Goal: Task Accomplishment & Management: Use online tool/utility

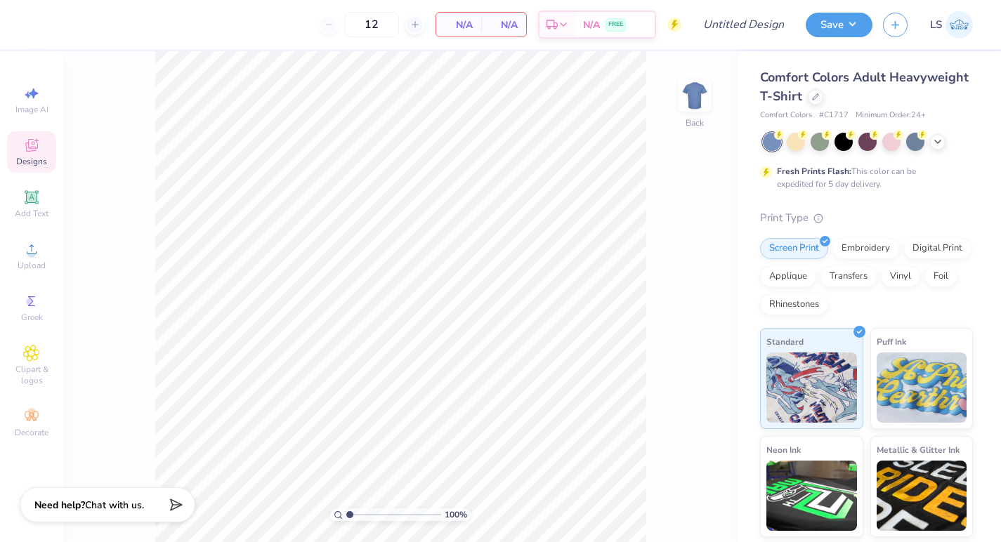
click at [39, 144] on icon at bounding box center [31, 145] width 17 height 17
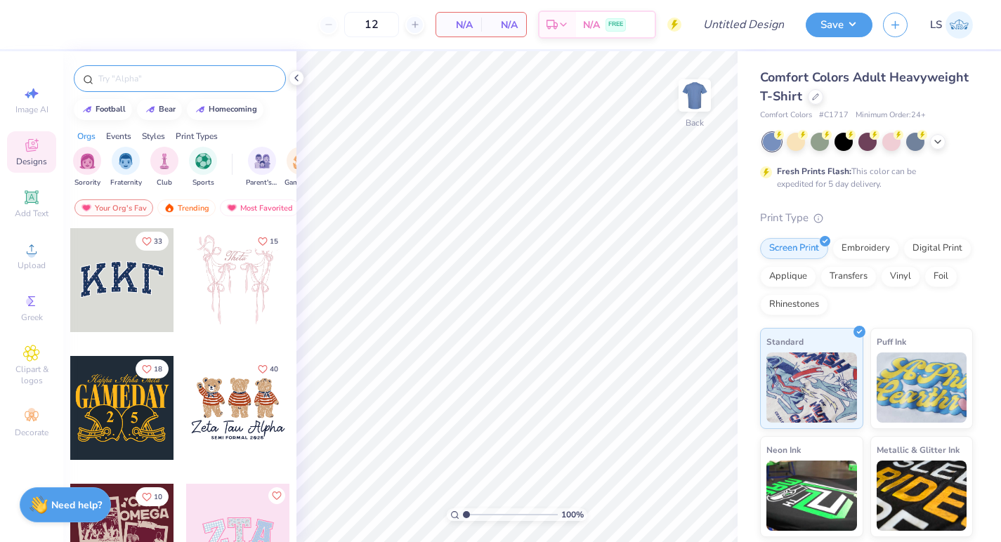
click at [167, 82] on input "text" at bounding box center [187, 79] width 180 height 14
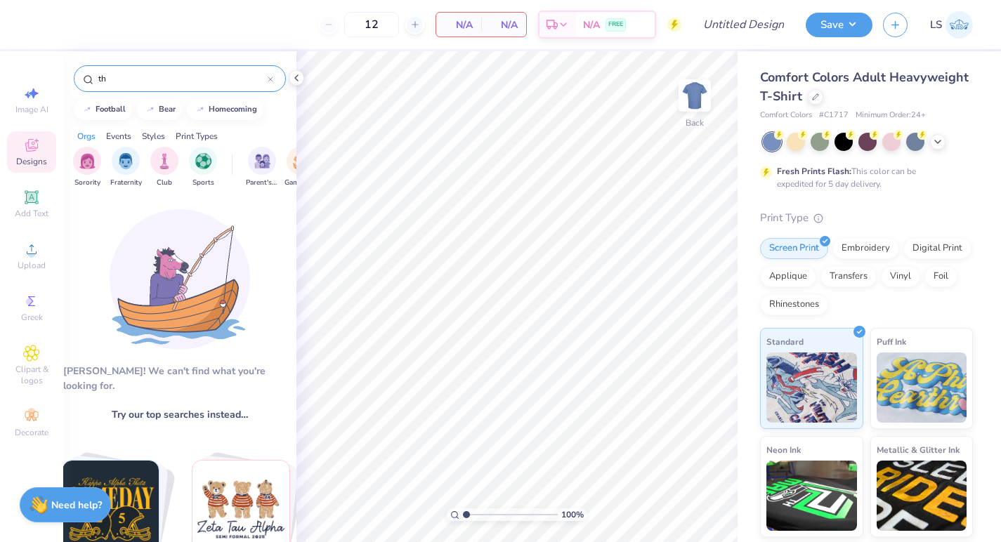
type input "t"
type input "s"
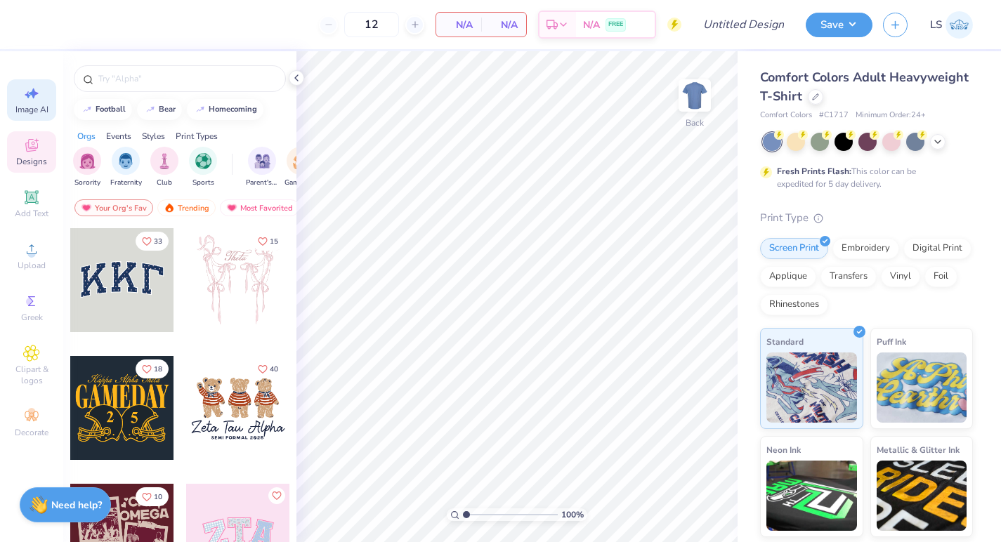
click at [40, 91] on div "Image AI" at bounding box center [31, 99] width 49 height 41
select select "4"
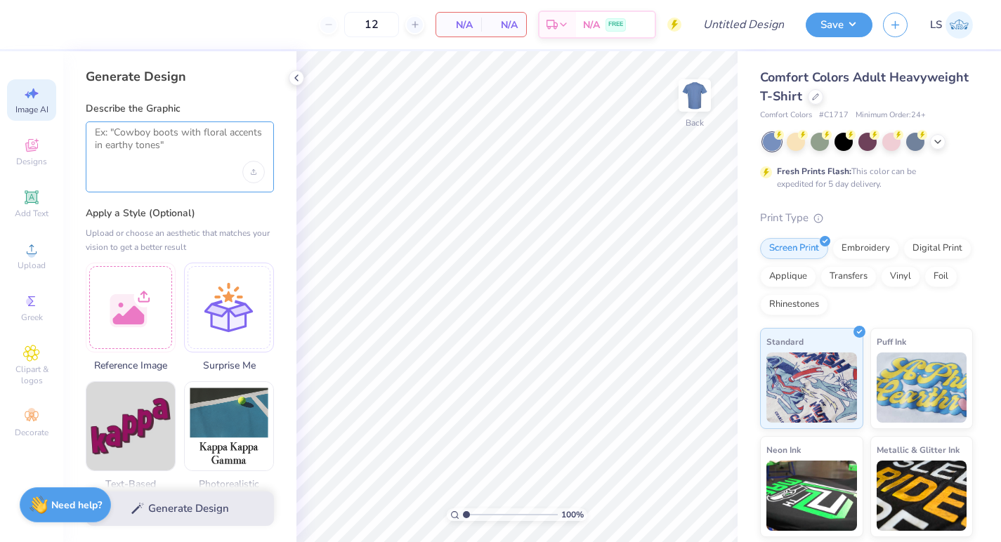
click at [150, 140] on textarea at bounding box center [180, 143] width 170 height 35
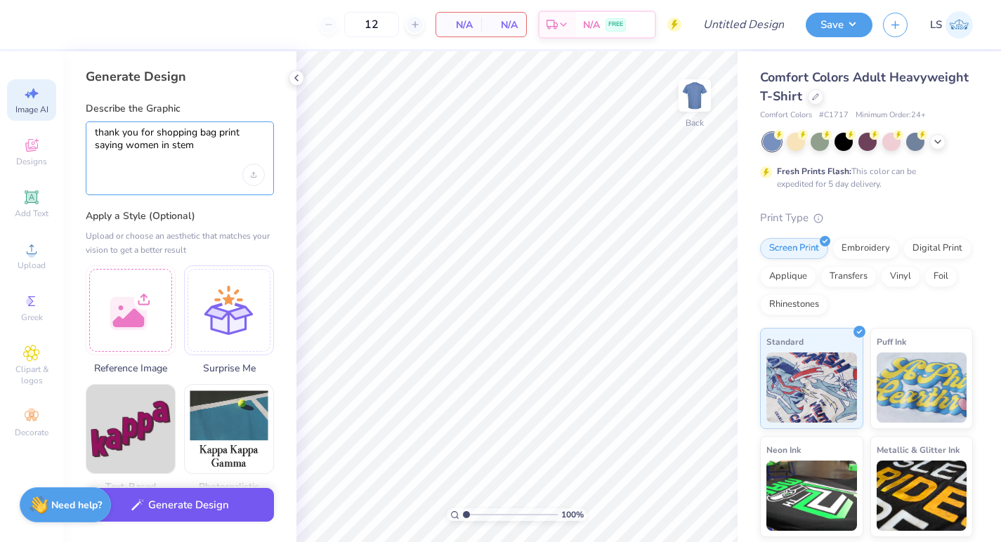
type textarea "thank you for shopping bag print saying women in stem"
click at [202, 499] on button "Generate Design" at bounding box center [180, 505] width 188 height 34
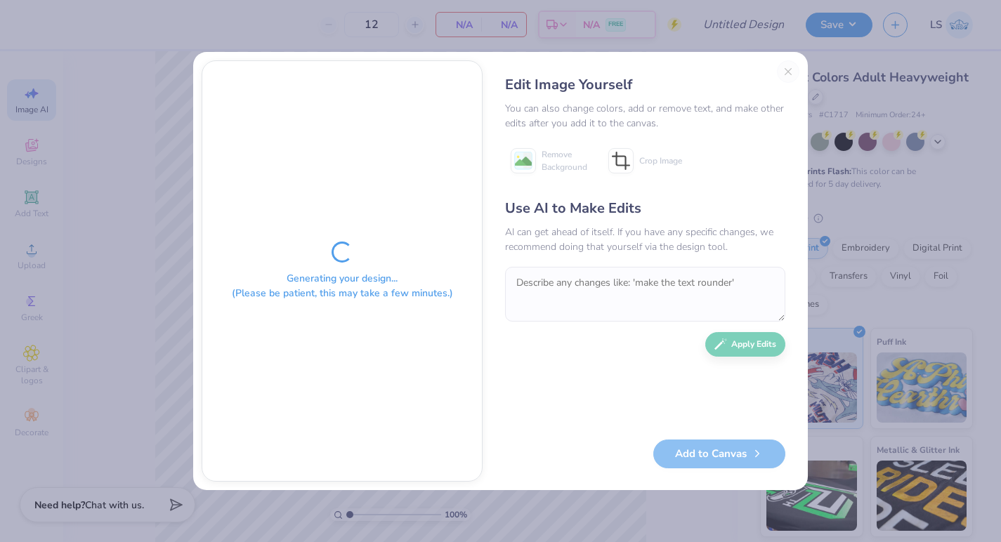
click at [791, 74] on div "Edit Image Yourself You can also change colors, add or remove text, and make ot…" at bounding box center [645, 270] width 308 height 421
click at [785, 72] on div "Edit Image Yourself You can also change colors, add or remove text, and make ot…" at bounding box center [645, 270] width 308 height 421
click at [787, 71] on div "Edit Image Yourself You can also change colors, add or remove text, and make ot…" at bounding box center [645, 270] width 308 height 421
click at [70, 159] on div "Generating your design... (Please be patient, this may take a few minutes.) Edi…" at bounding box center [500, 271] width 1001 height 542
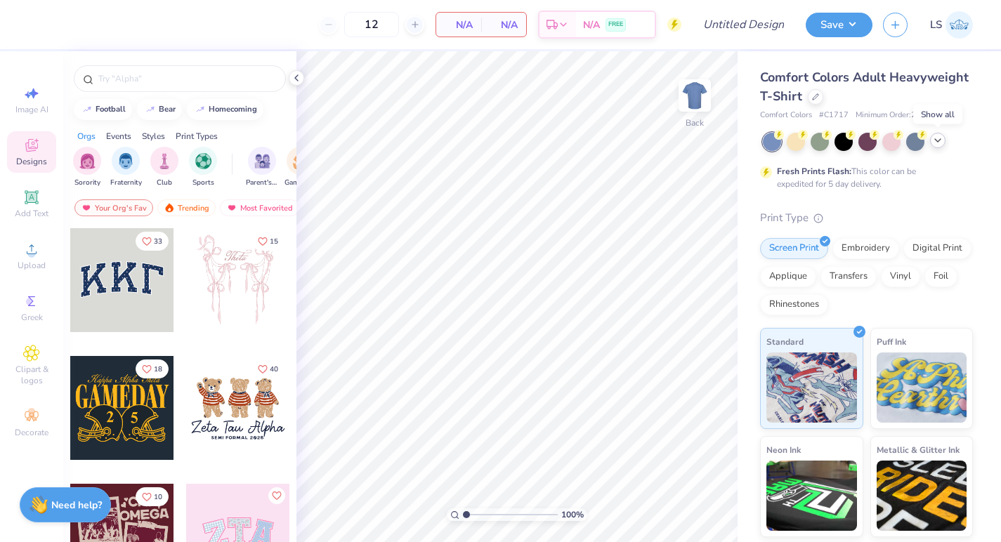
click at [938, 142] on icon at bounding box center [937, 140] width 11 height 11
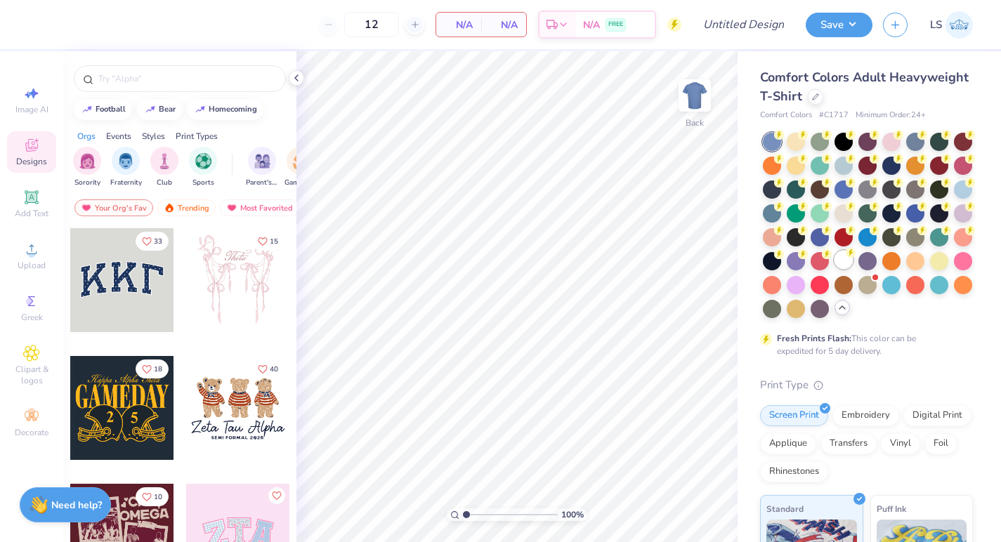
click at [848, 259] on div at bounding box center [844, 260] width 18 height 18
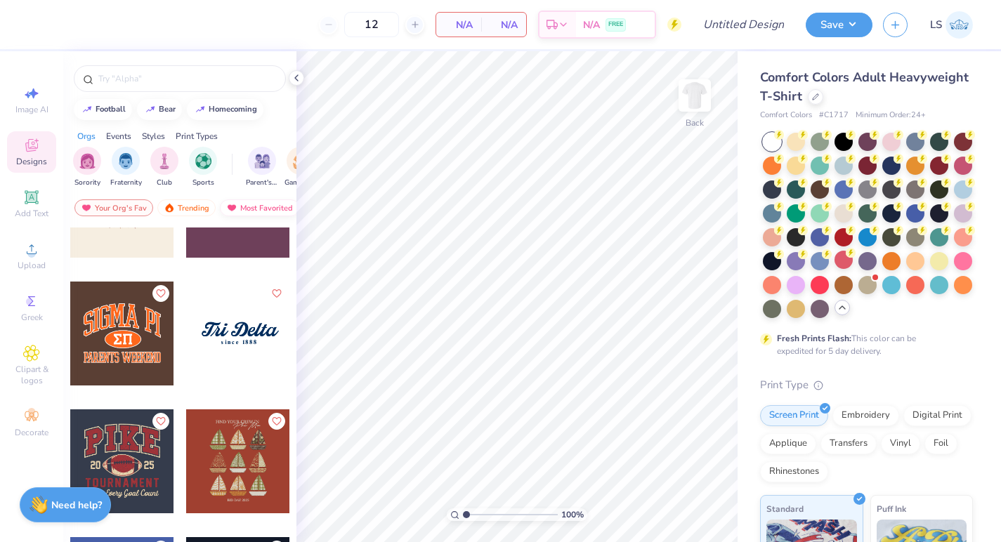
scroll to position [0, 81]
click at [182, 209] on div "Most Favorited" at bounding box center [177, 208] width 79 height 17
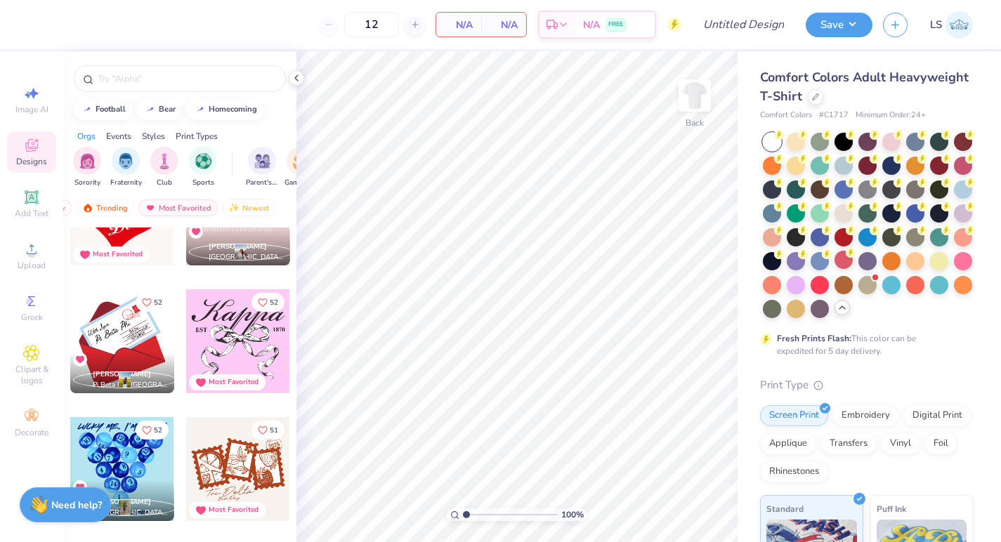
scroll to position [5184, 0]
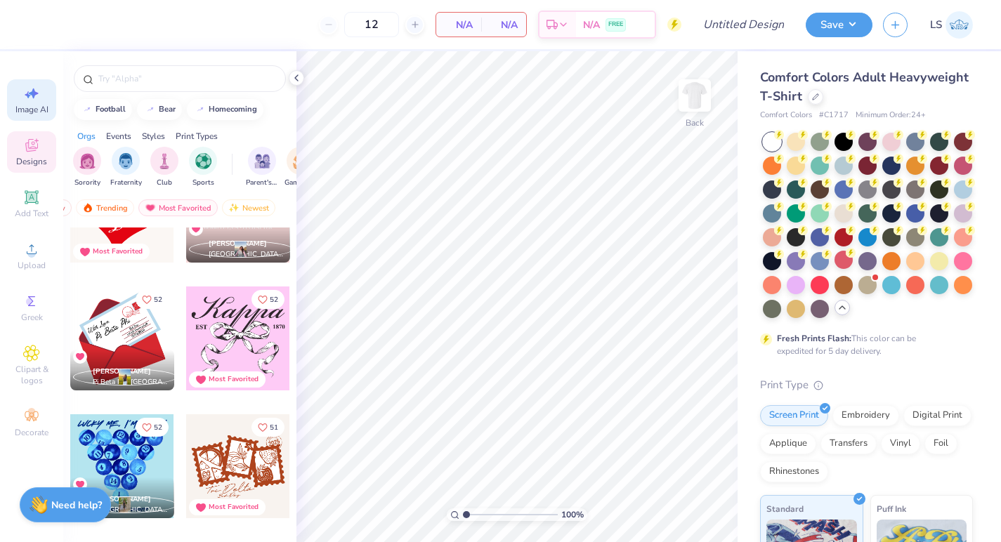
click at [39, 102] on div "Image AI" at bounding box center [31, 99] width 49 height 41
select select "4"
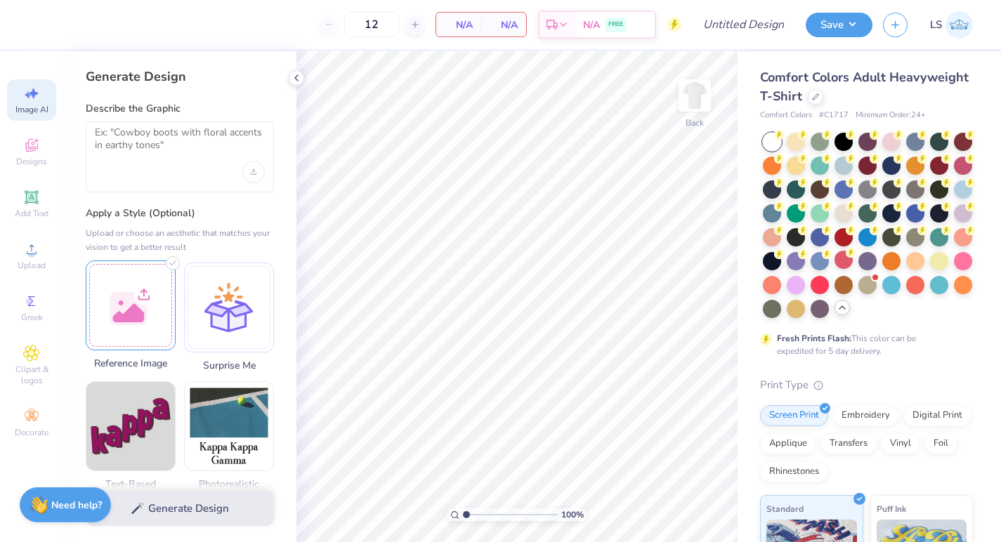
click at [138, 279] on div at bounding box center [131, 306] width 90 height 90
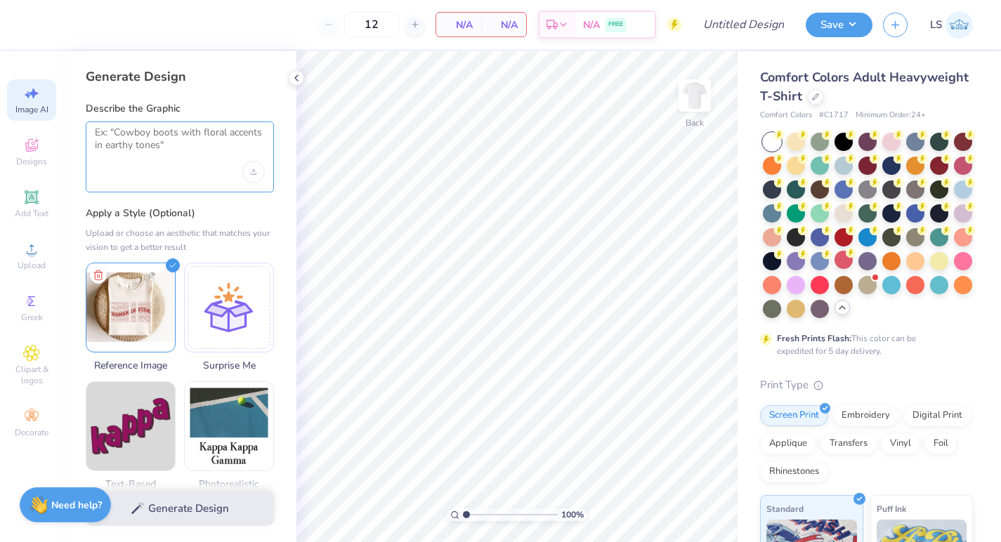
click at [178, 154] on textarea at bounding box center [180, 143] width 170 height 35
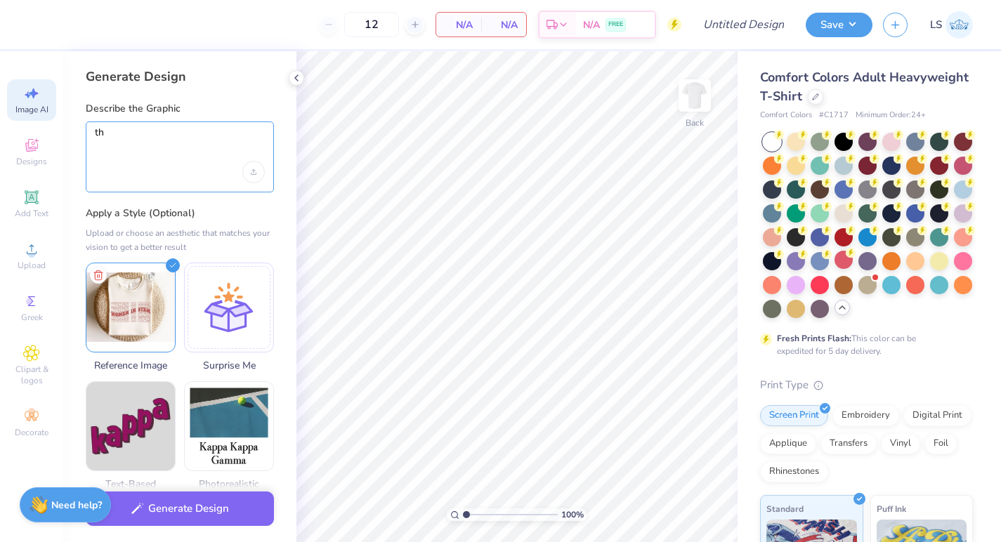
type textarea "t"
type textarea "this design"
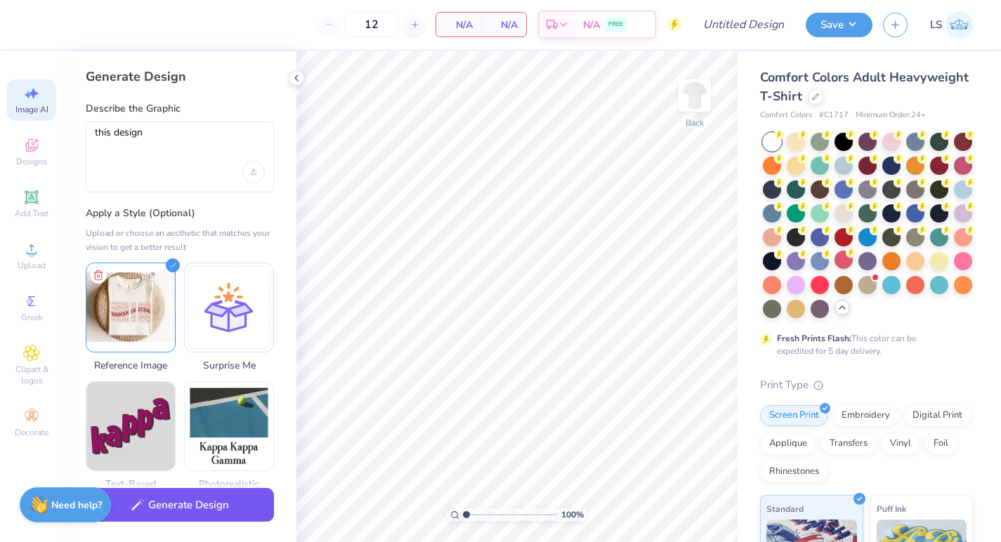
click at [212, 499] on button "Generate Design" at bounding box center [180, 505] width 188 height 34
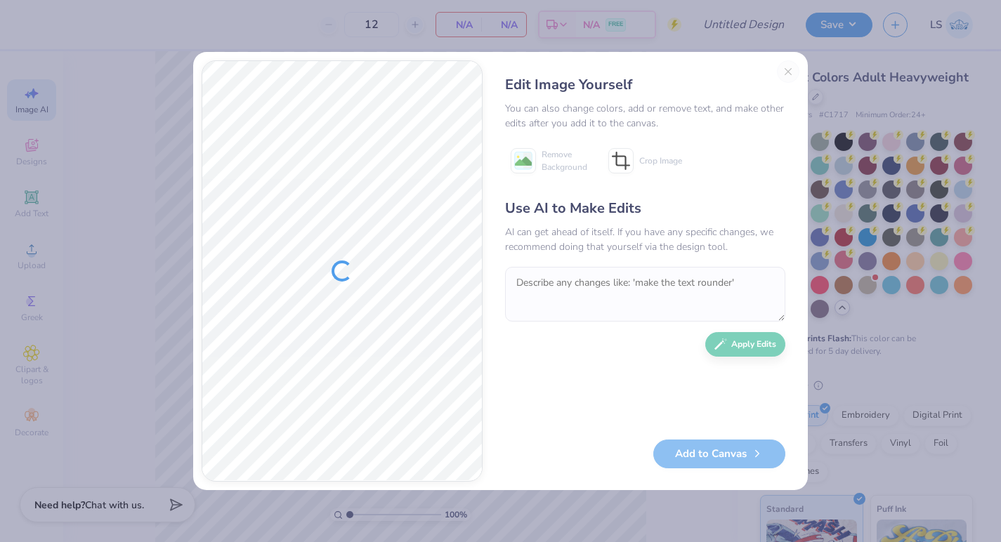
click at [788, 73] on div "Edit Image Yourself You can also change colors, add or remove text, and make ot…" at bounding box center [645, 270] width 308 height 421
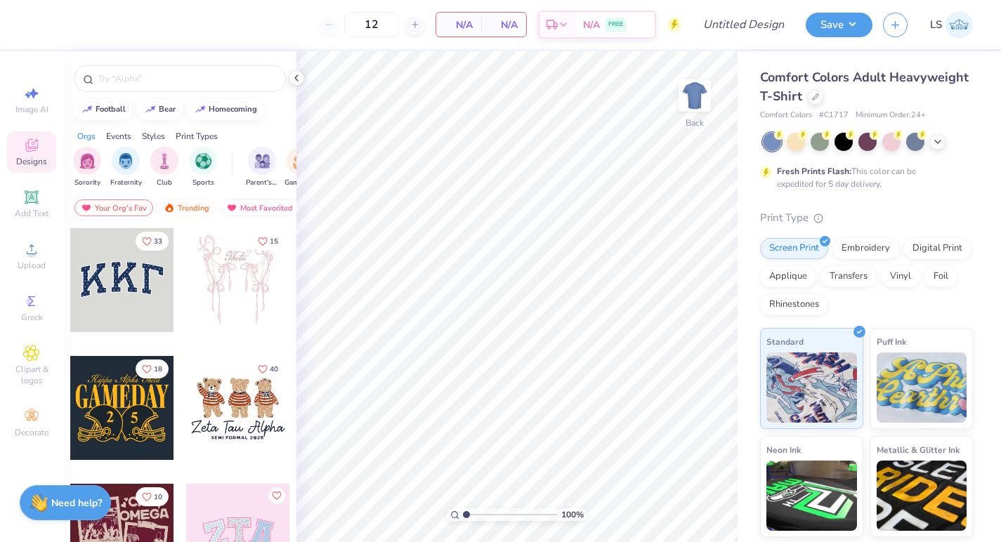
click at [85, 504] on strong "Need help?" at bounding box center [76, 503] width 51 height 13
click at [32, 257] on circle at bounding box center [31, 254] width 8 height 8
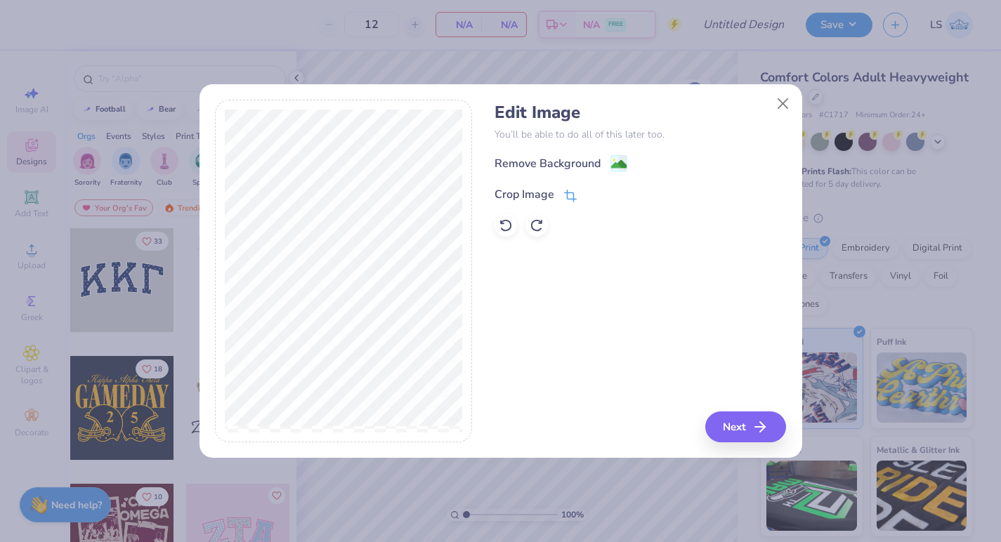
click at [570, 196] on icon at bounding box center [570, 196] width 13 height 13
click at [758, 428] on div "Edit Image You’ll be able to do all of this later too. Remove Background Crop I…" at bounding box center [641, 271] width 292 height 343
click at [747, 432] on div "Edit Image You’ll be able to do all of this later too. Remove Background Crop I…" at bounding box center [641, 271] width 292 height 343
click at [773, 427] on div "Edit Image You’ll be able to do all of this later too. Remove Background Crop I…" at bounding box center [641, 271] width 292 height 343
click at [596, 196] on icon at bounding box center [593, 193] width 8 height 8
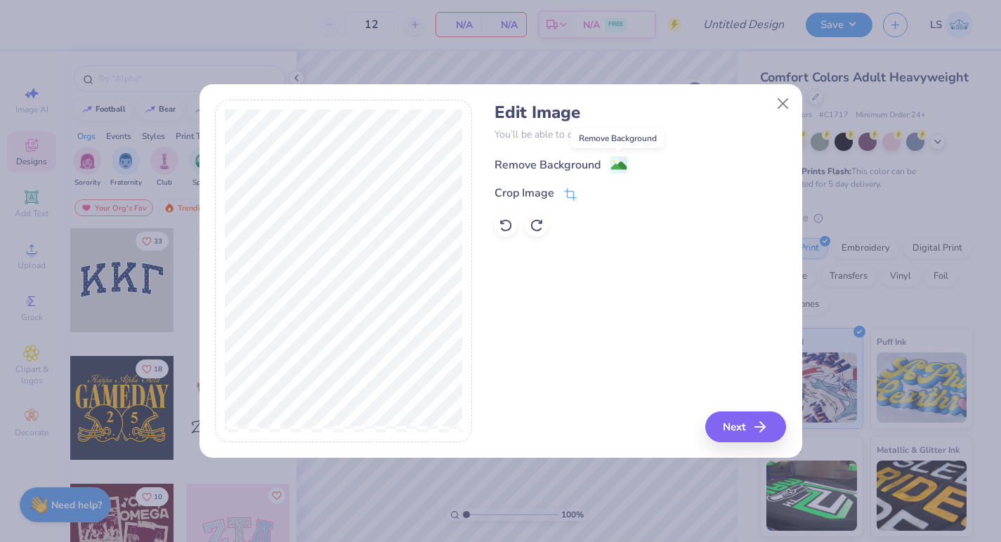
click at [619, 166] on image at bounding box center [618, 165] width 15 height 15
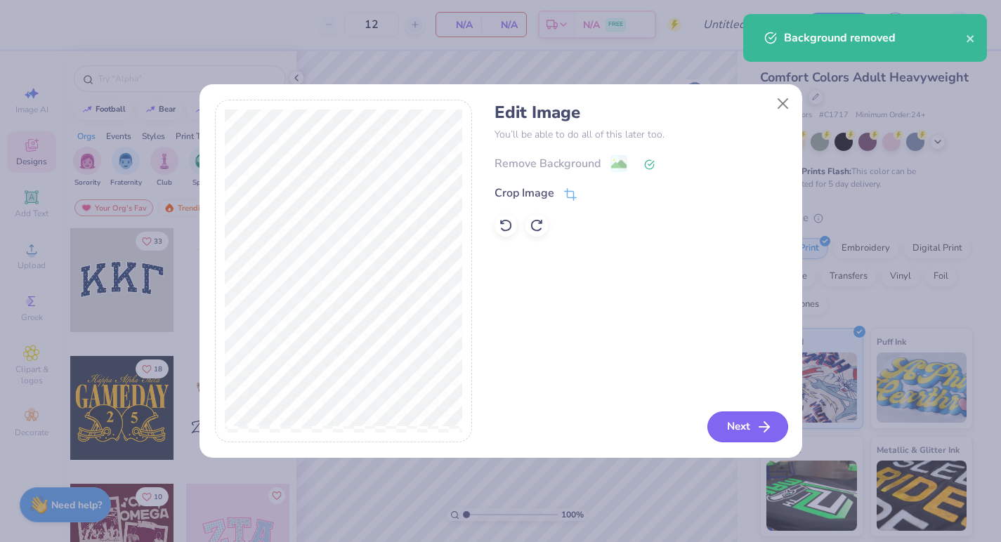
click at [761, 419] on icon "button" at bounding box center [764, 427] width 17 height 17
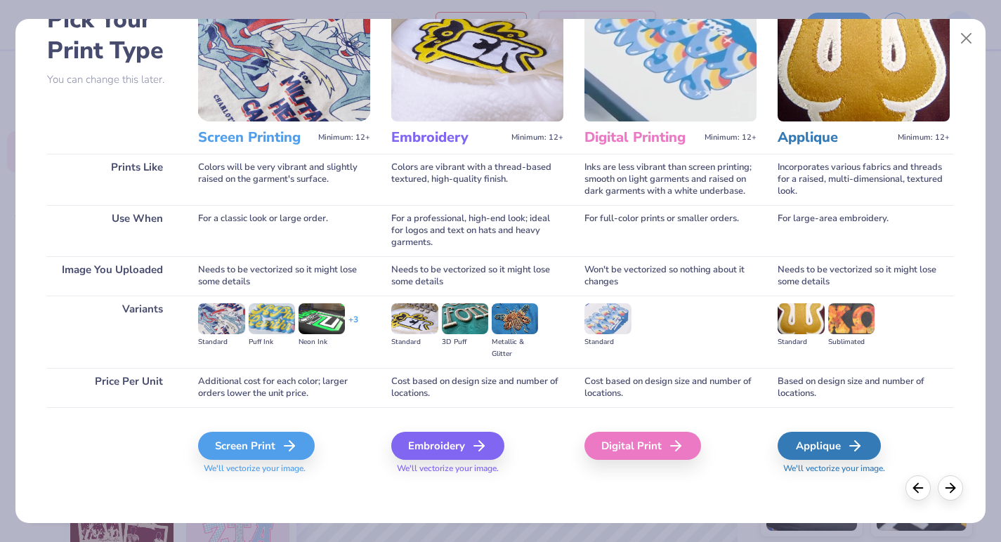
scroll to position [88, 0]
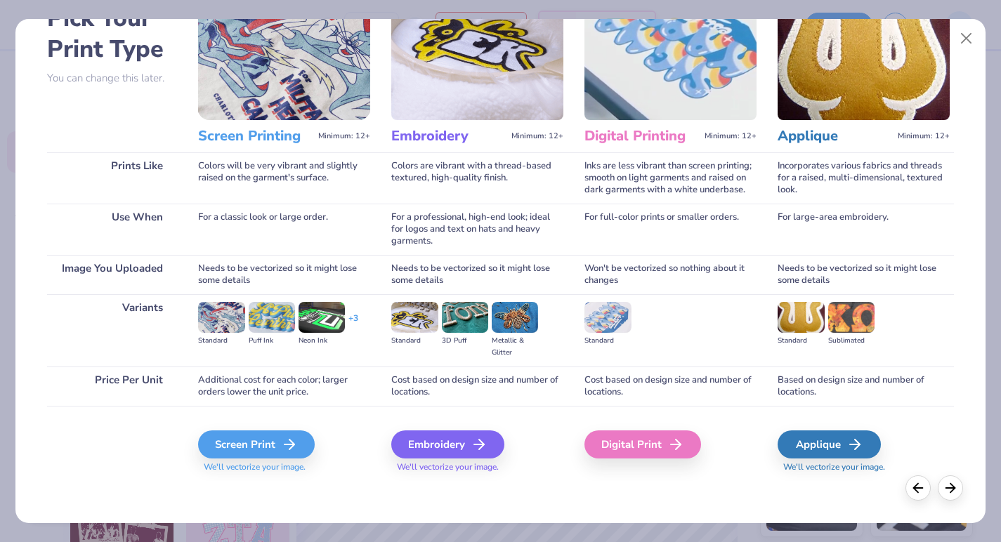
click at [761, 415] on div "Pick Your Print Type You can change this later. Prints Like Use When Image You …" at bounding box center [500, 223] width 906 height 515
click at [270, 457] on div "Screen Print" at bounding box center [258, 445] width 117 height 28
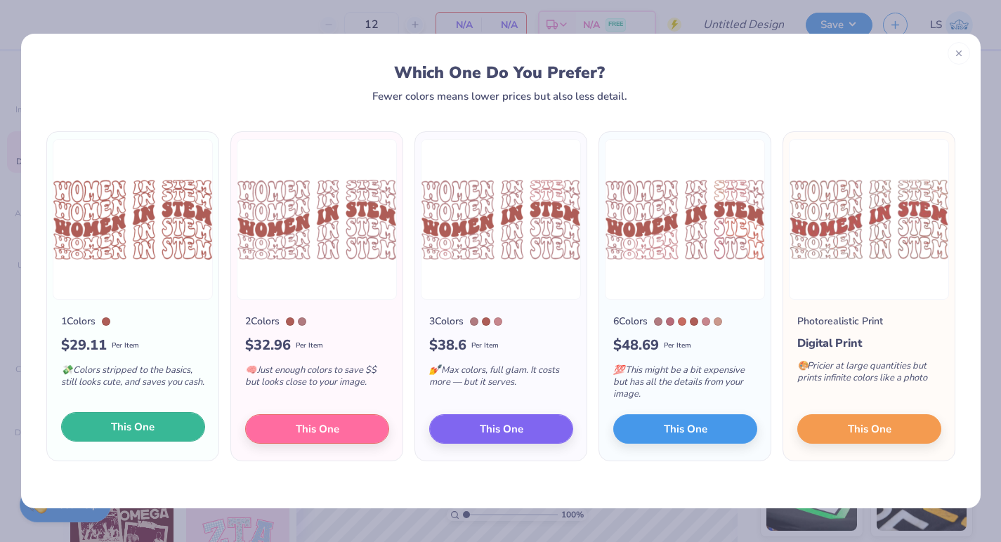
click at [132, 430] on span "This One" at bounding box center [133, 427] width 44 height 16
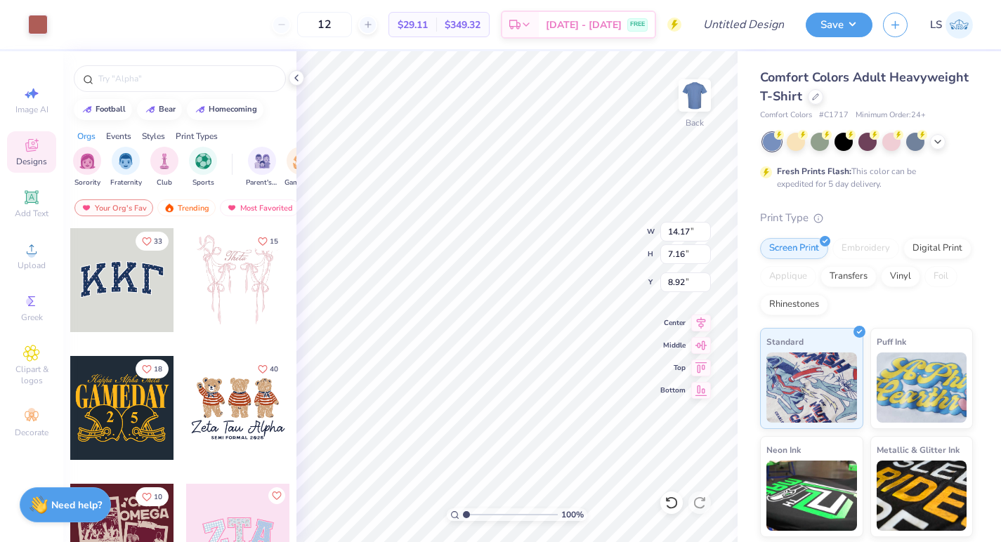
type input "11.32"
type input "5.71"
type input "4.33"
click at [941, 140] on icon at bounding box center [937, 140] width 11 height 11
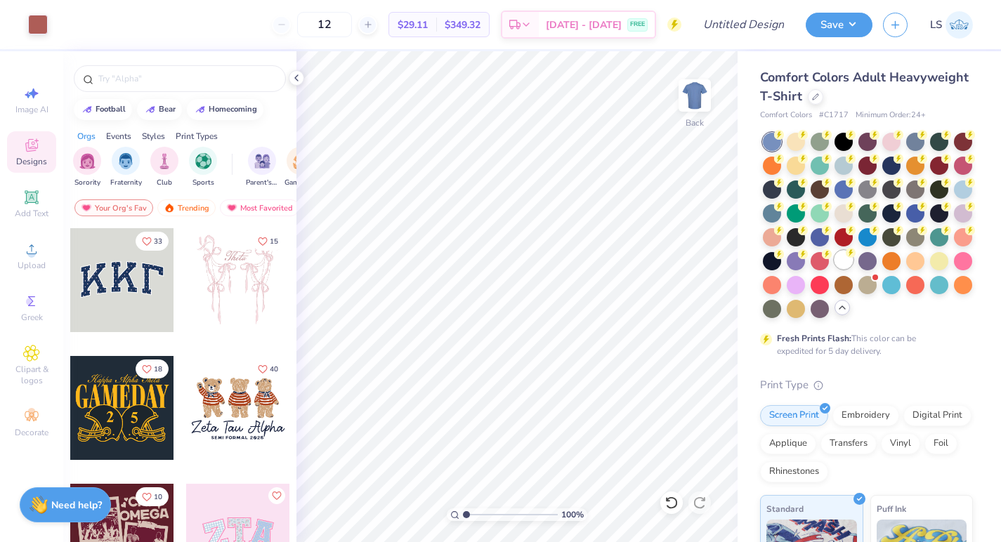
click at [847, 261] on div at bounding box center [844, 260] width 18 height 18
type input "3.72"
type input "4.35"
type input "4.36"
type input "11.69"
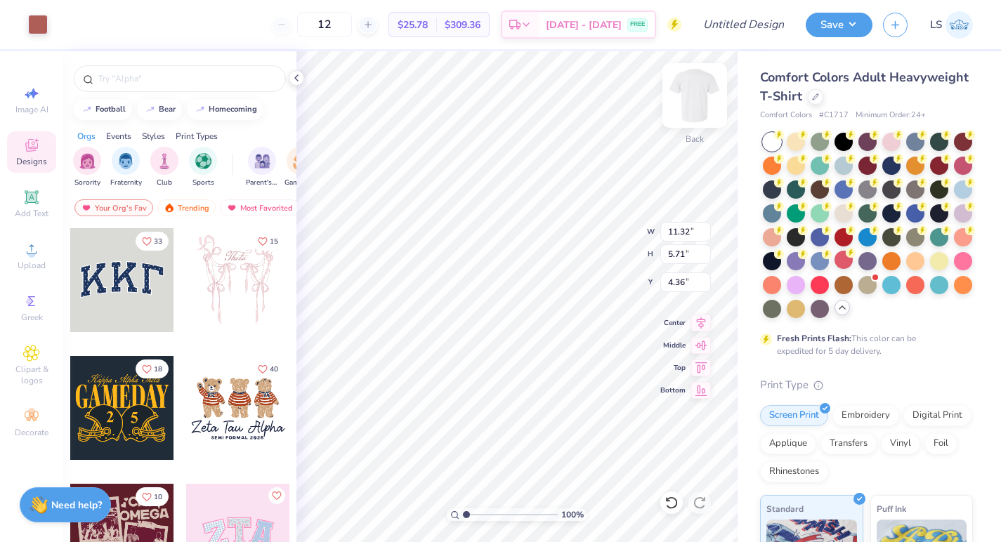
type input "5.90"
type input "4.26"
click at [40, 26] on div at bounding box center [38, 23] width 20 height 20
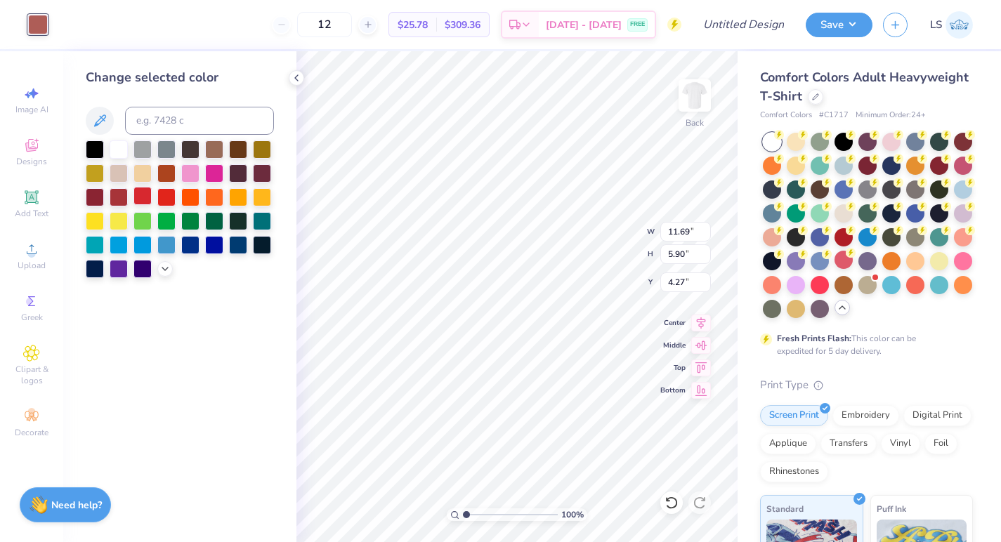
click at [144, 200] on div at bounding box center [142, 196] width 18 height 18
click at [124, 196] on div at bounding box center [119, 196] width 18 height 18
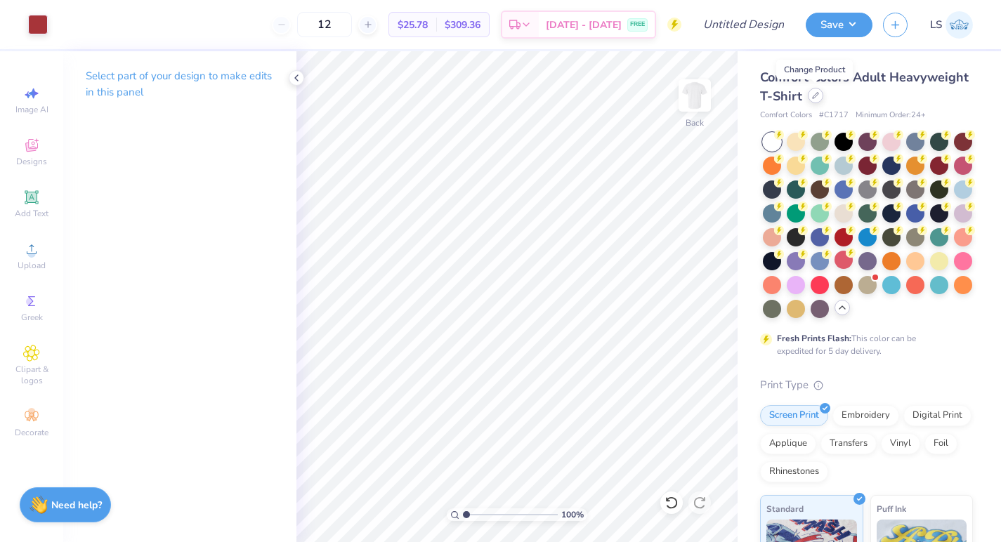
click at [816, 98] on icon at bounding box center [815, 95] width 7 height 7
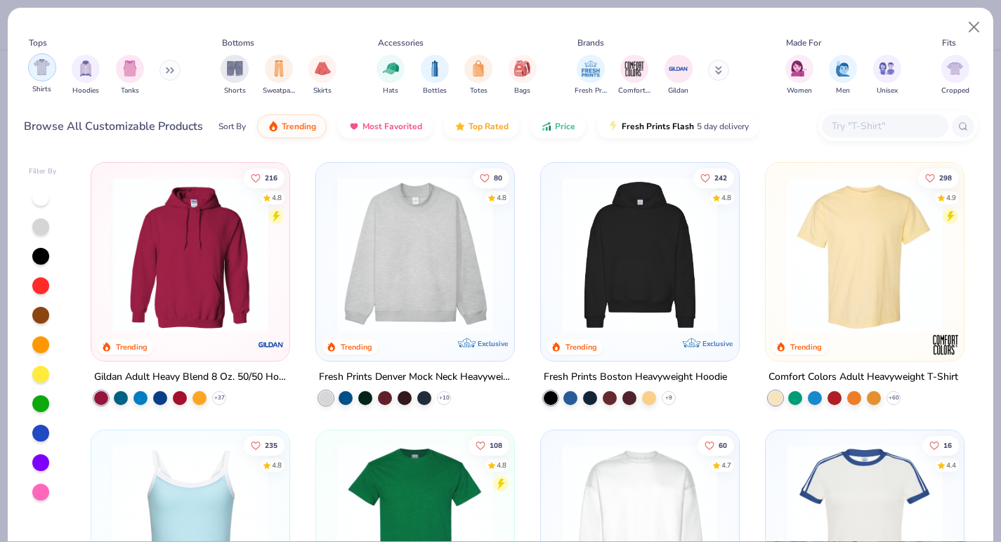
click at [32, 76] on div "filter for Shirts" at bounding box center [42, 67] width 28 height 28
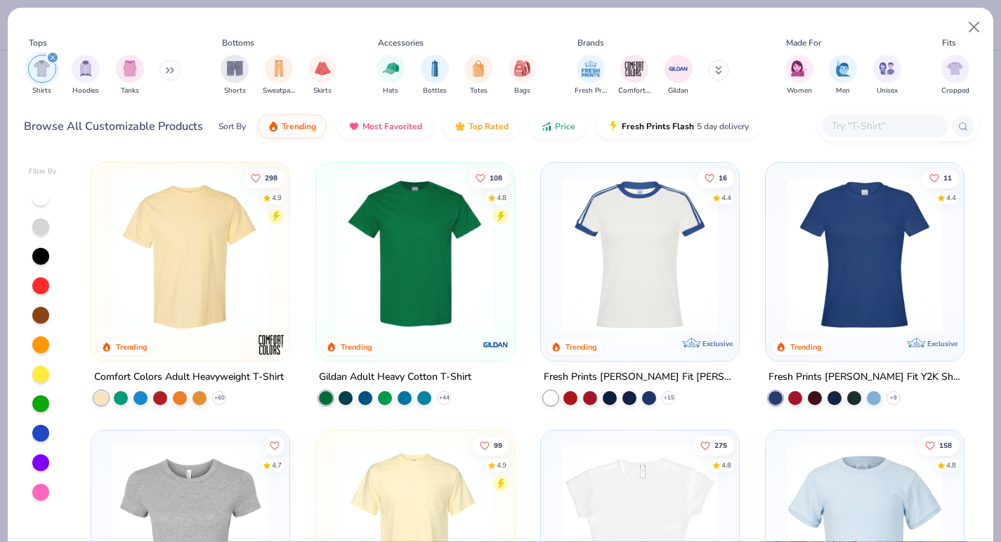
click at [204, 231] on img at bounding box center [190, 255] width 170 height 156
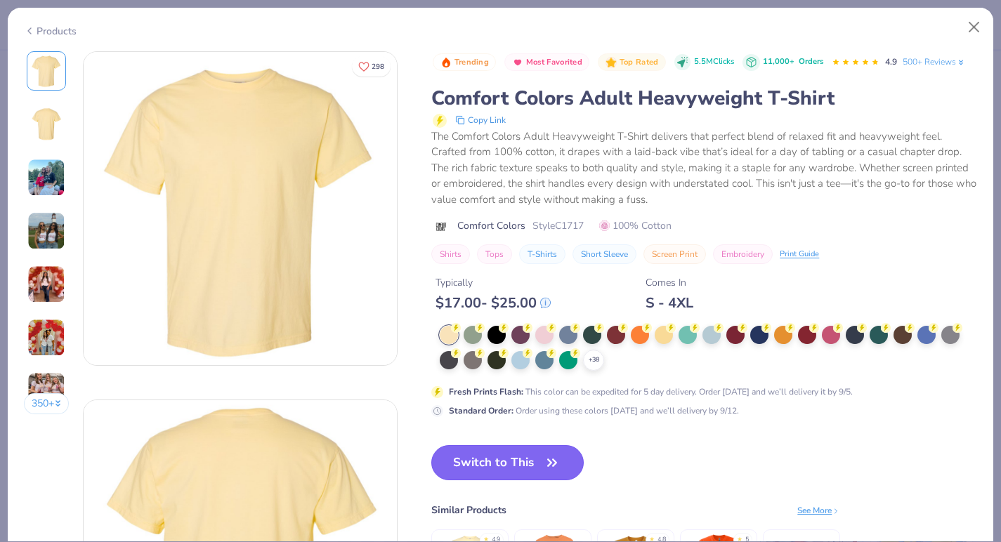
click at [530, 451] on button "Switch to This" at bounding box center [507, 462] width 152 height 35
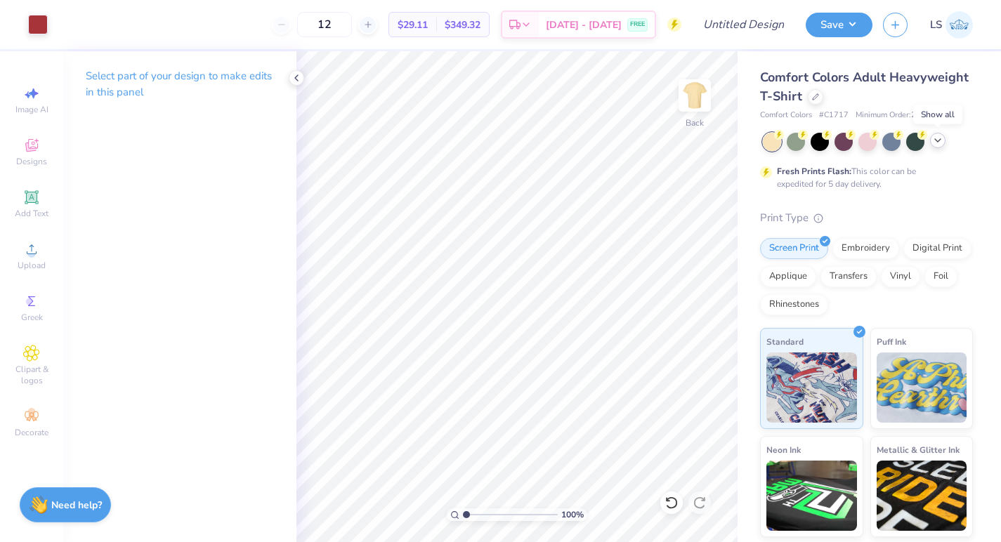
click at [932, 143] on div at bounding box center [937, 140] width 15 height 15
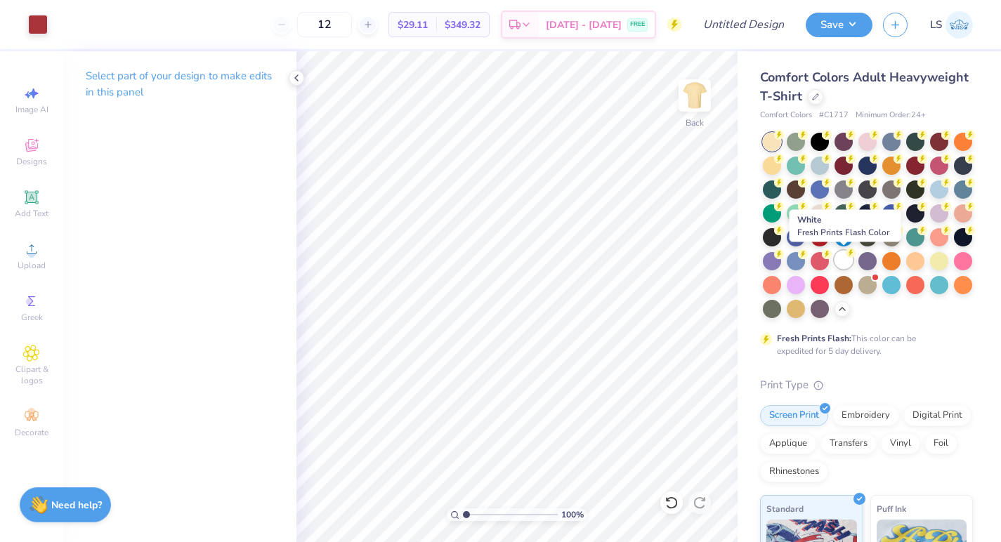
click at [848, 261] on div at bounding box center [844, 260] width 18 height 18
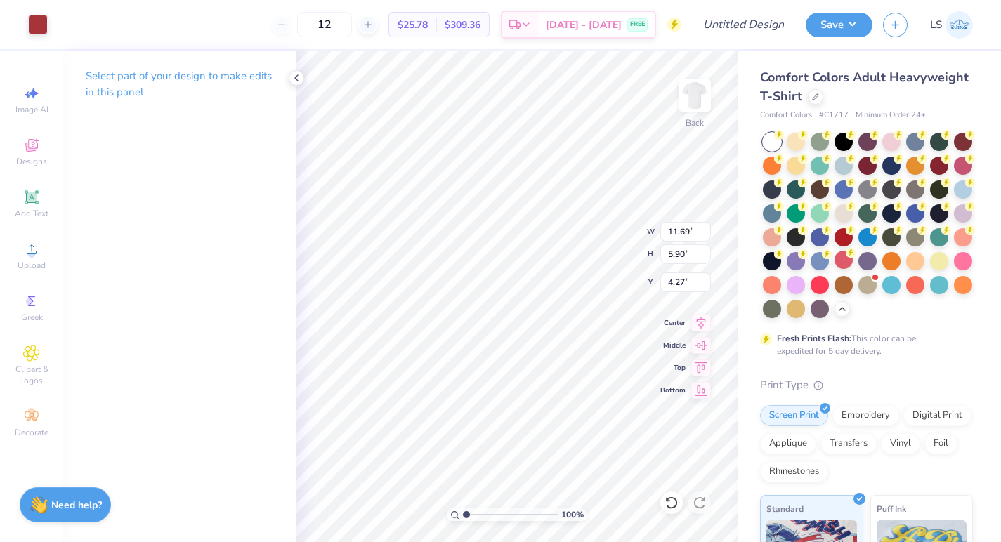
type input "3.80"
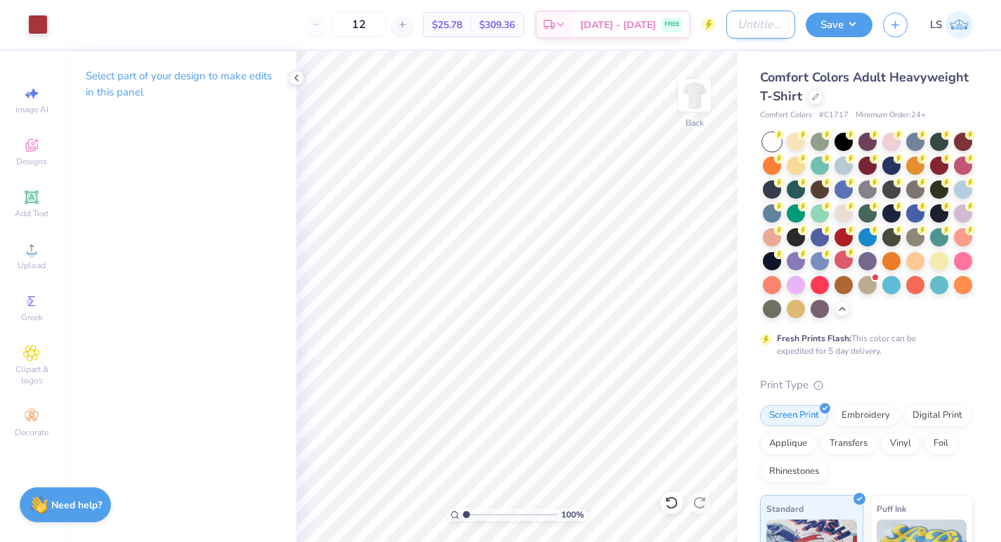
click at [749, 29] on input "Design Title" at bounding box center [760, 25] width 69 height 28
type input "WISE Tshirt!"
click at [839, 25] on button "Save" at bounding box center [839, 23] width 67 height 25
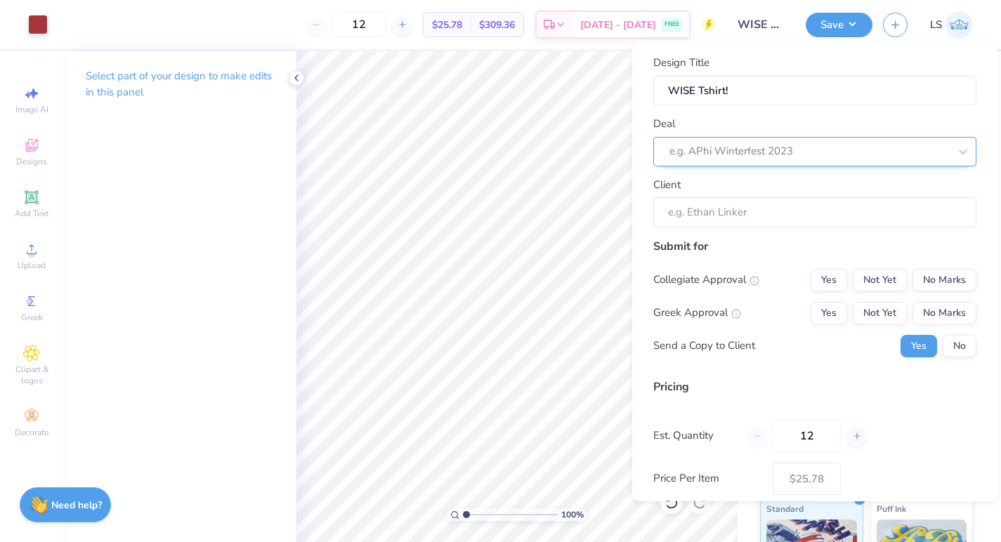
click at [761, 156] on div at bounding box center [809, 151] width 280 height 19
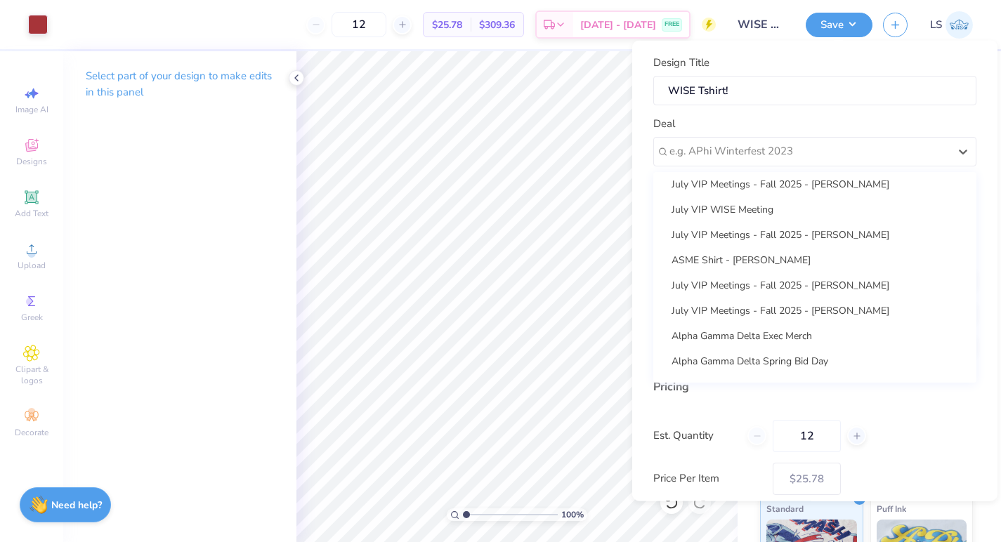
scroll to position [133, 0]
click at [752, 288] on div "July VIP Meetings - Fall 2025 - Diana Zaghoul" at bounding box center [815, 282] width 312 height 23
type input "Diana Zaghoul"
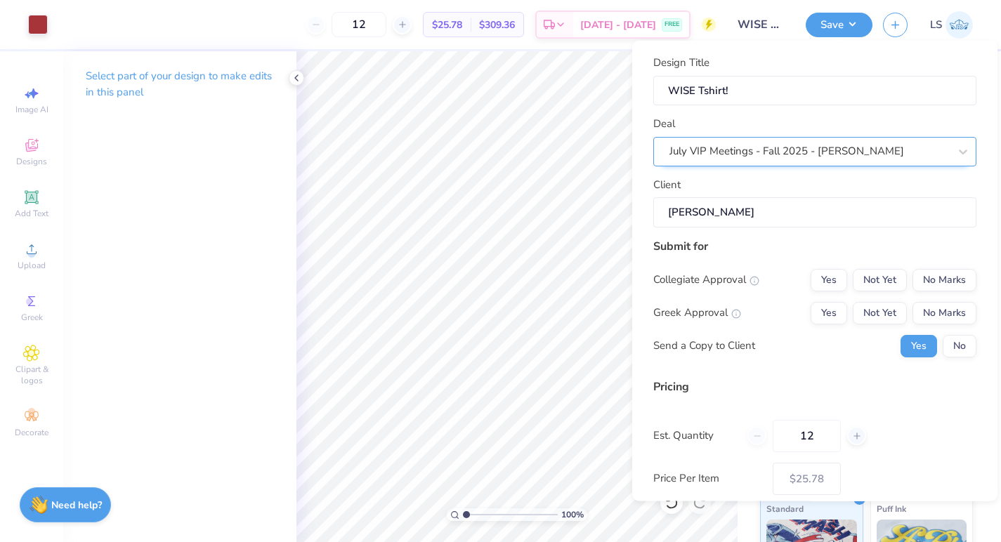
click at [802, 152] on div "July VIP Meetings - Fall 2025 - Diana Zaghoul" at bounding box center [809, 151] width 282 height 22
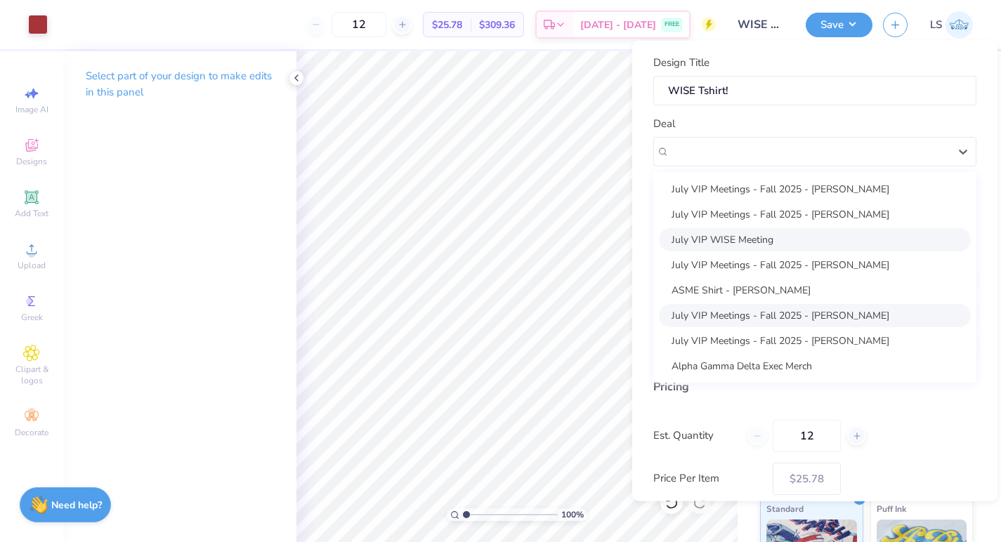
scroll to position [94, 0]
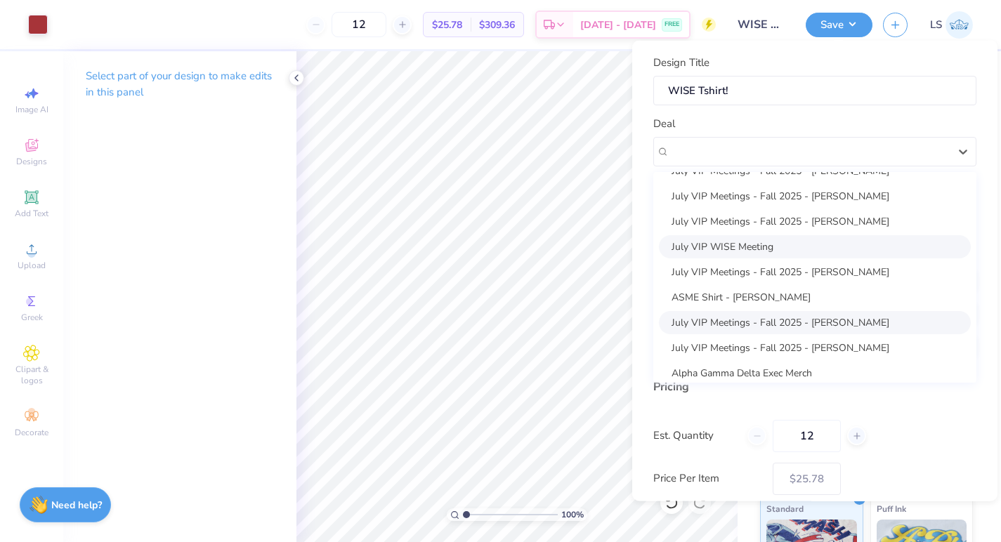
click at [790, 255] on div "July VIP WISE Meeting" at bounding box center [815, 246] width 312 height 23
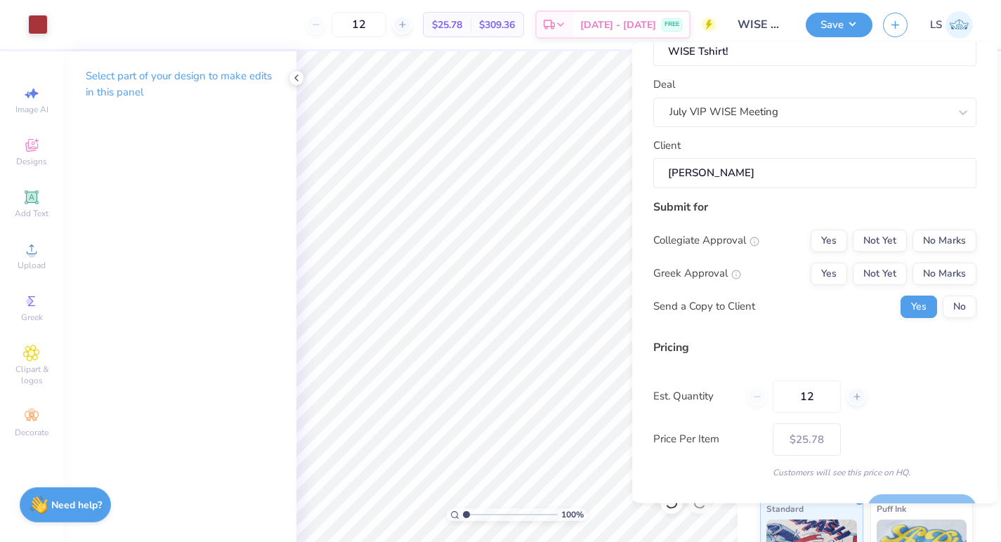
scroll to position [48, 0]
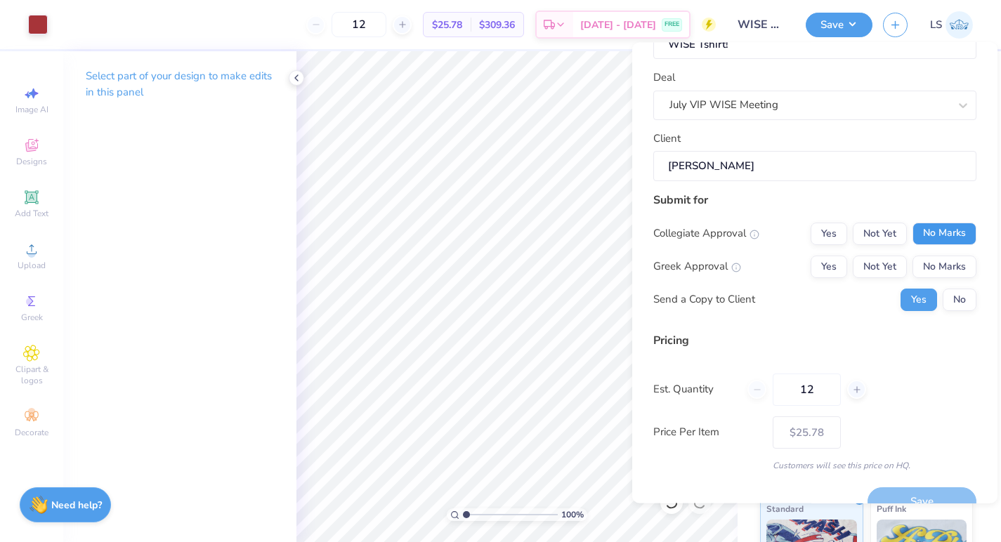
click at [929, 225] on button "No Marks" at bounding box center [945, 234] width 64 height 22
click at [929, 275] on button "No Marks" at bounding box center [945, 267] width 64 height 22
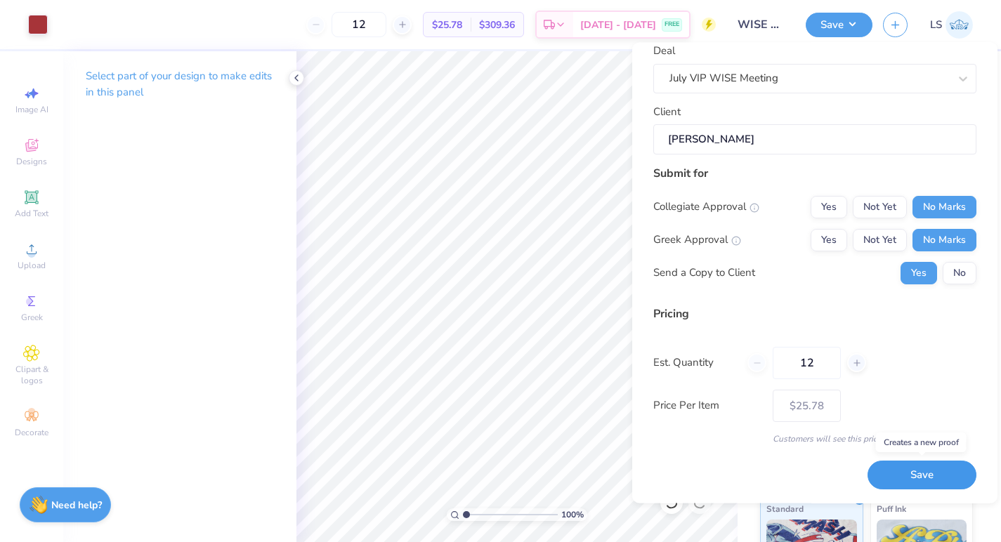
click at [908, 479] on button "Save" at bounding box center [922, 476] width 109 height 29
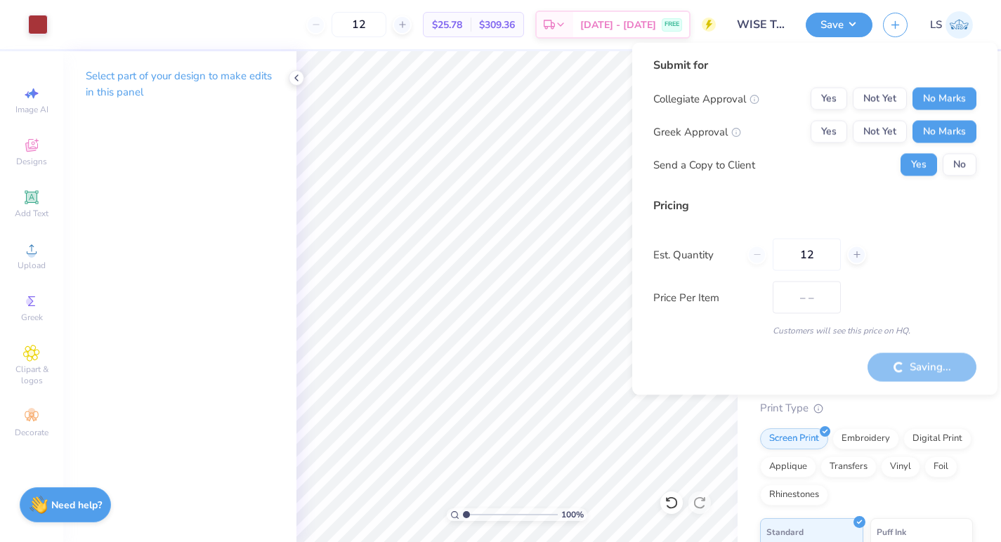
type input "$25.78"
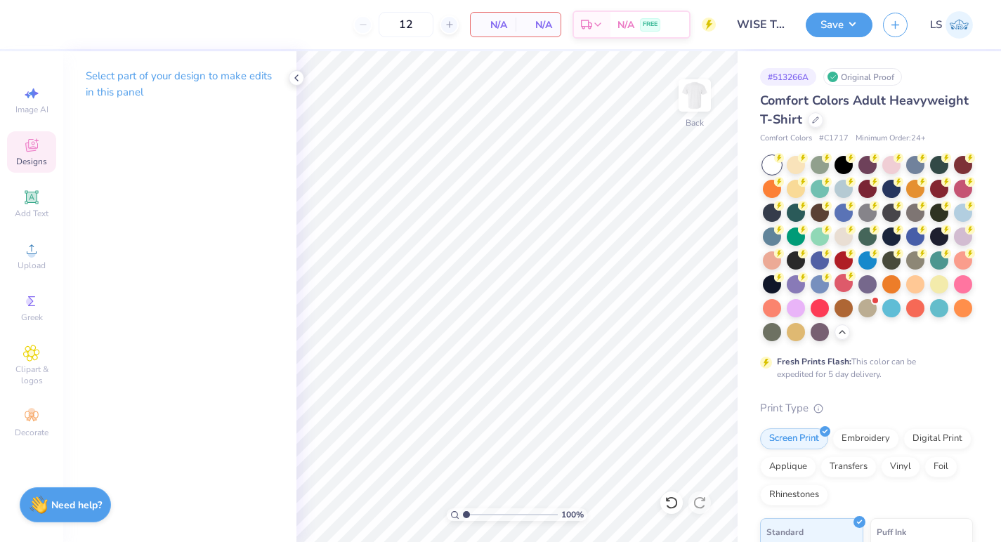
click at [27, 157] on span "Designs" at bounding box center [31, 161] width 31 height 11
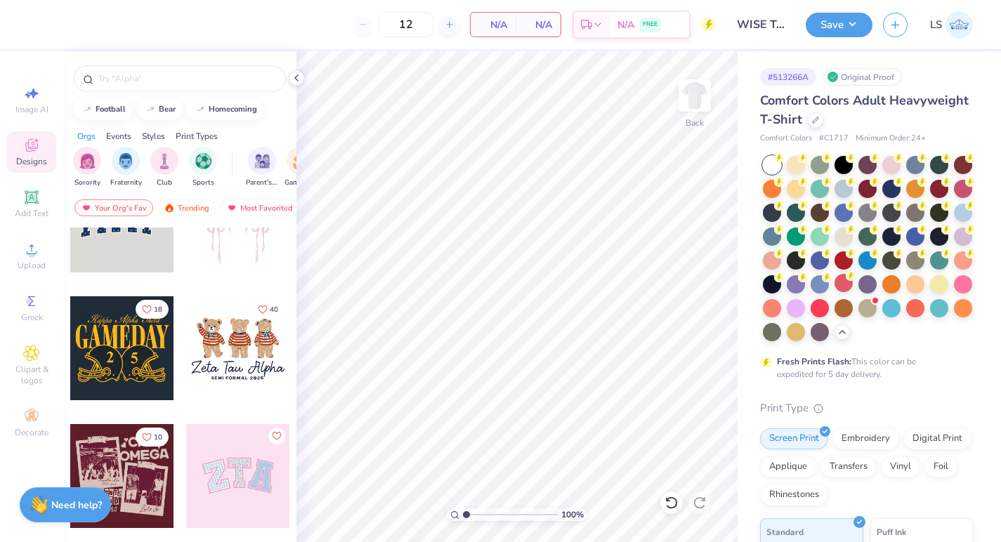
scroll to position [42, 0]
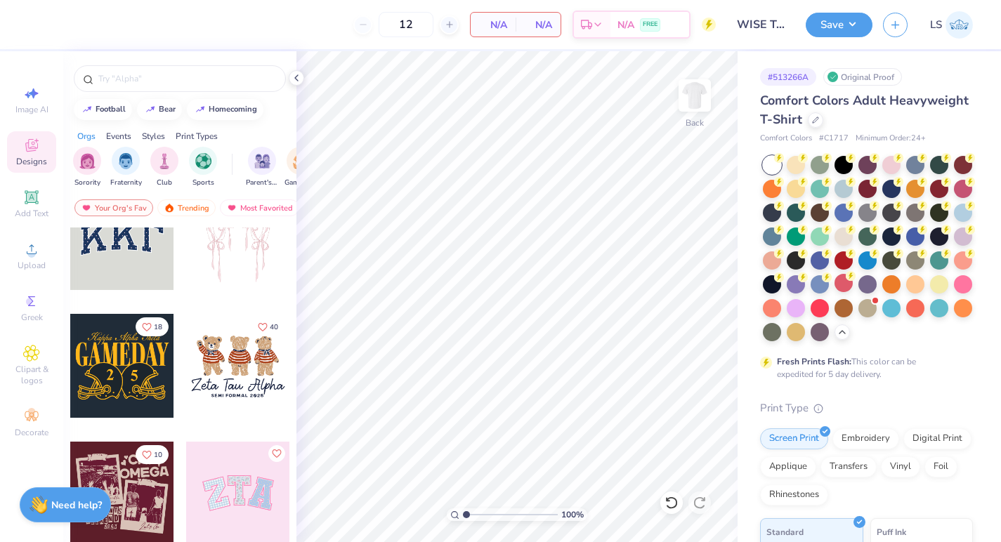
click at [136, 266] on div at bounding box center [122, 238] width 104 height 104
click at [32, 215] on span "Add Text" at bounding box center [32, 213] width 34 height 11
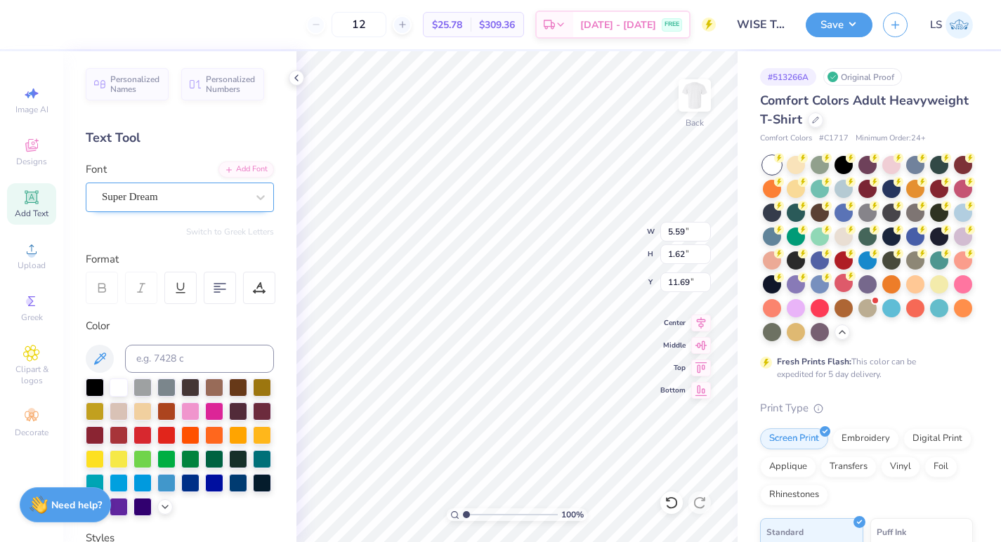
click at [234, 198] on div "Super Dream" at bounding box center [174, 197] width 148 height 22
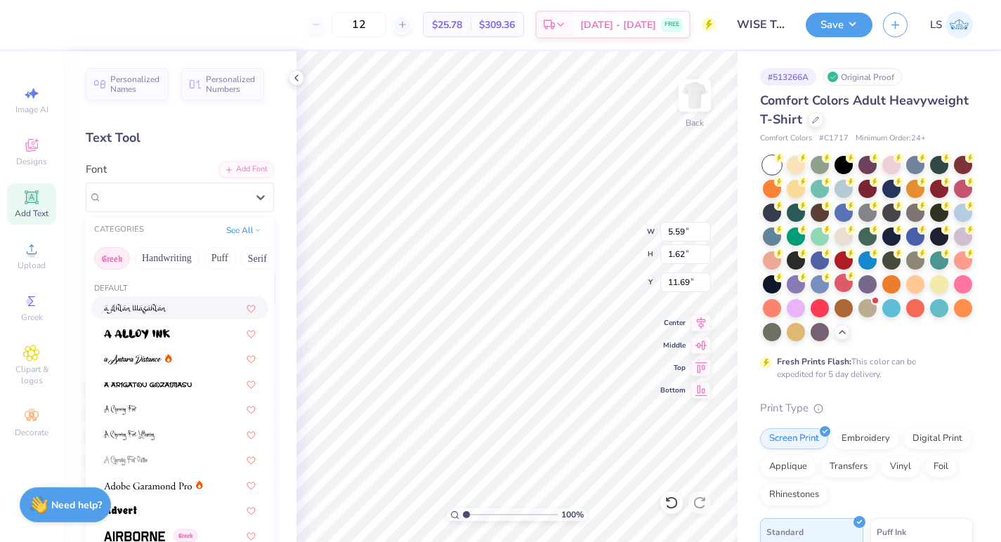
click at [110, 256] on button "Greek" at bounding box center [112, 258] width 36 height 22
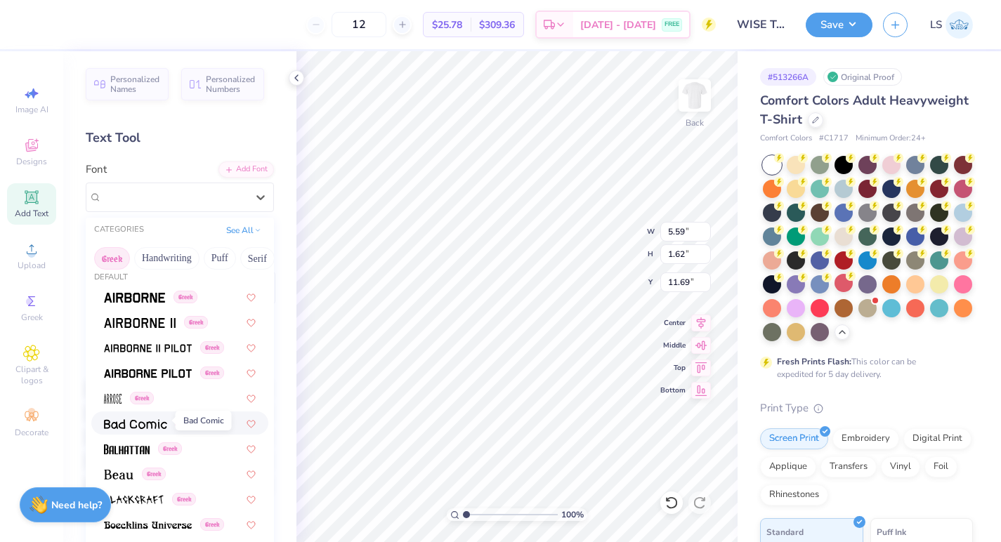
scroll to position [16, 0]
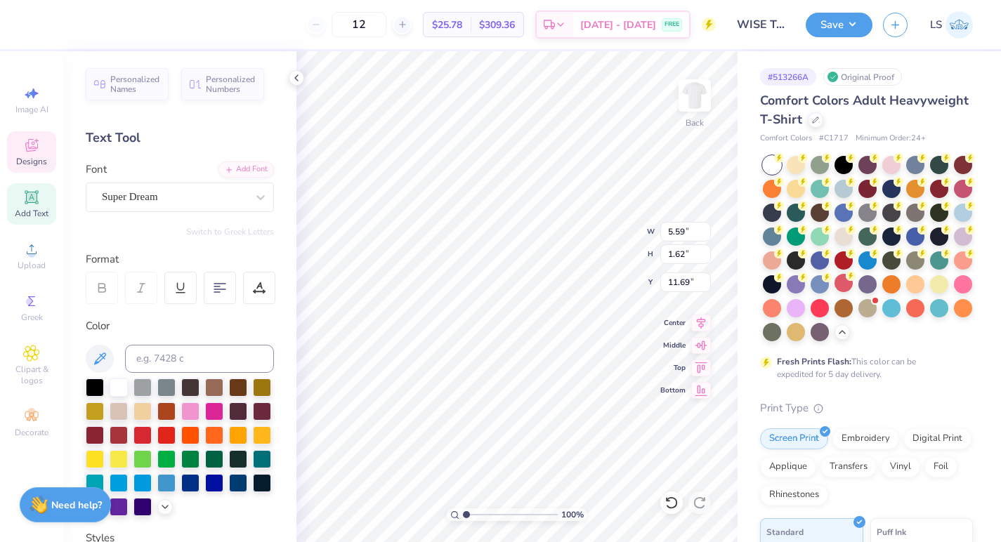
click at [31, 162] on span "Designs" at bounding box center [31, 161] width 31 height 11
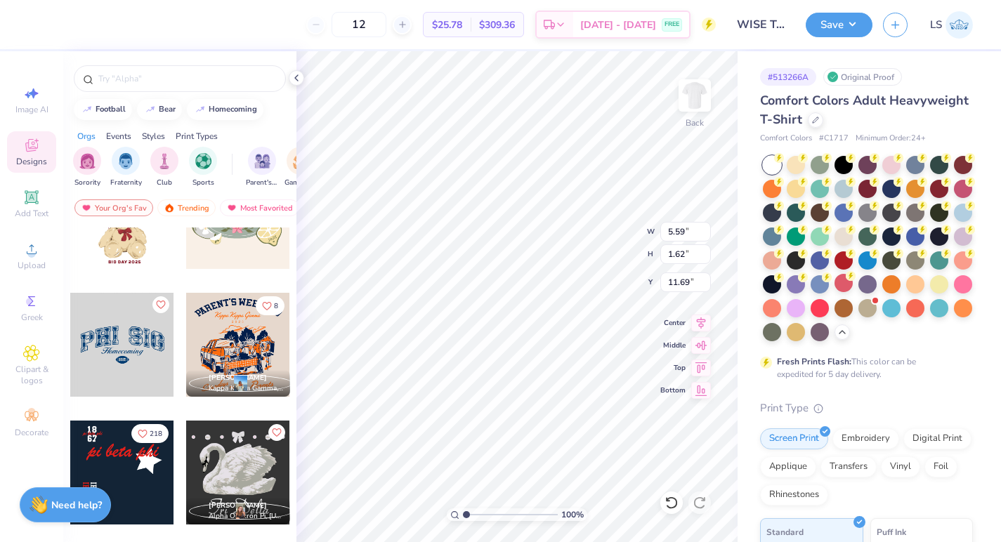
scroll to position [832, 0]
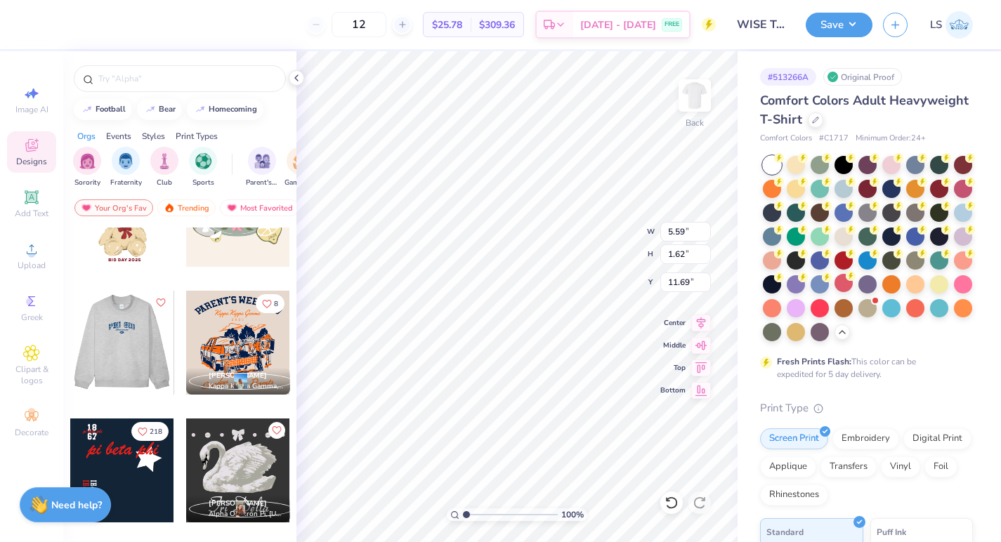
click at [119, 351] on div at bounding box center [122, 343] width 104 height 104
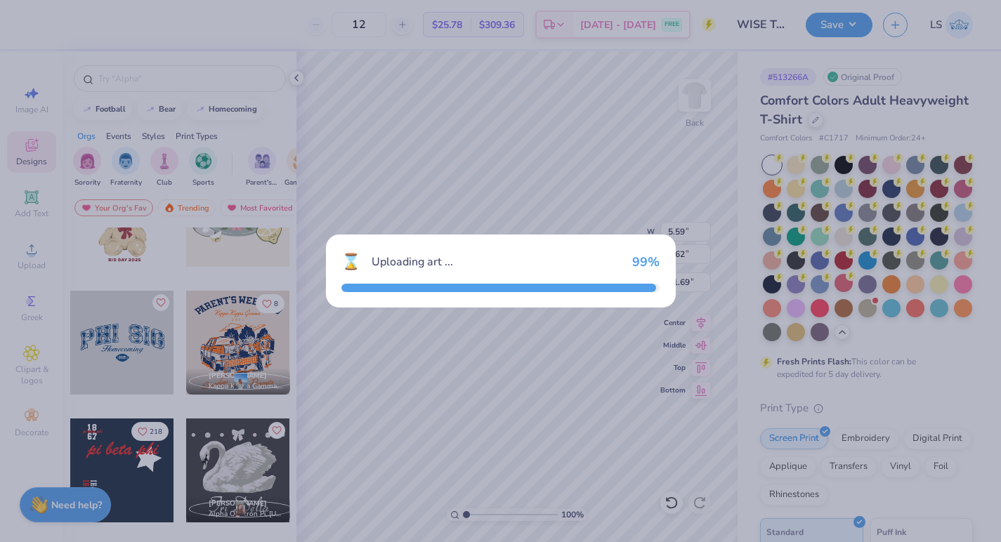
type input "7.66"
type input "3.45"
type input "3.00"
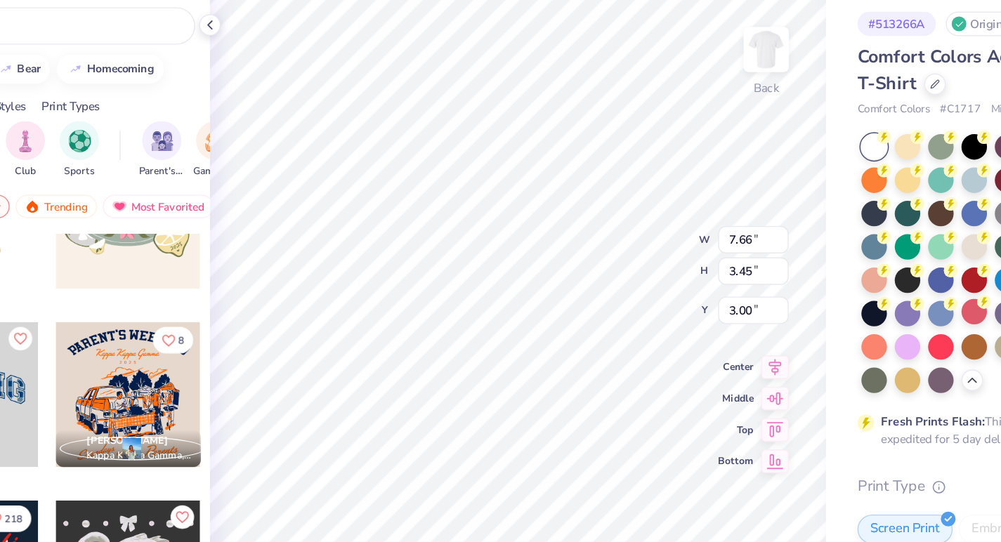
type input "9.01"
type input "4.06"
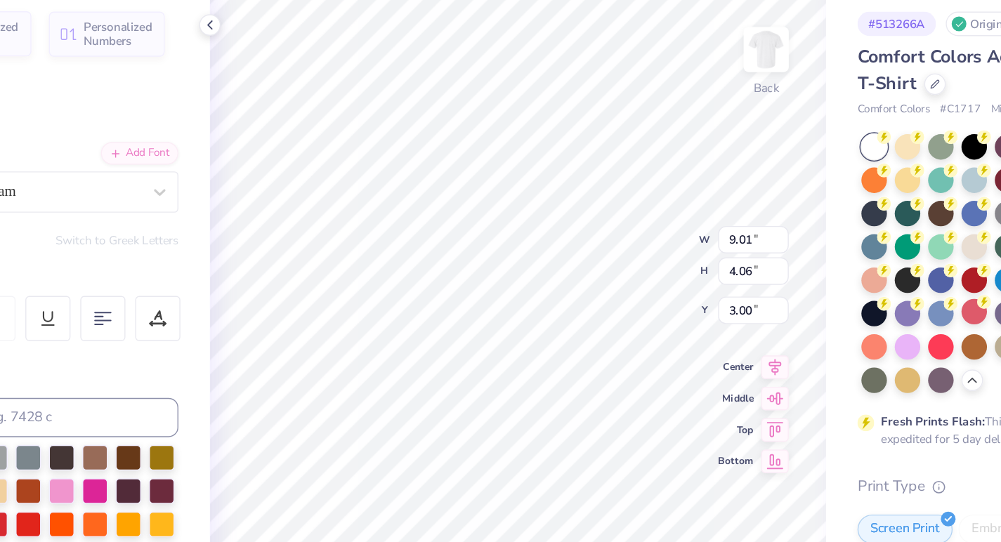
type input "4.12"
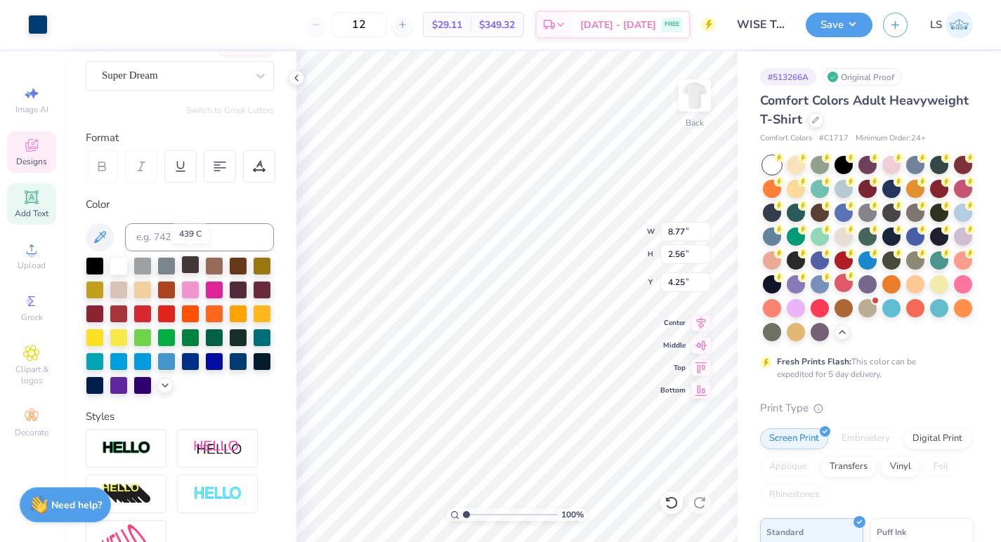
scroll to position [126, 0]
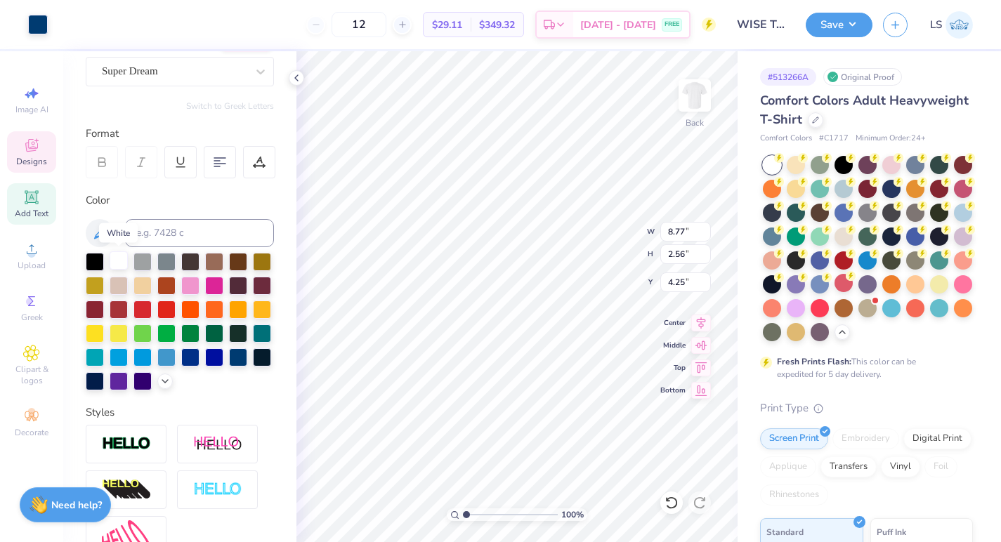
click at [124, 258] on div at bounding box center [119, 260] width 18 height 18
type input "9.00"
type input "2.87"
type input "4.12"
type input "3.99"
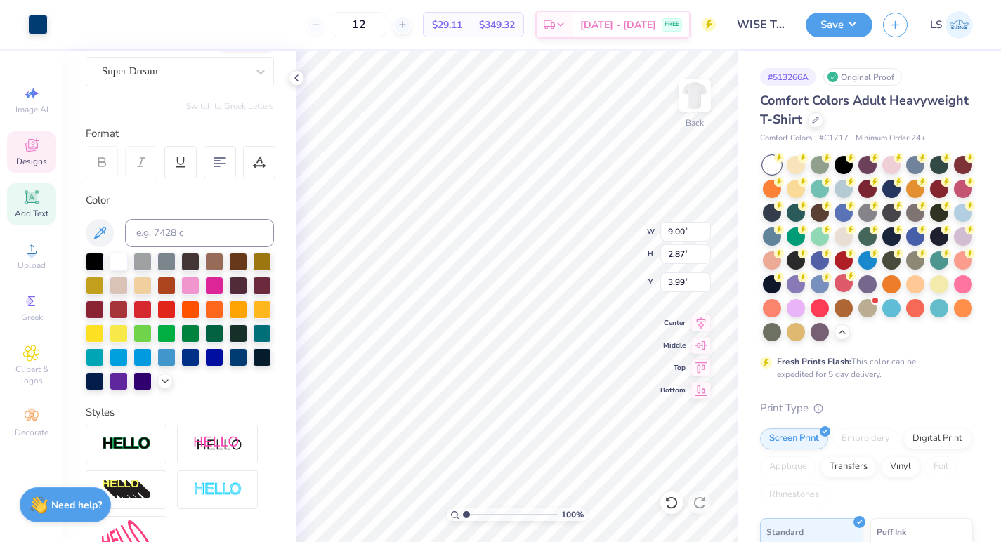
type input "8.77"
type input "2.56"
type input "12.86"
type input "12.50"
click at [14, 195] on div "Add Text" at bounding box center [31, 203] width 49 height 41
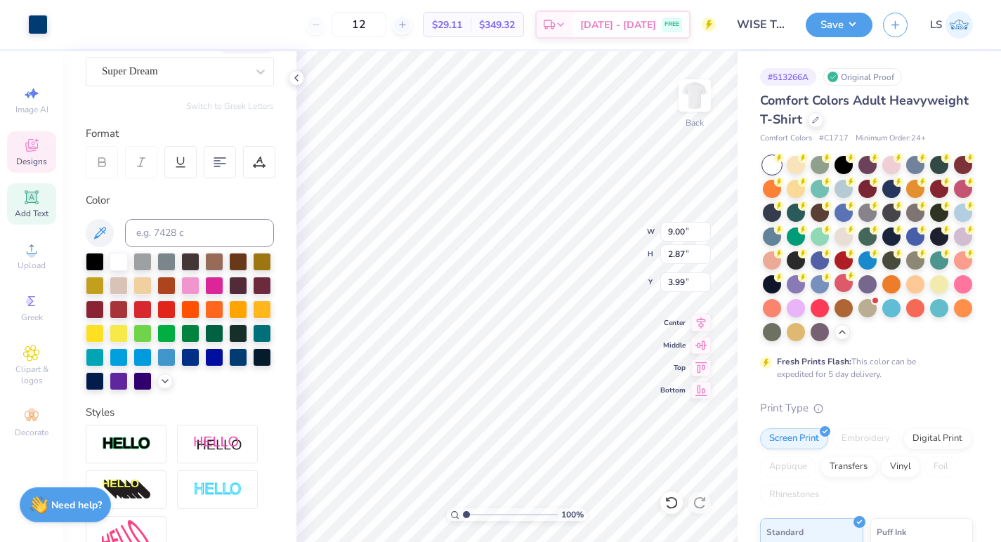
type input "5.59"
type input "1.62"
type input "11.69"
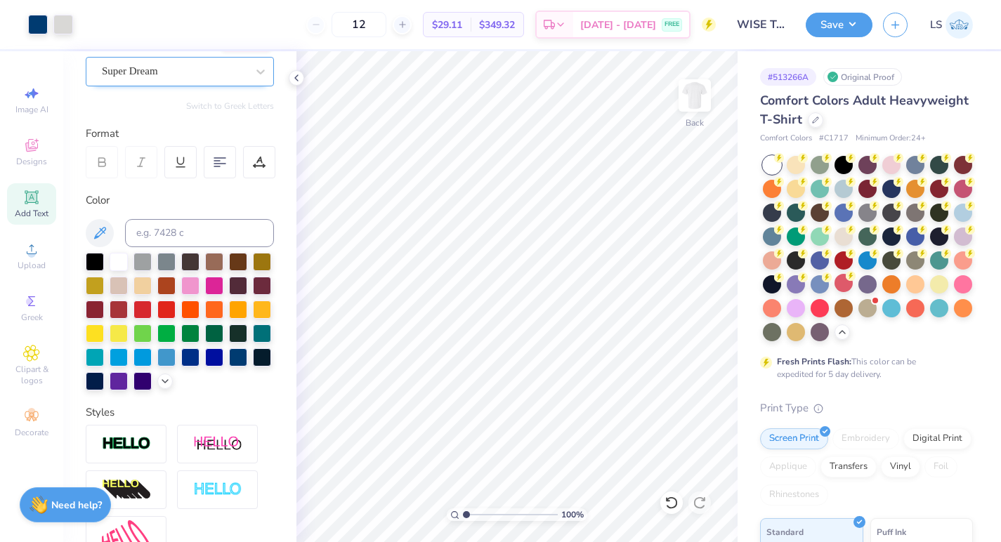
click at [145, 65] on div "Super Dream" at bounding box center [174, 71] width 148 height 22
click at [215, 77] on div "Super Dream" at bounding box center [174, 71] width 148 height 22
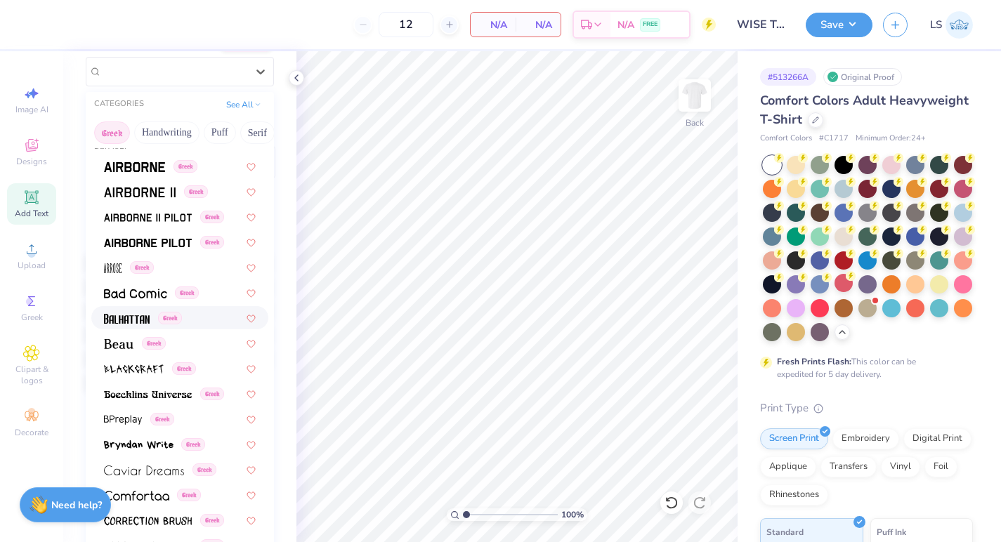
scroll to position [0, 0]
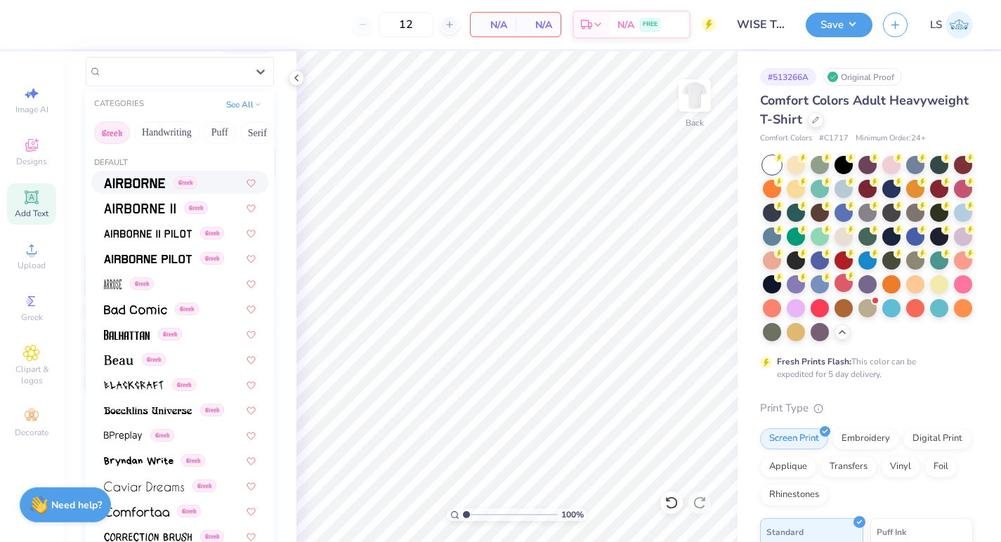
click at [140, 184] on img at bounding box center [134, 183] width 61 height 10
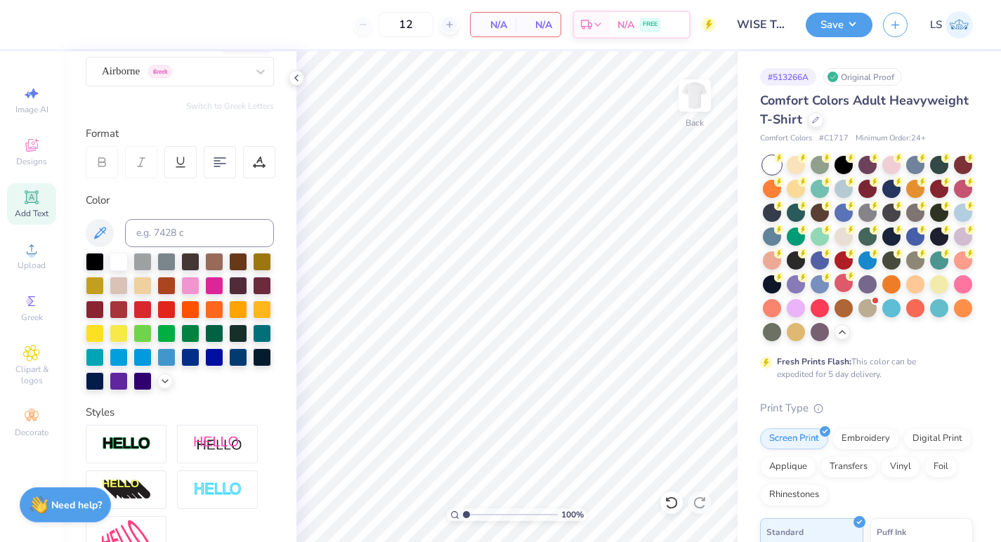
click at [37, 202] on icon at bounding box center [31, 197] width 17 height 17
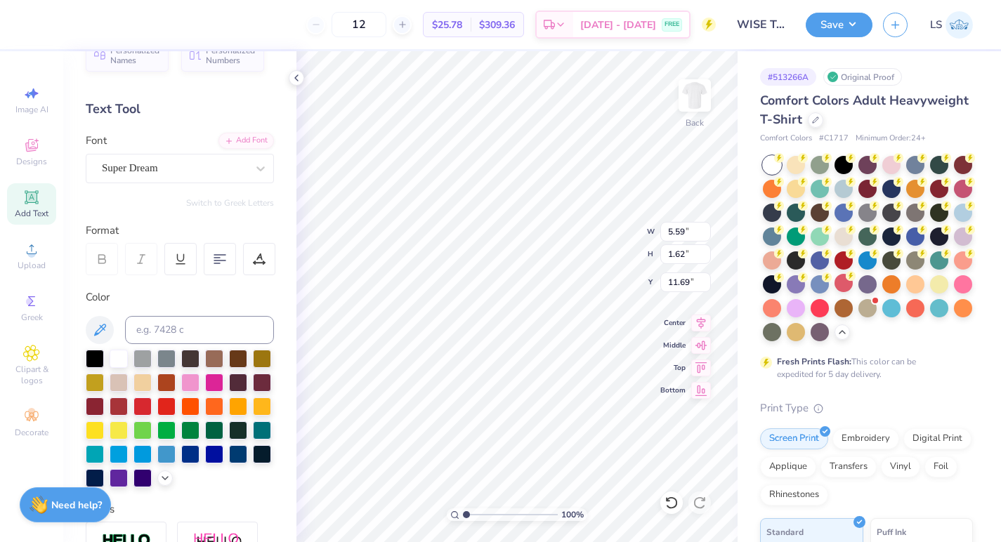
scroll to position [26, 0]
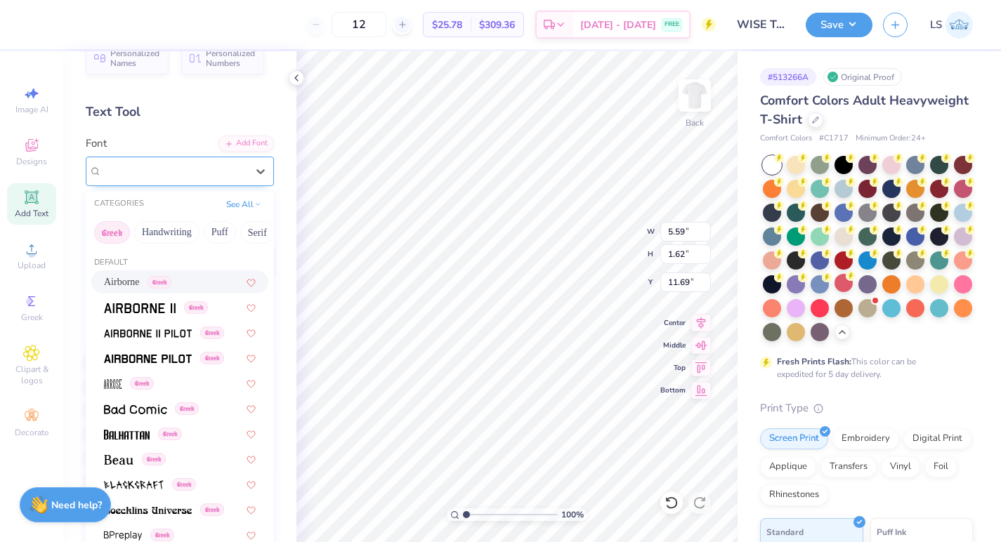
click at [196, 183] on div "Super Dream" at bounding box center [180, 172] width 188 height 30
click at [150, 305] on img at bounding box center [140, 308] width 72 height 10
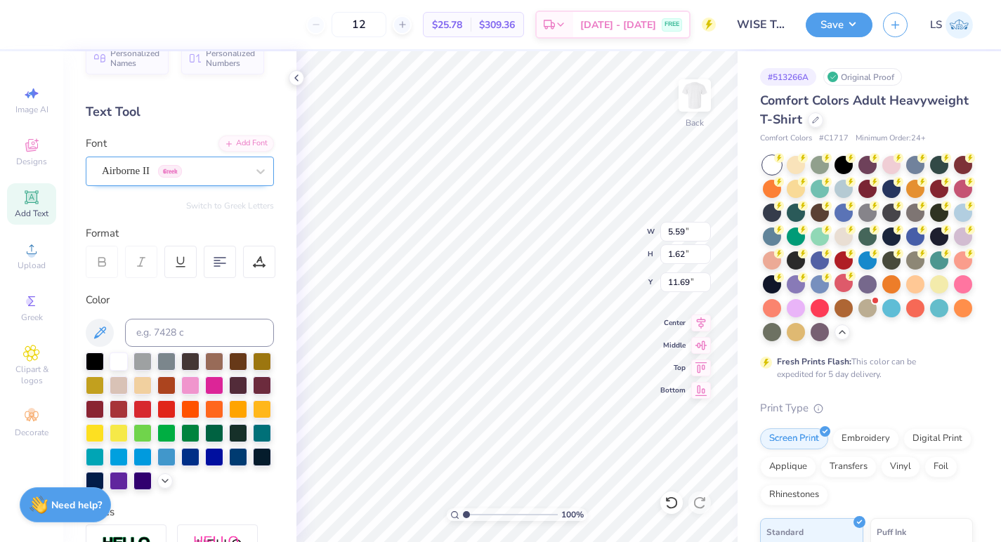
click at [136, 172] on div "Airborne II Greek" at bounding box center [174, 171] width 148 height 22
type textarea "WOMEN"
click at [231, 173] on div "Airborne II Greek" at bounding box center [174, 171] width 148 height 22
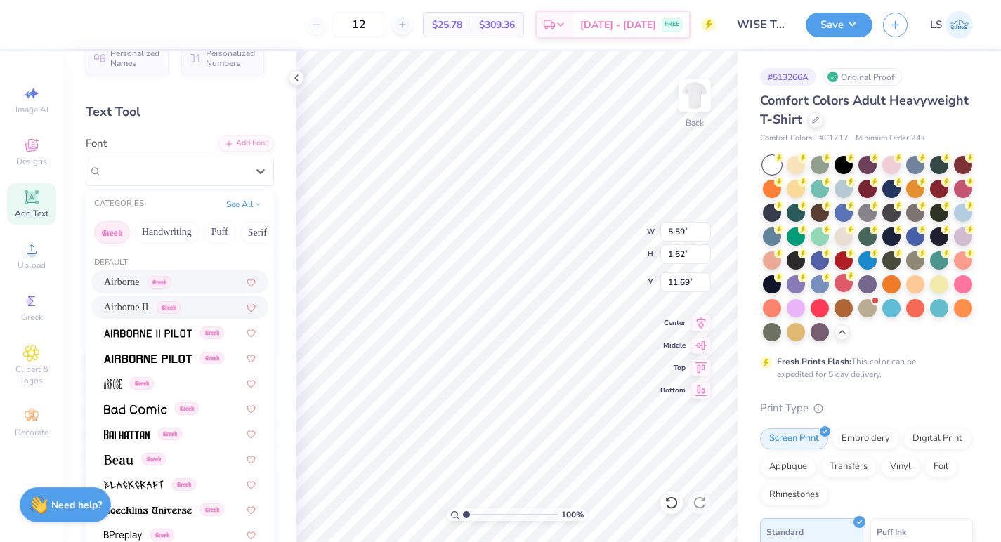
click at [118, 230] on button "Greek" at bounding box center [112, 232] width 36 height 22
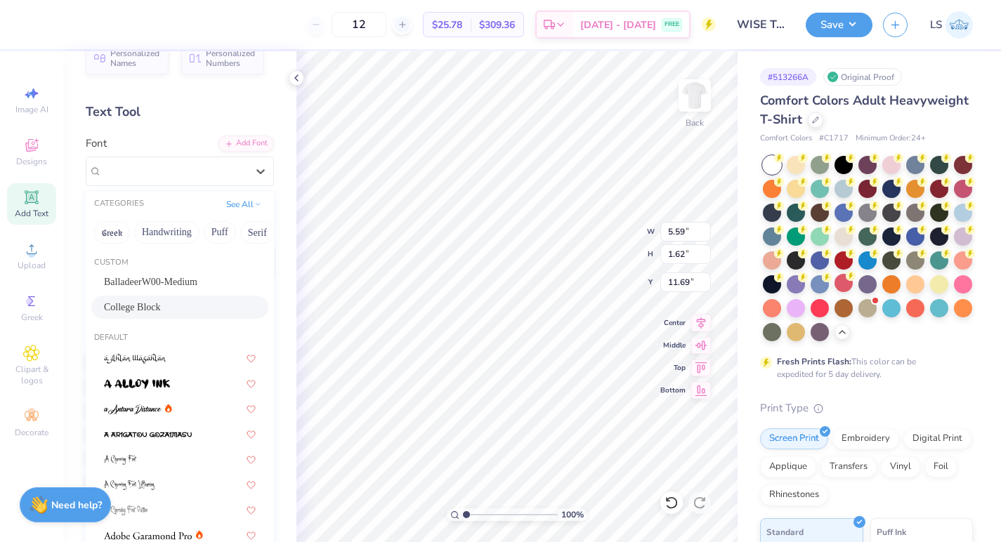
click at [181, 305] on div "College Block" at bounding box center [180, 307] width 152 height 15
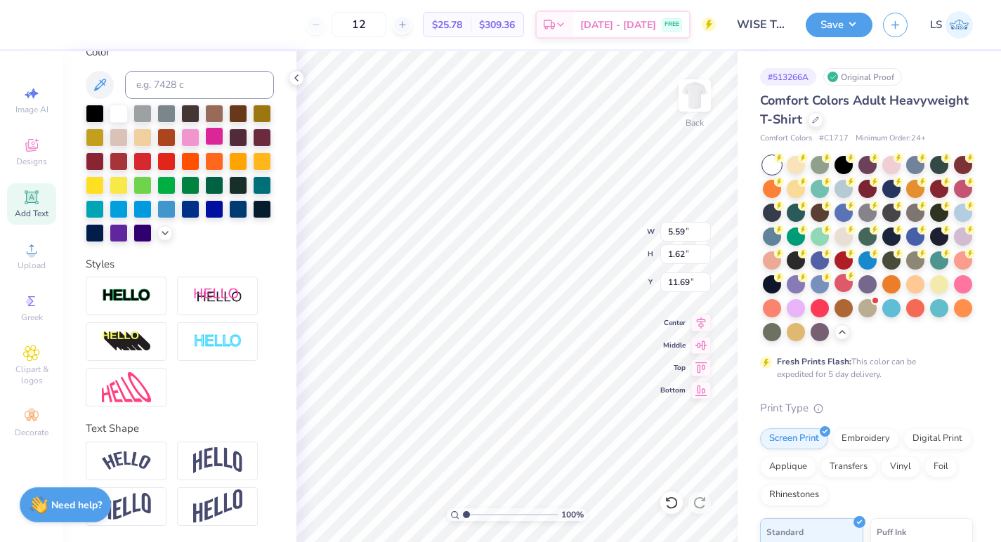
scroll to position [269, 0]
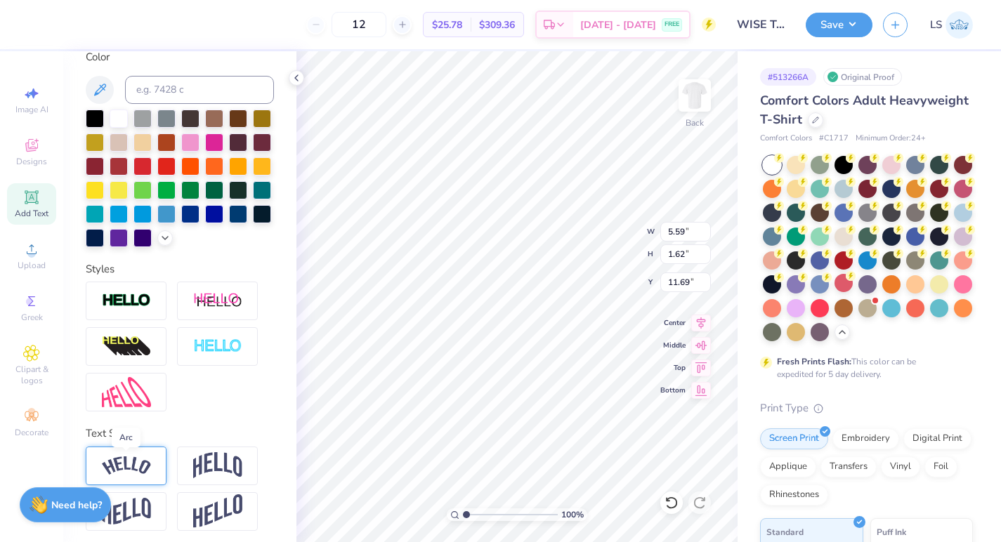
click at [117, 459] on img at bounding box center [126, 466] width 49 height 19
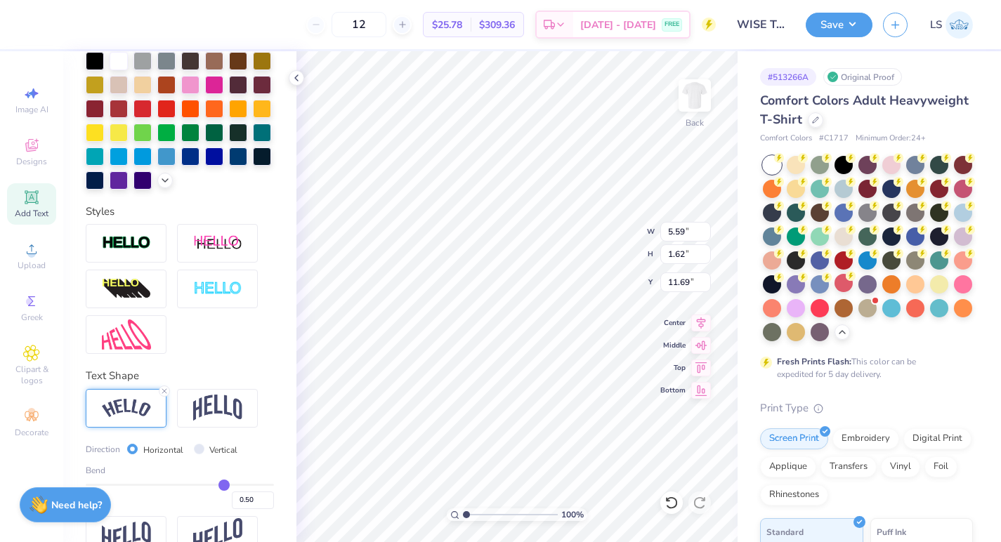
scroll to position [356, 0]
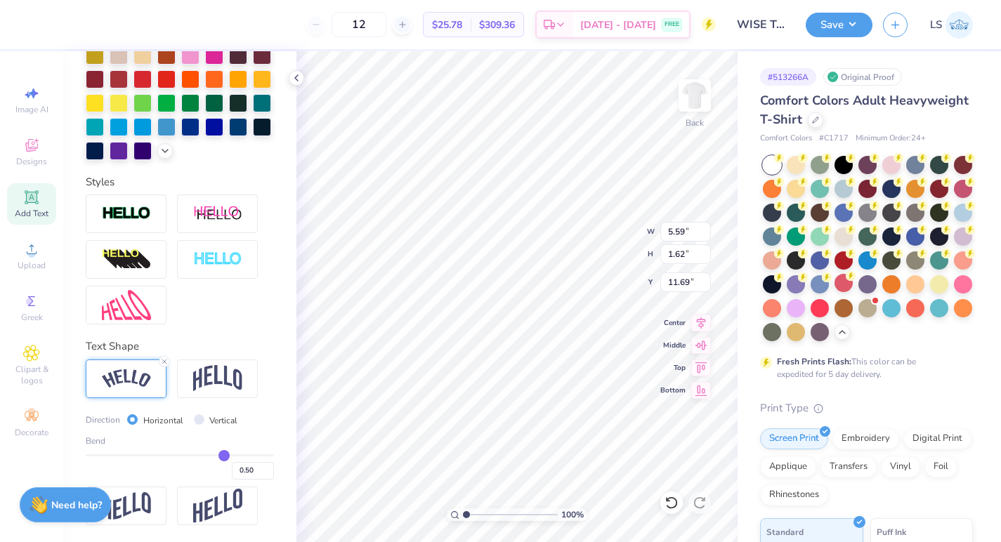
type input "0.49"
type input "0.5"
type input "0.50"
type input "0.51"
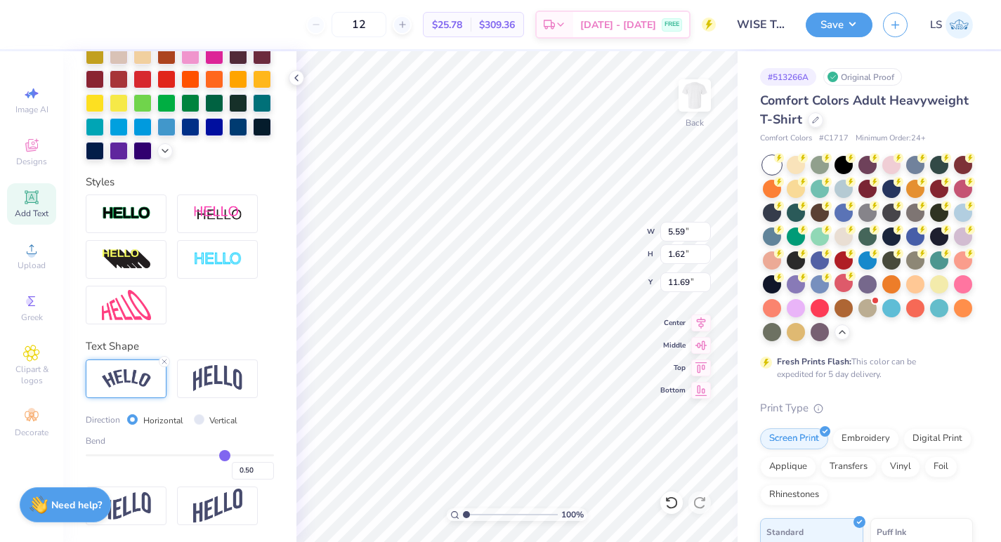
type input "0.51"
type input "0.52"
type input "0.53"
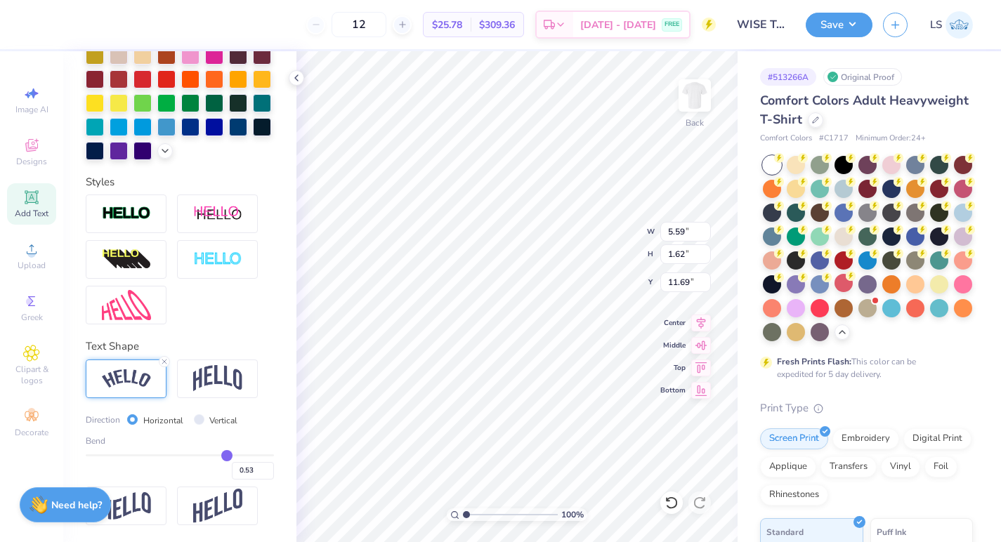
type input "0.54"
type input "0.55"
type input "0.56"
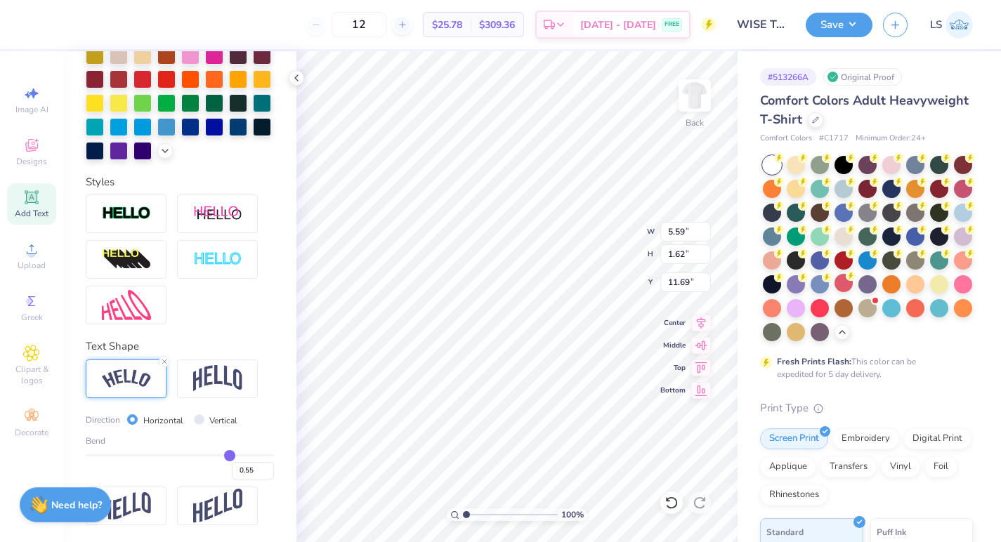
type input "0.56"
type input "0.57"
type input "0.58"
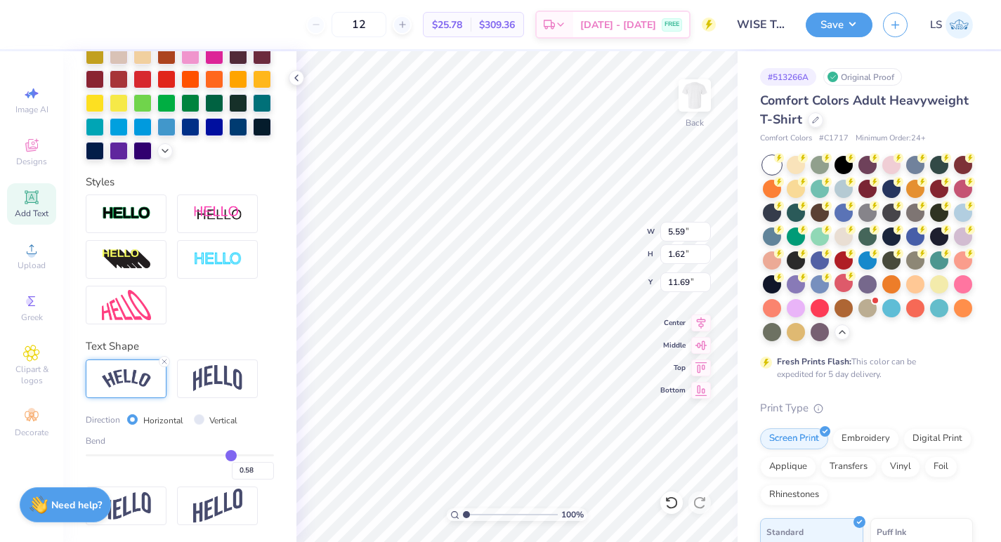
drag, startPoint x: 223, startPoint y: 454, endPoint x: 230, endPoint y: 455, distance: 7.8
click at [230, 455] on input "range" at bounding box center [180, 456] width 188 height 2
type input "0.57"
type input "0.56"
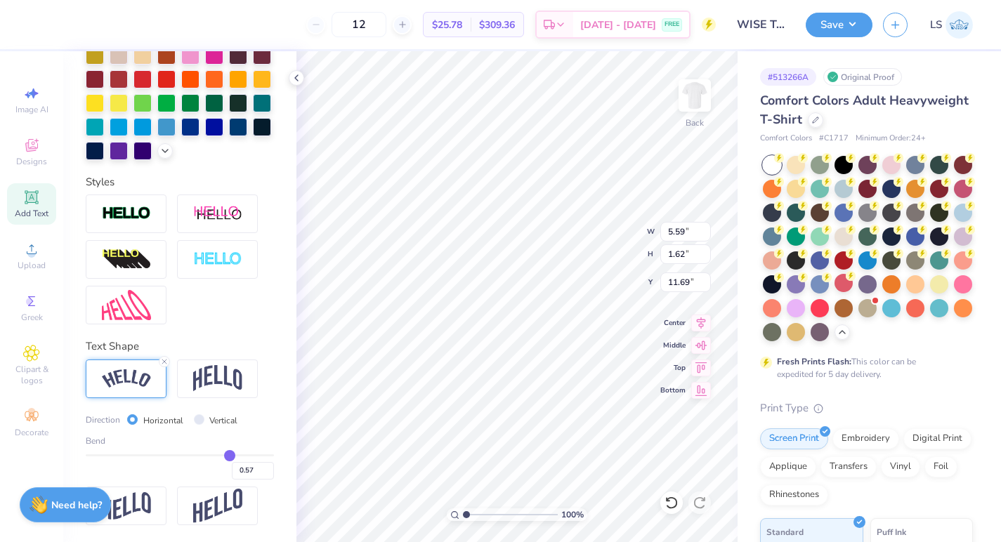
type input "0.56"
type input "0.54"
type input "0.49"
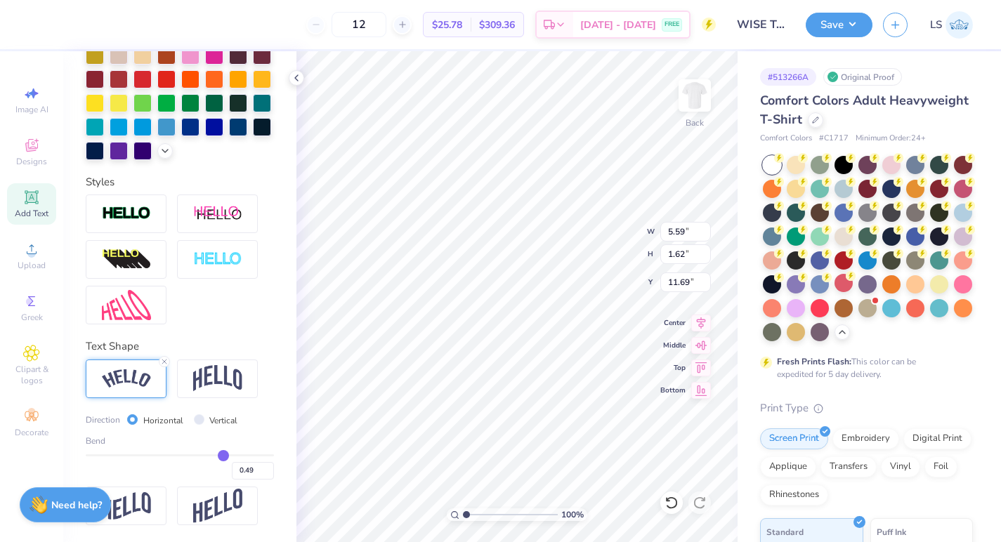
type input "0.44"
type input "0.39"
type input "0.35"
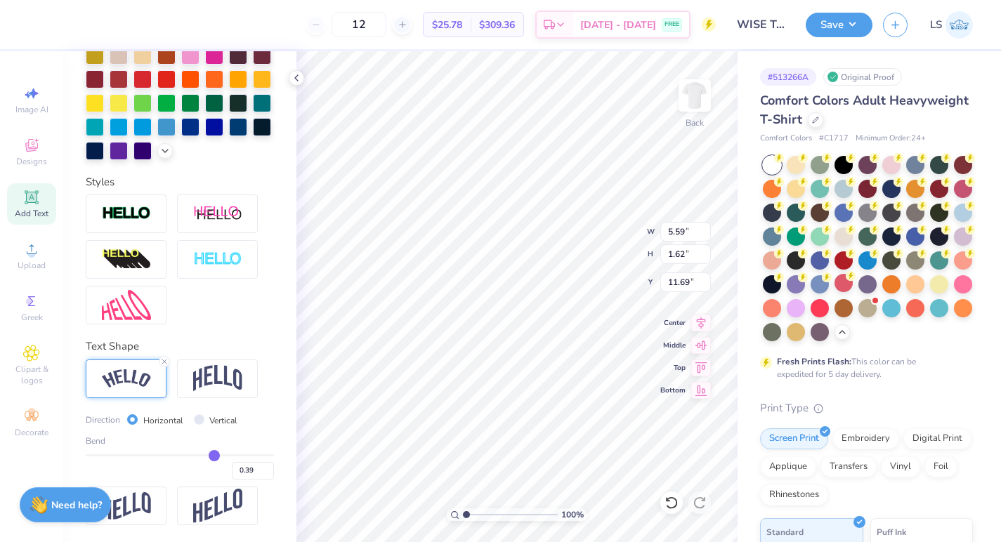
type input "0.35"
type input "0.32"
type input "0.29"
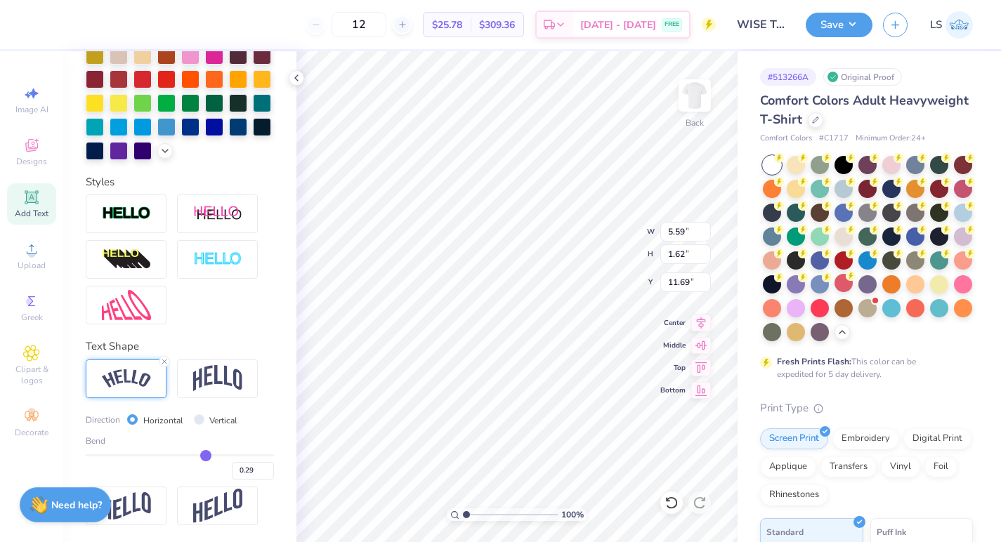
type input "0.28"
type input "0.27"
type input "0.26"
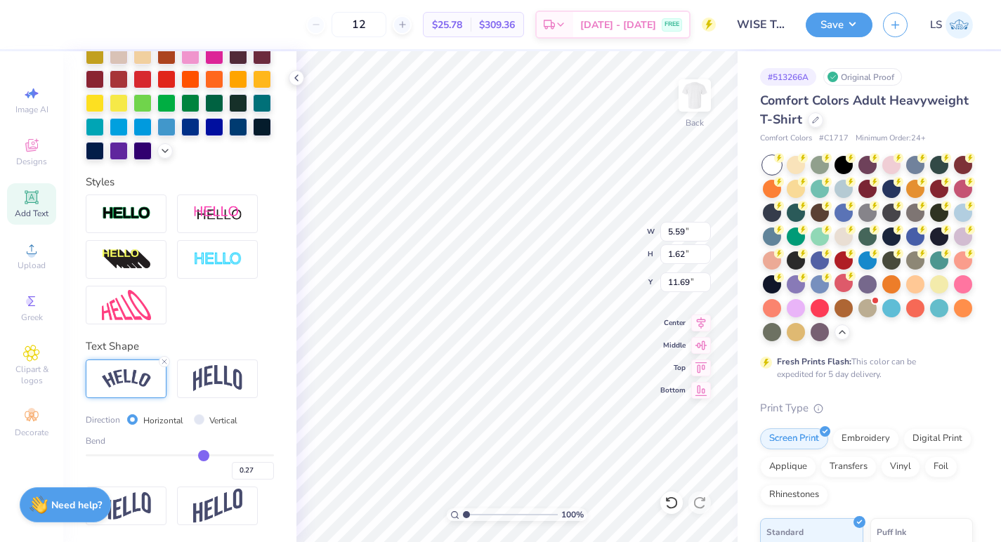
type input "0.26"
type input "0.25"
type input "0.24"
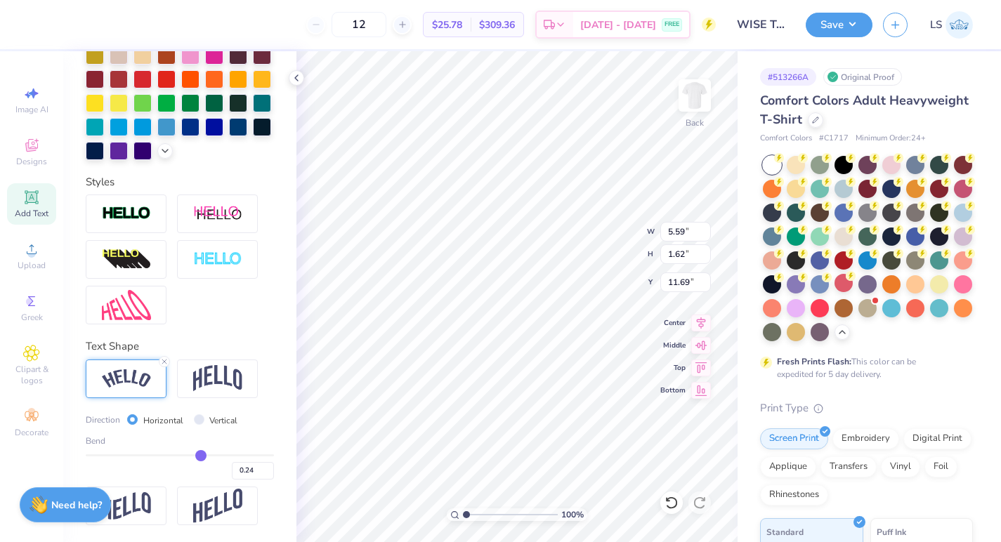
type input "0.22"
type input "0.2"
type input "0.20"
type input "0.18"
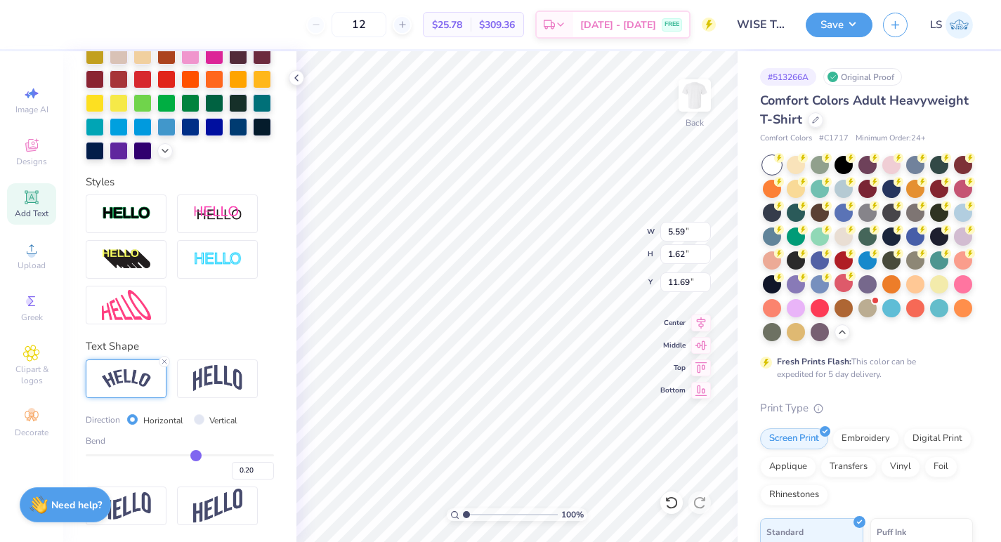
type input "0.18"
type input "0.17"
type input "0.15"
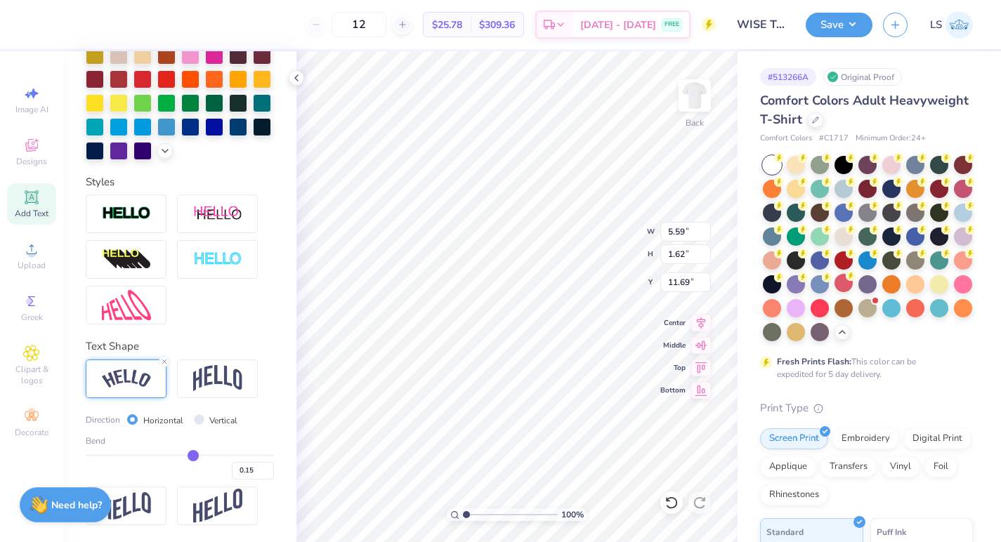
type input "0.14"
type input "0.13"
type input "0.14"
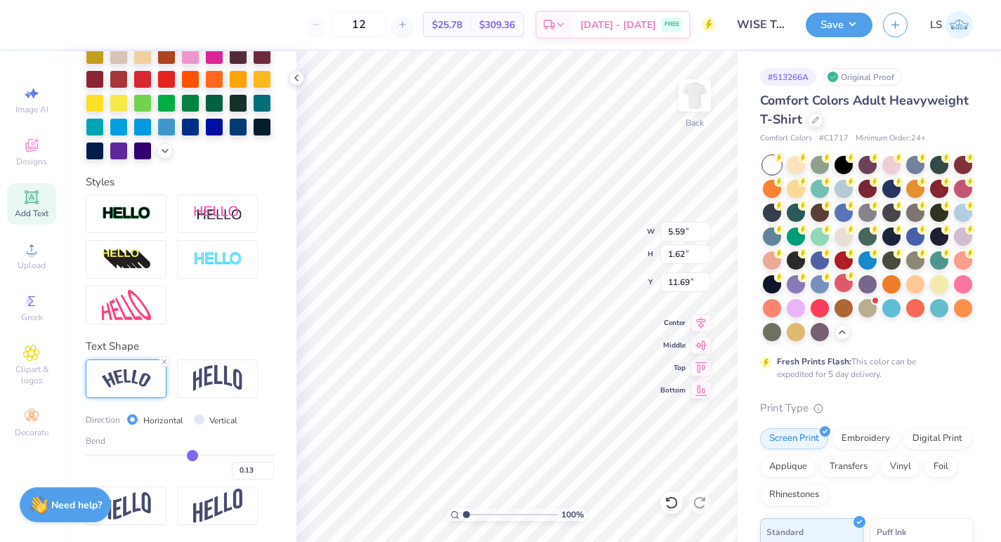
type input "0.14"
type input "0.15"
type input "0.16"
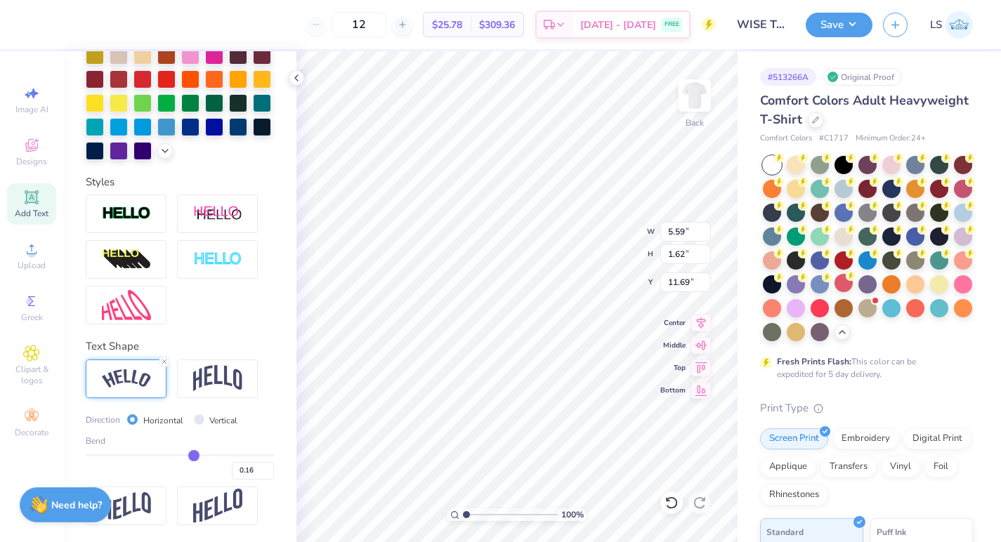
type input "0.17"
type input "0.18"
type input "0.19"
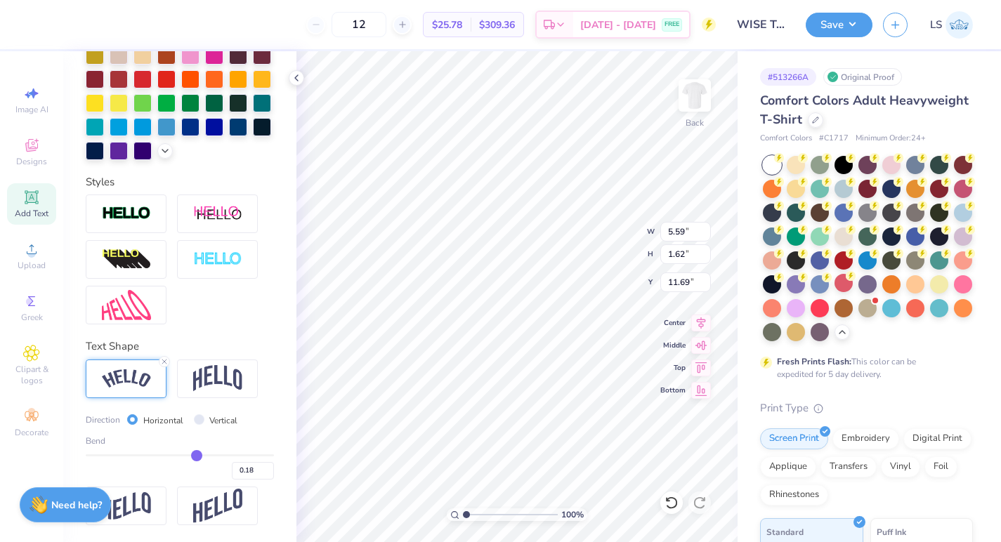
type input "0.19"
type input "0.2"
type input "0.20"
type input "0.23"
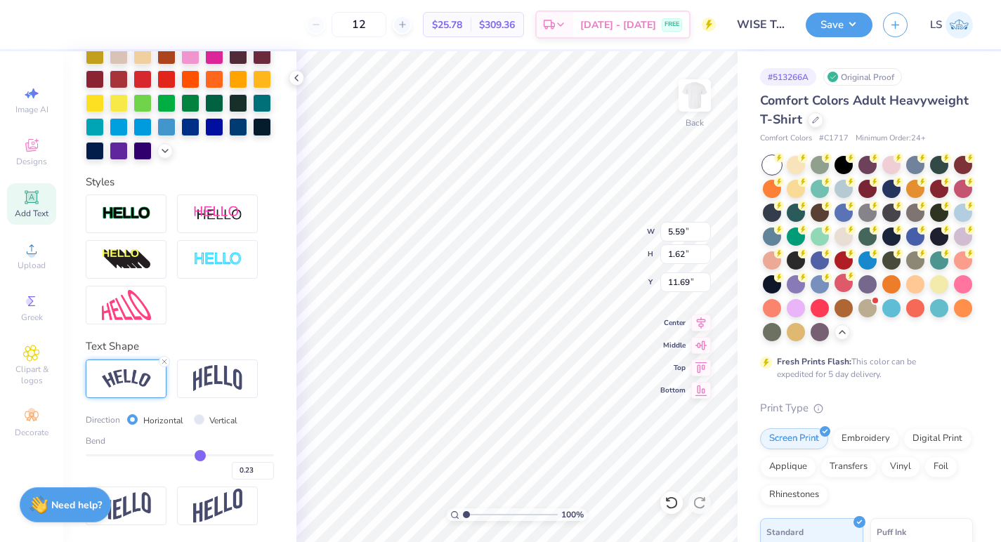
type input "0.24"
type input "0.25"
type input "0.26"
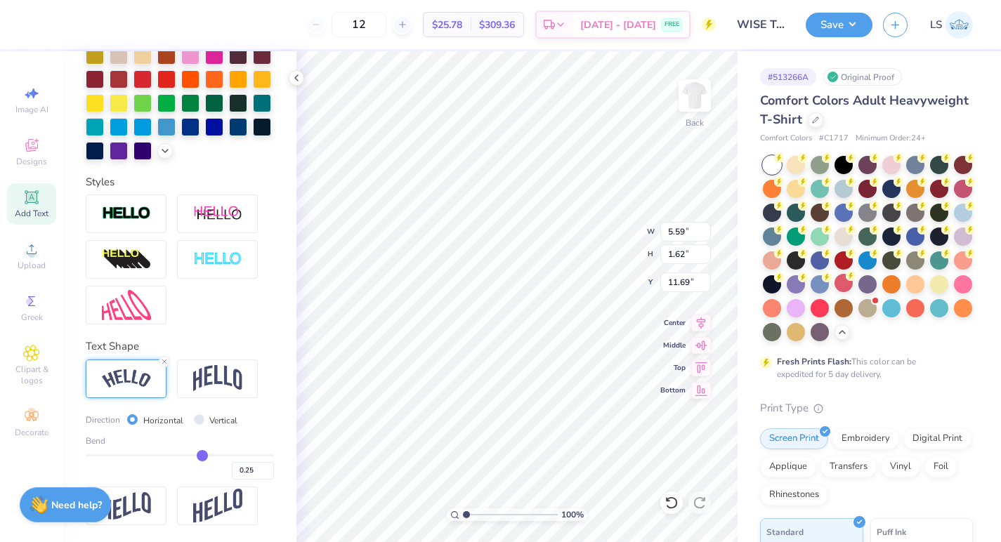
type input "0.26"
drag, startPoint x: 230, startPoint y: 455, endPoint x: 202, endPoint y: 450, distance: 29.2
type input "0.26"
click at [202, 455] on input "range" at bounding box center [180, 456] width 188 height 2
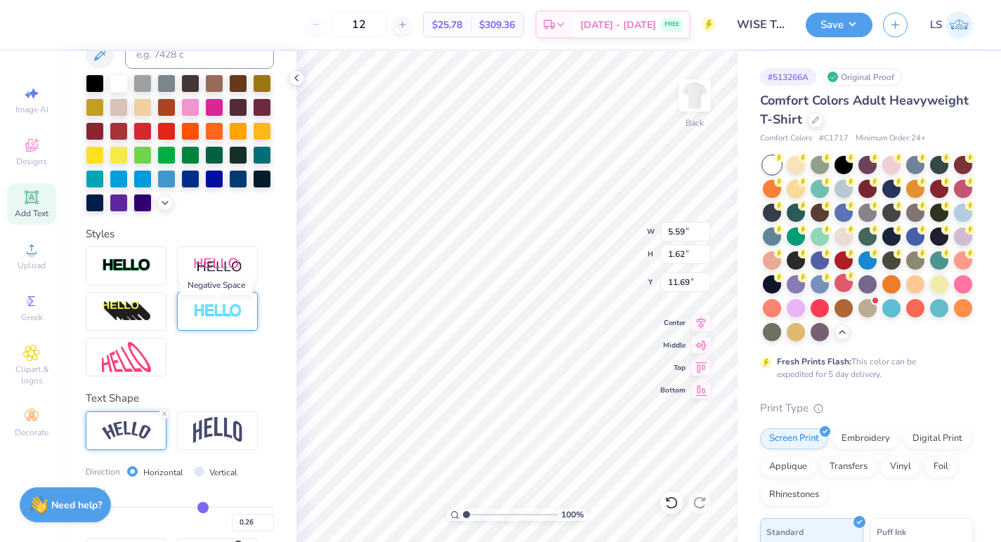
click at [232, 316] on img at bounding box center [217, 311] width 49 height 16
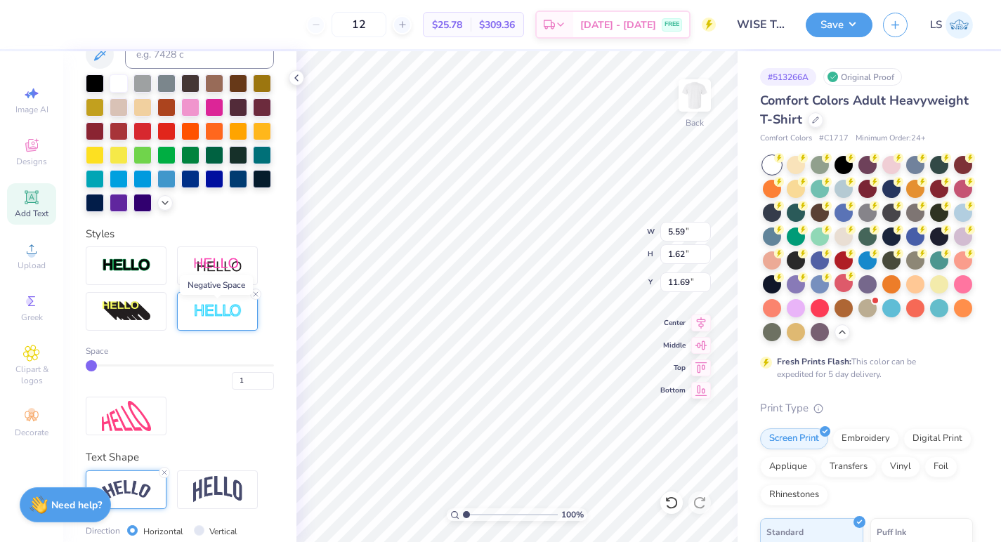
scroll to position [307, 0]
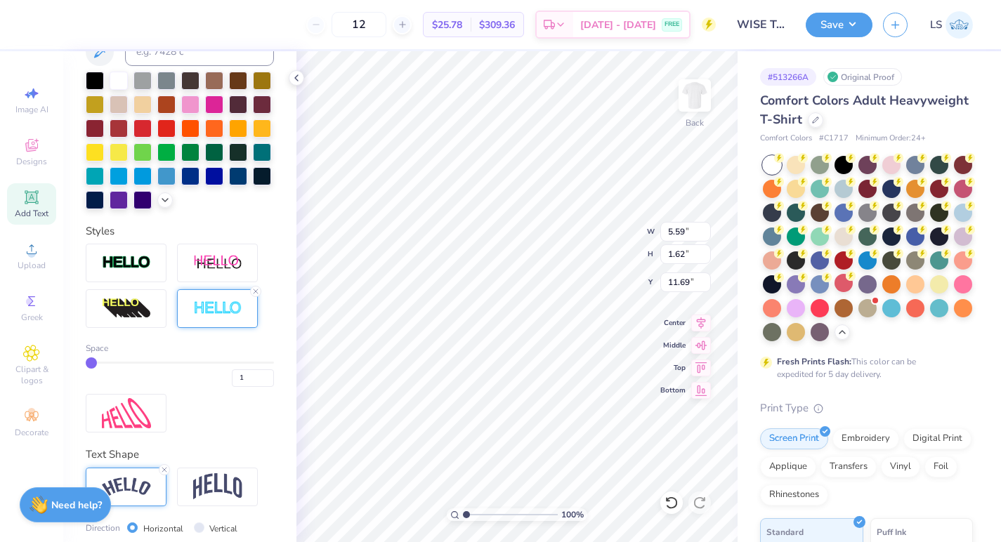
type input "2"
click at [97, 362] on input "range" at bounding box center [180, 363] width 188 height 2
type input "3"
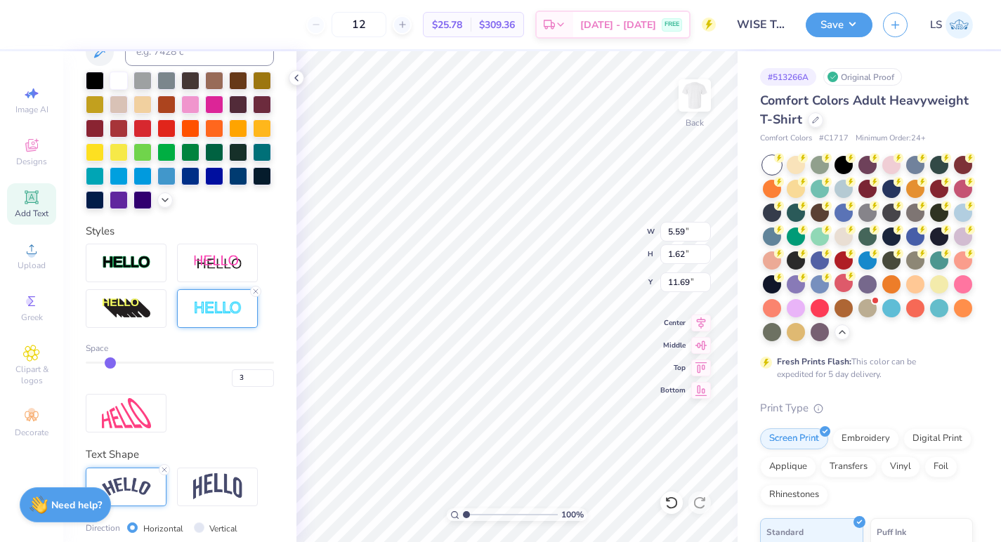
type input "3"
drag, startPoint x: 98, startPoint y: 359, endPoint x: 106, endPoint y: 360, distance: 8.5
click at [105, 362] on input "range" at bounding box center [180, 363] width 188 height 2
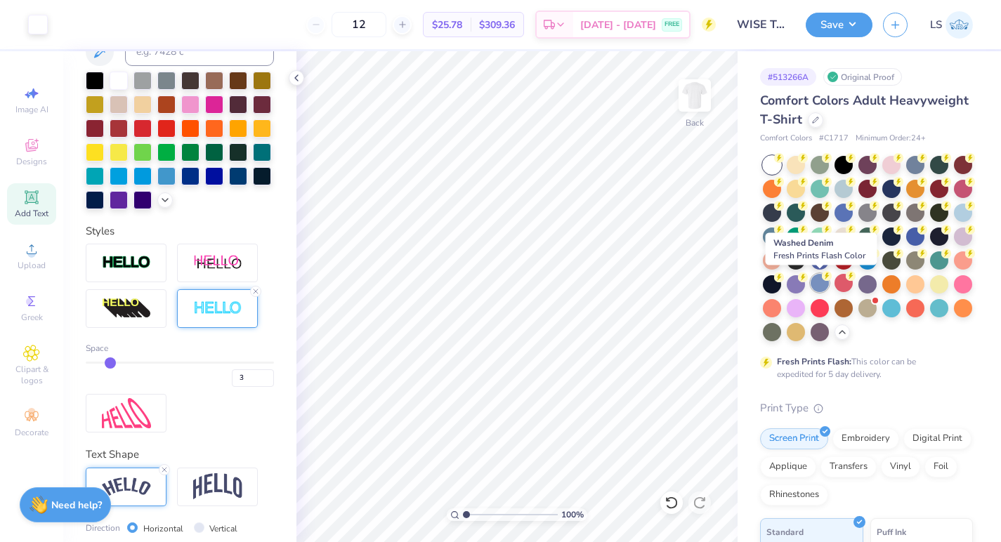
click at [821, 280] on div at bounding box center [820, 283] width 18 height 18
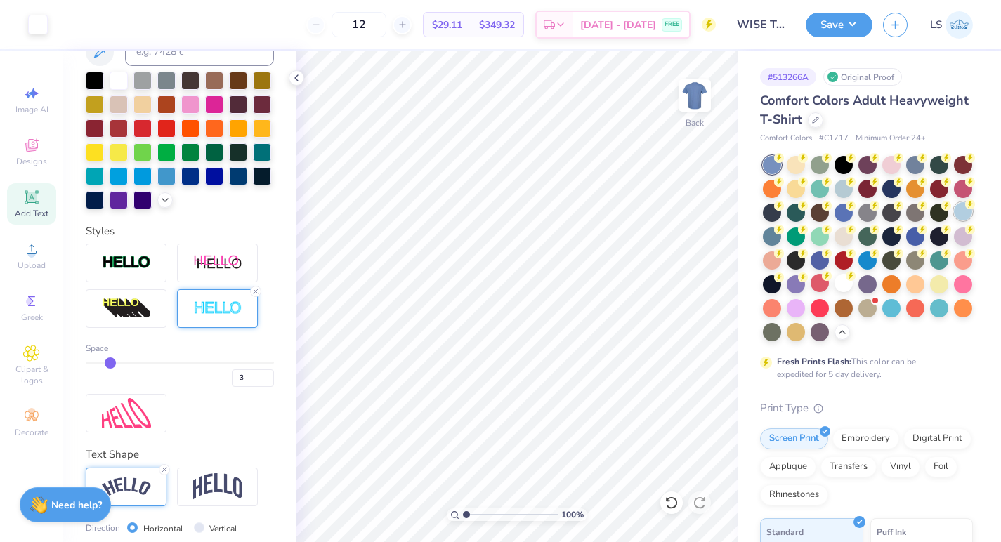
click at [962, 214] on div at bounding box center [963, 211] width 18 height 18
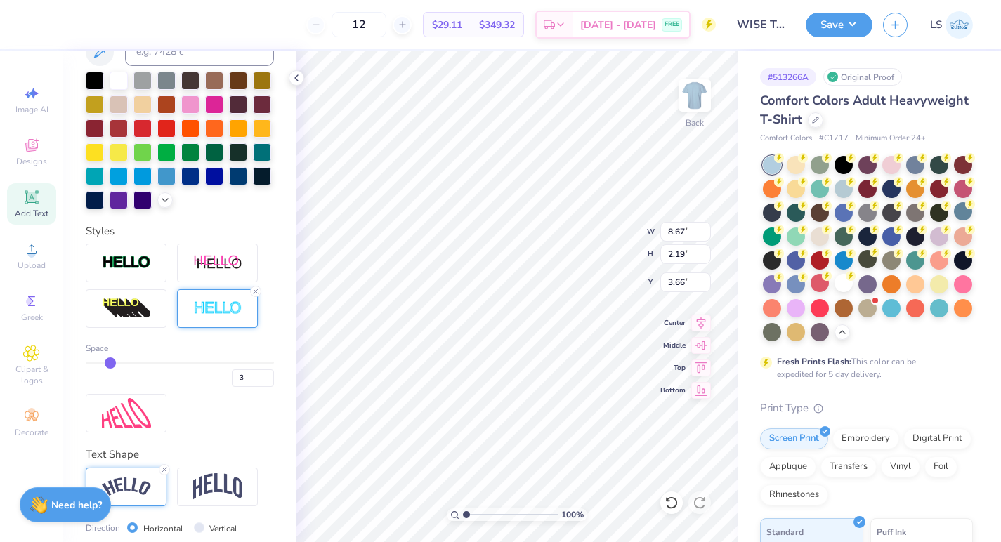
type input "3.66"
click at [99, 365] on div "3" at bounding box center [180, 374] width 188 height 25
click at [100, 365] on div "3" at bounding box center [180, 374] width 188 height 25
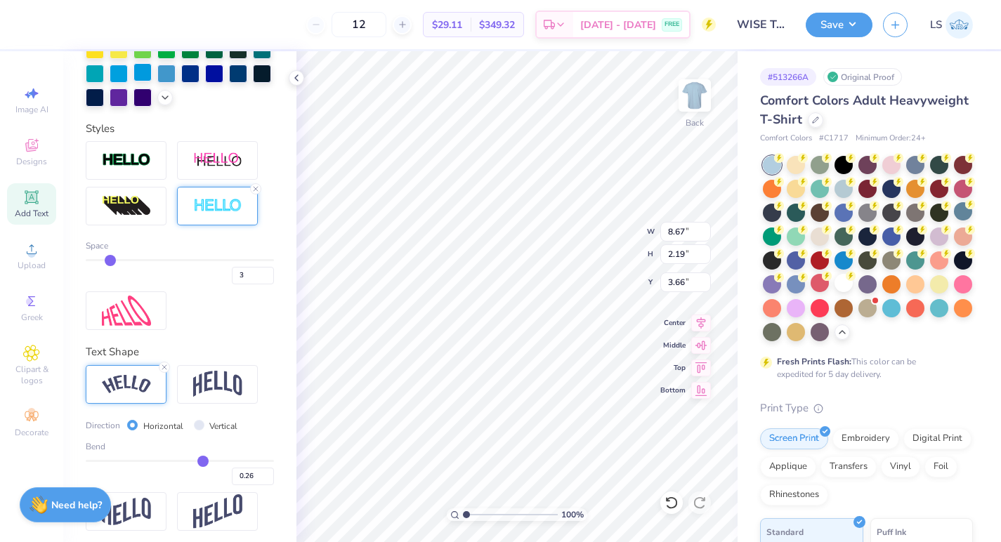
scroll to position [415, 0]
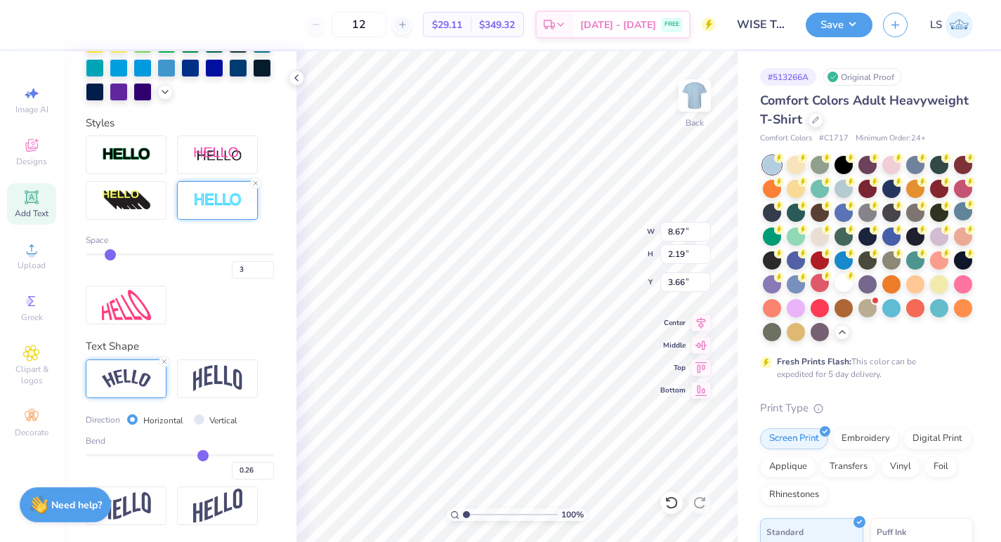
type input "0.29"
type input "0.3"
type input "0.30"
type input "0.31"
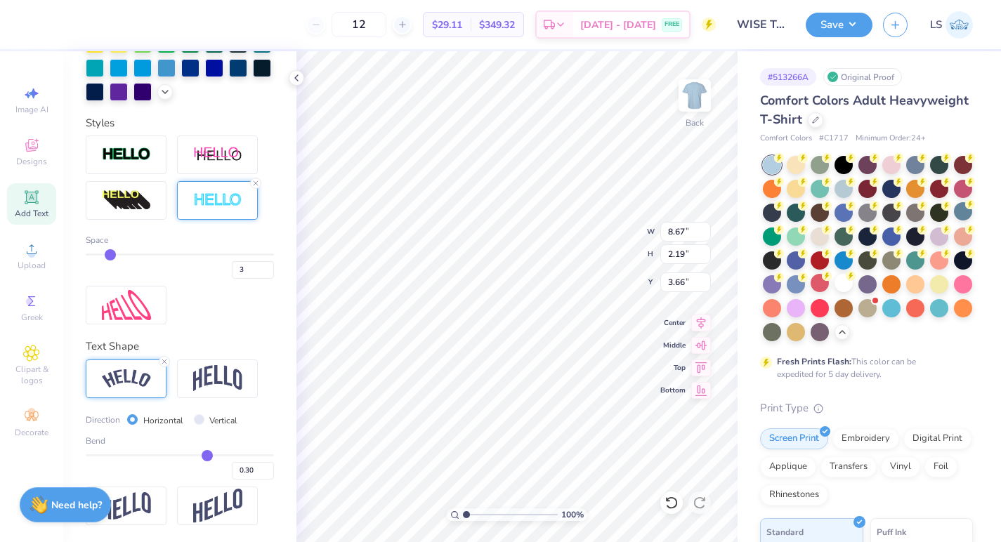
type input "0.31"
type input "0.32"
type input "0.33"
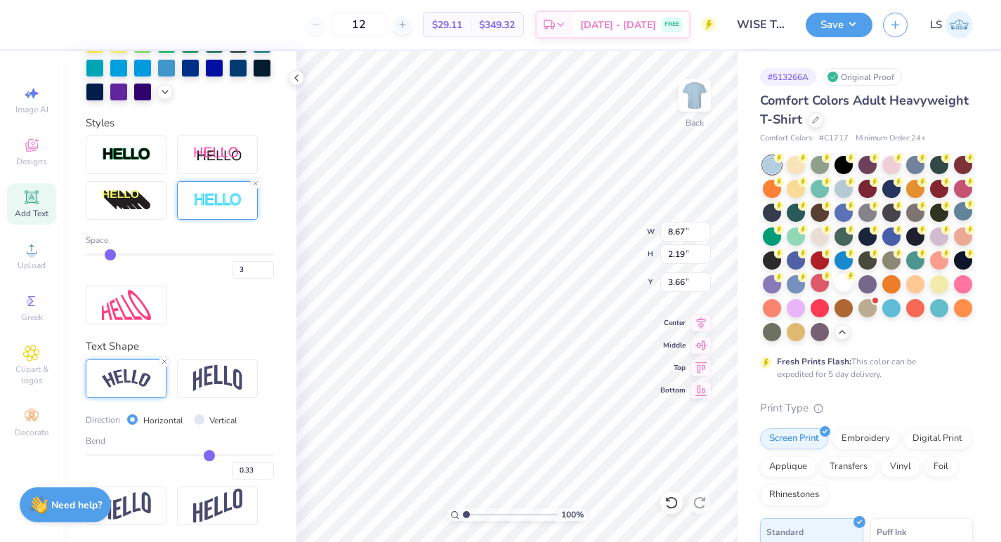
type input "0.34"
type input "0.35"
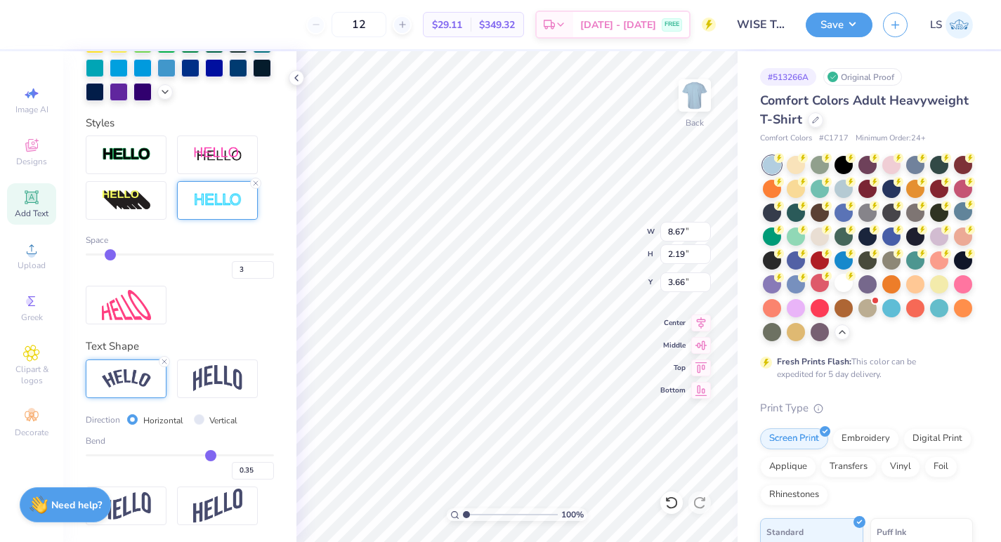
click at [210, 455] on input "range" at bounding box center [180, 456] width 188 height 2
type input "9.12"
type input "2.42"
type input "3.55"
type input "0.34"
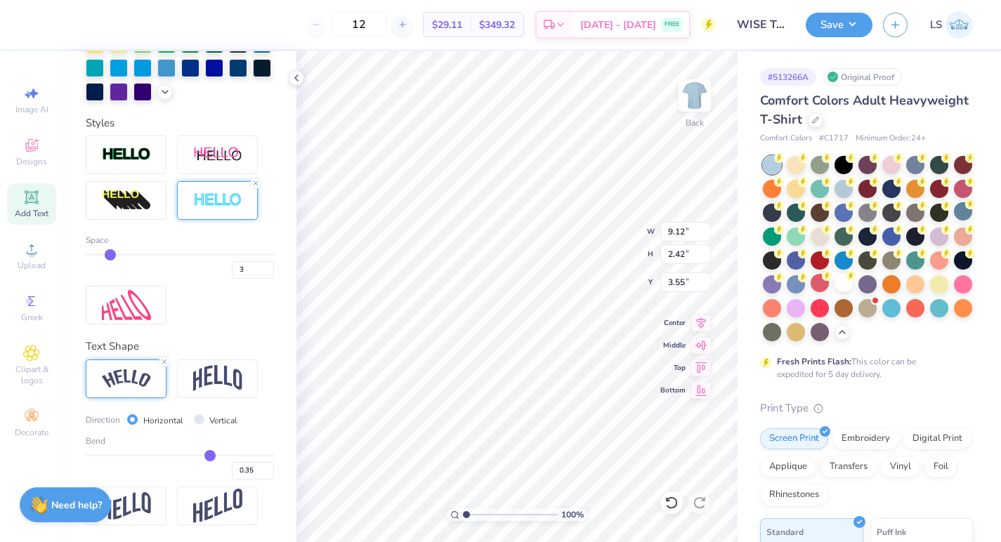
type input "0.34"
type input "0.33"
type input "0.32"
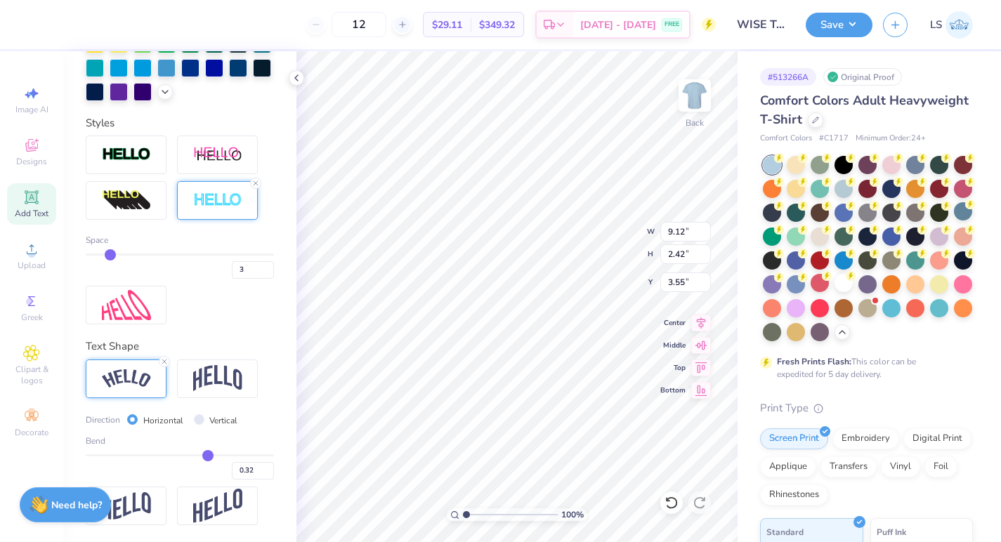
type input "0.31"
type input "0.3"
type input "0.30"
type input "0.3"
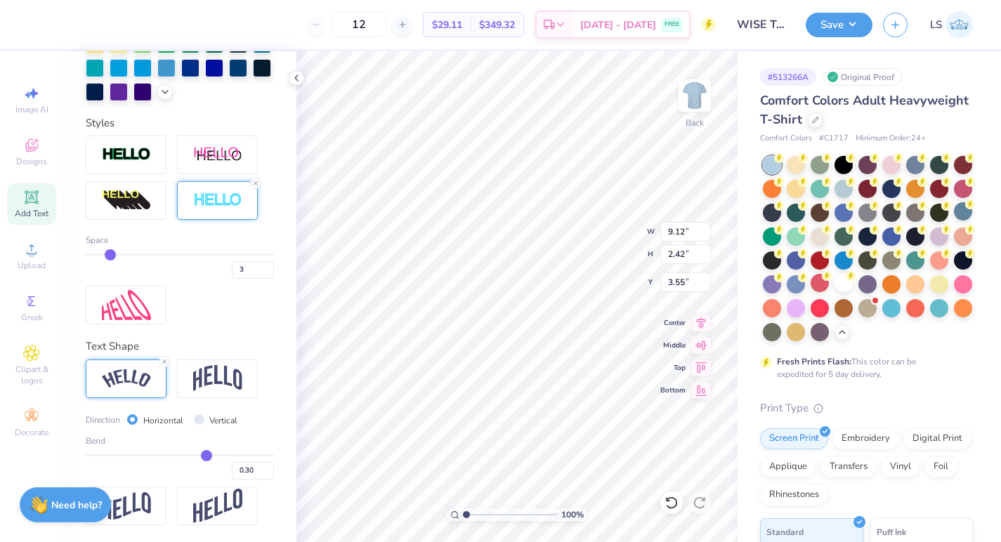
click at [206, 455] on input "range" at bounding box center [180, 456] width 188 height 2
type input "8.87"
type input "2.29"
type input "3.62"
click at [225, 376] on img at bounding box center [217, 378] width 49 height 27
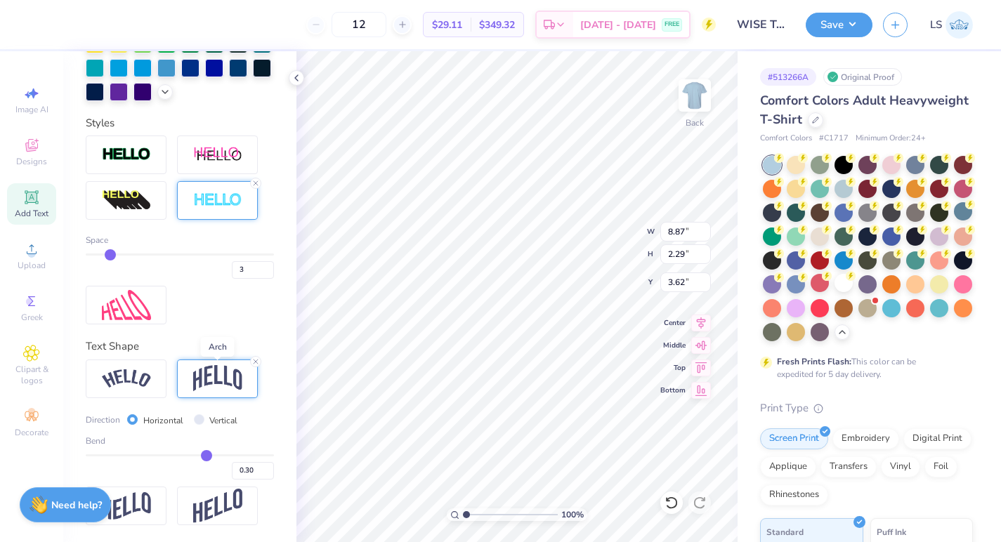
type input "7.24"
type input "2.75"
type input "3.38"
type input "0.33"
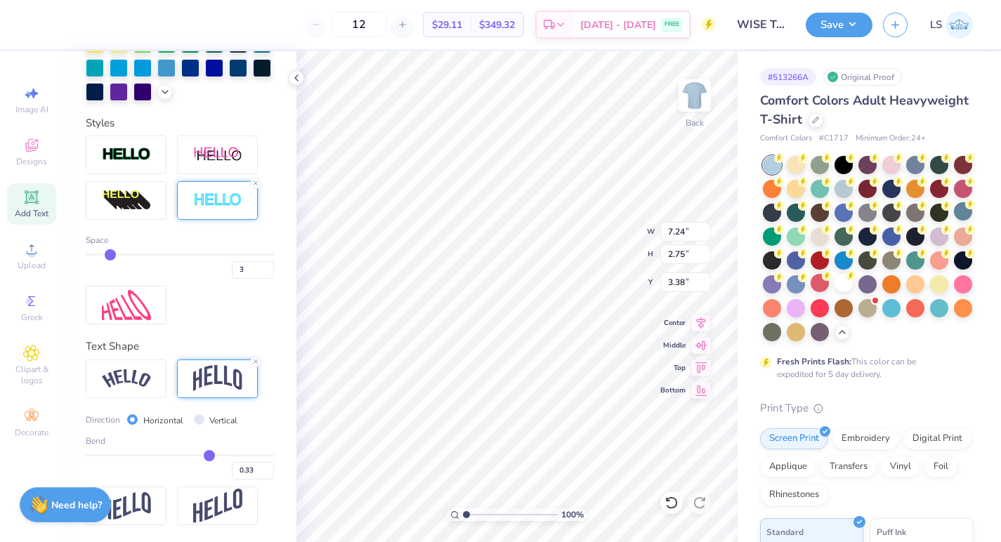
type input "0.32"
type input "0.31"
type input "0.29"
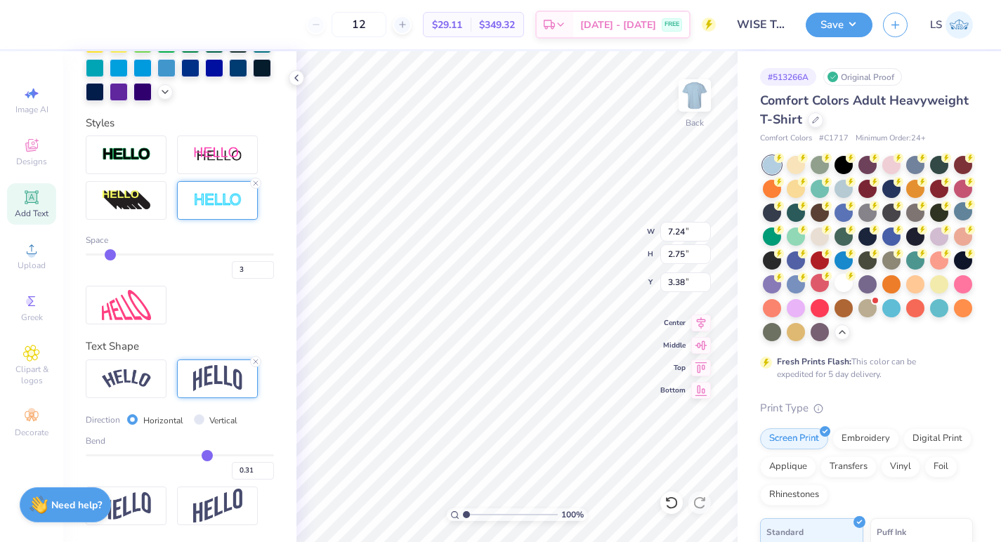
type input "0.29"
type input "0.28"
type input "0.26"
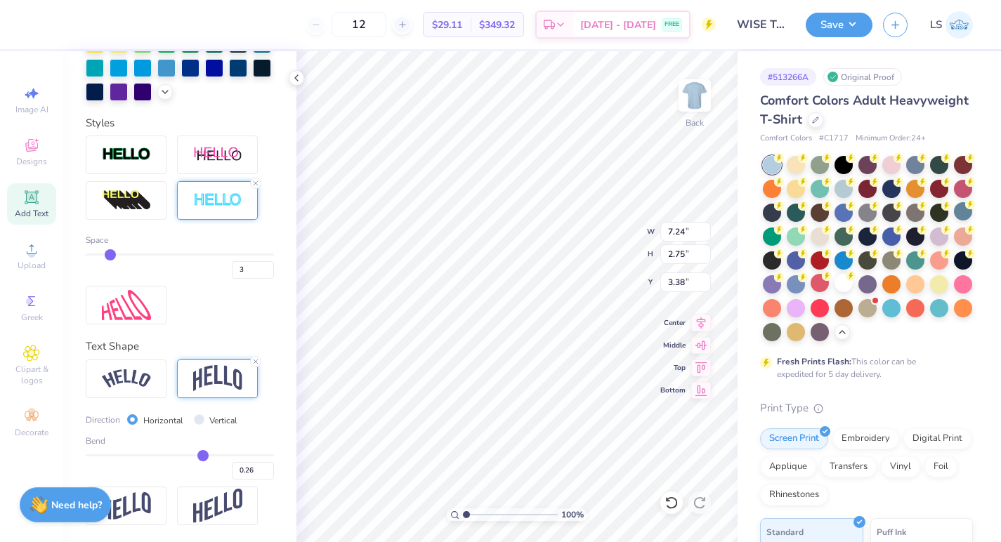
type input "0.25"
type input "0.24"
drag, startPoint x: 209, startPoint y: 452, endPoint x: 200, endPoint y: 453, distance: 8.5
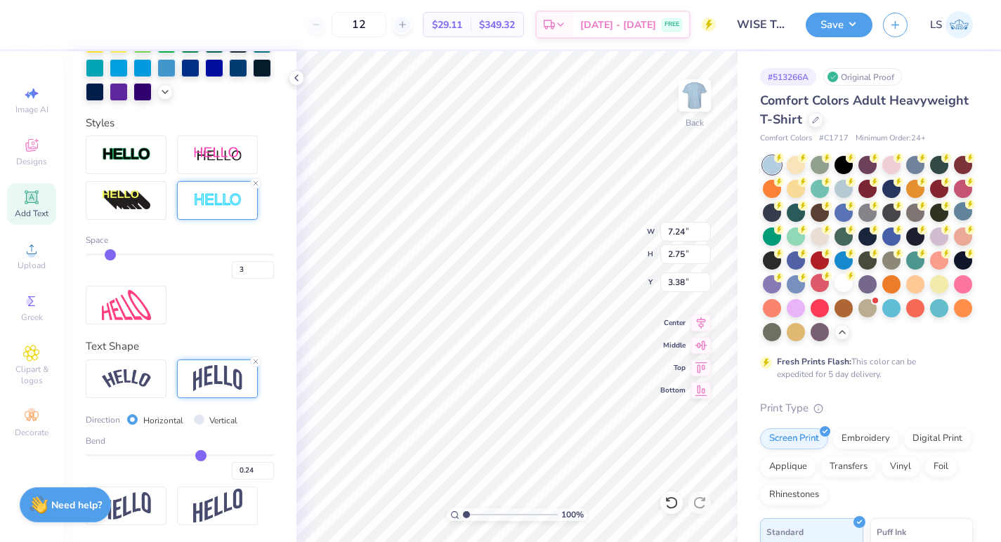
type input "0.24"
click at [200, 455] on input "range" at bounding box center [180, 456] width 188 height 2
type input "2.58"
type input "3.47"
type input "8.85"
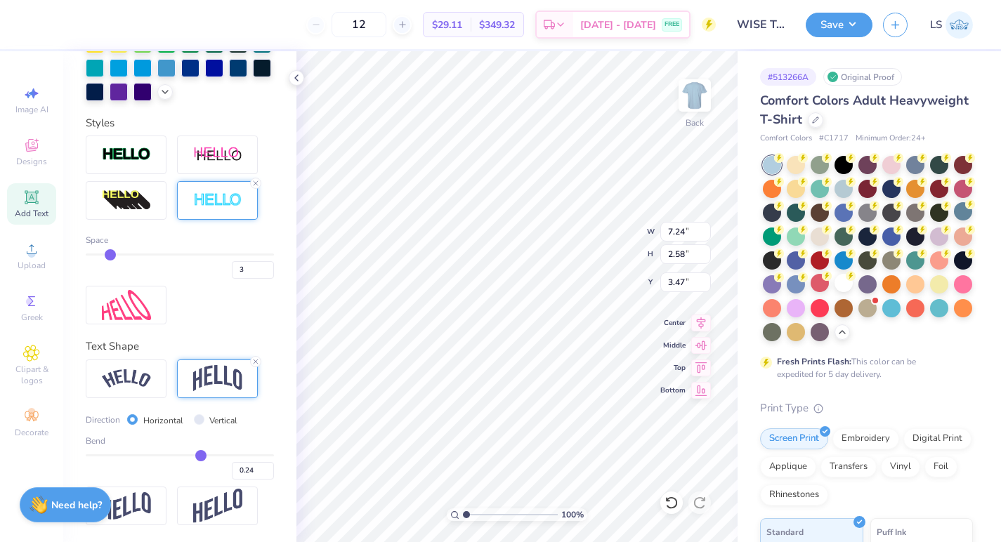
type input "3.15"
type input "4.14"
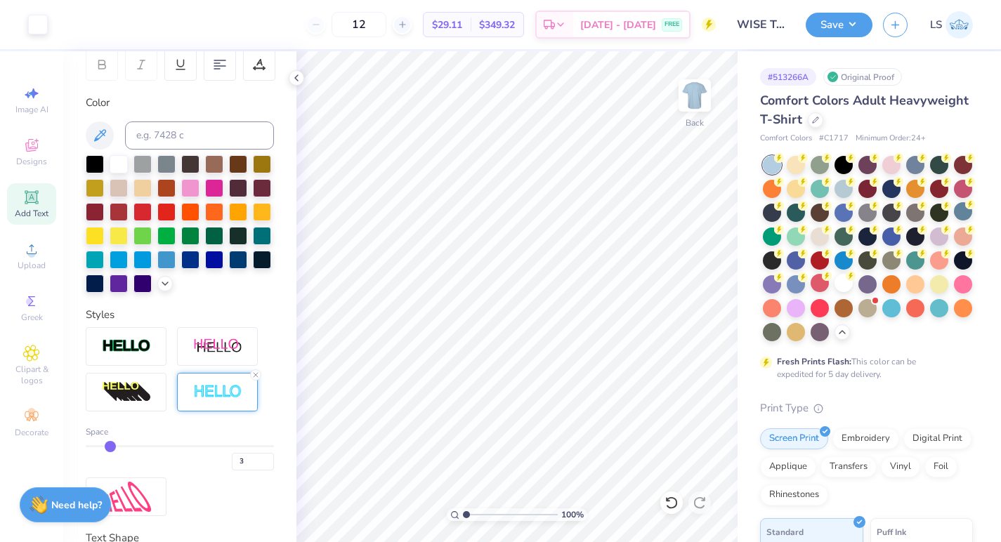
scroll to position [3, 0]
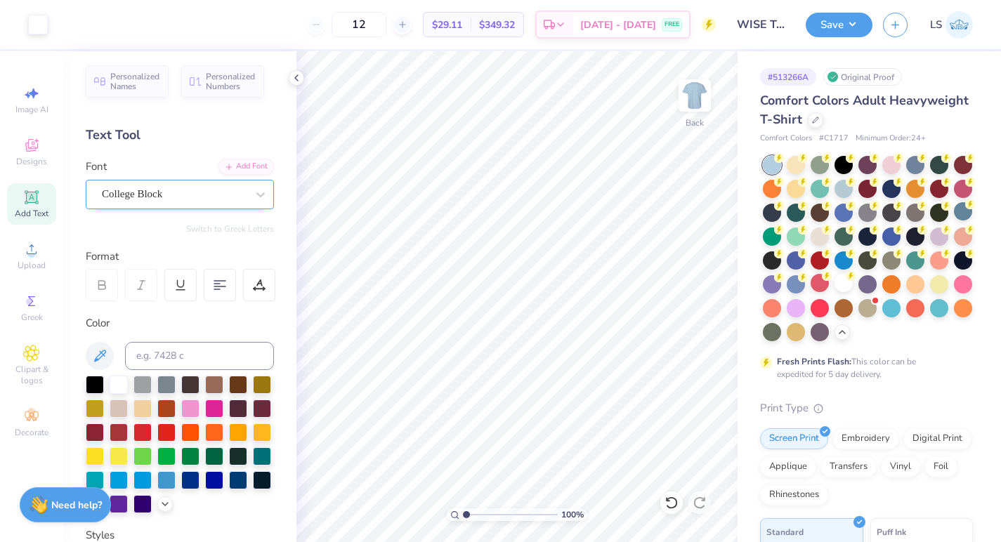
click at [25, 207] on div "Add Text" at bounding box center [31, 203] width 49 height 41
click at [145, 187] on div "Super Dream" at bounding box center [174, 194] width 148 height 22
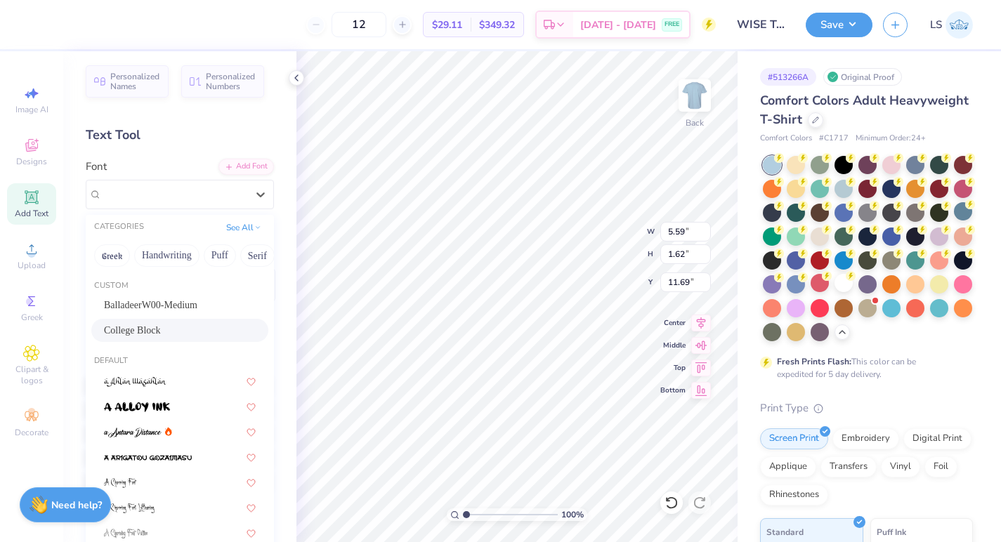
click at [153, 324] on span "College Block" at bounding box center [132, 330] width 57 height 15
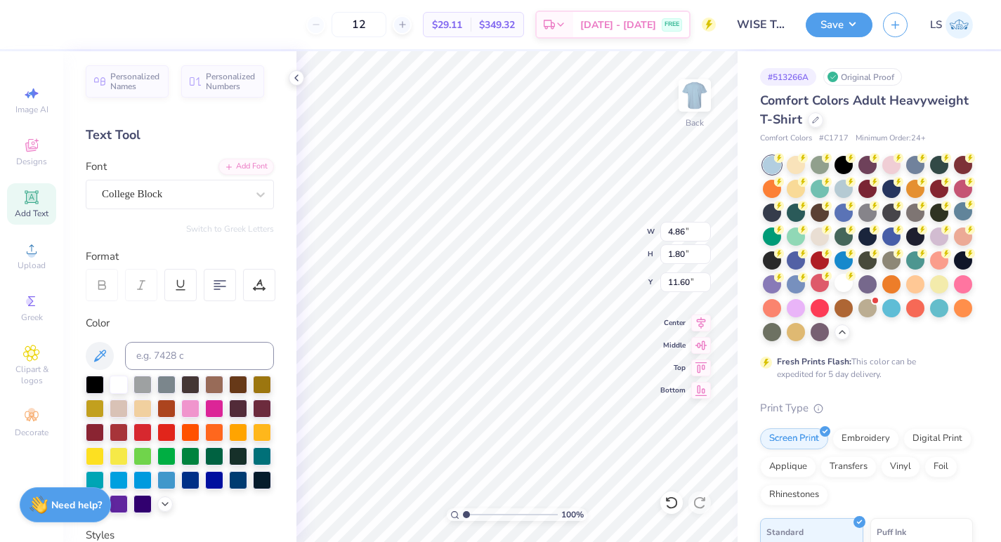
type input "4.86"
type input "1.80"
type input "11.60"
type textarea "IN STEM"
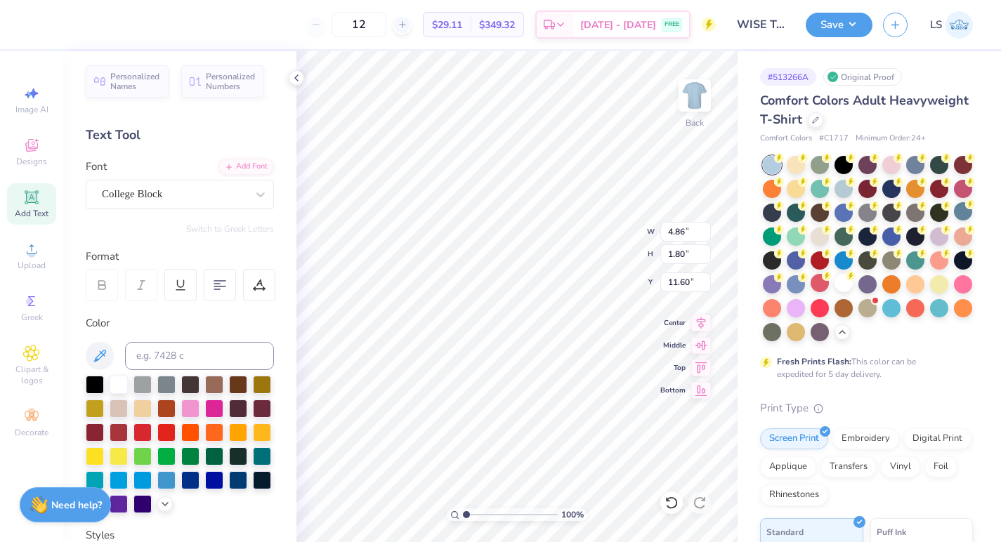
scroll to position [0, 1]
type input "7.53"
type input "4.34"
type input "1.04"
type input "7.02"
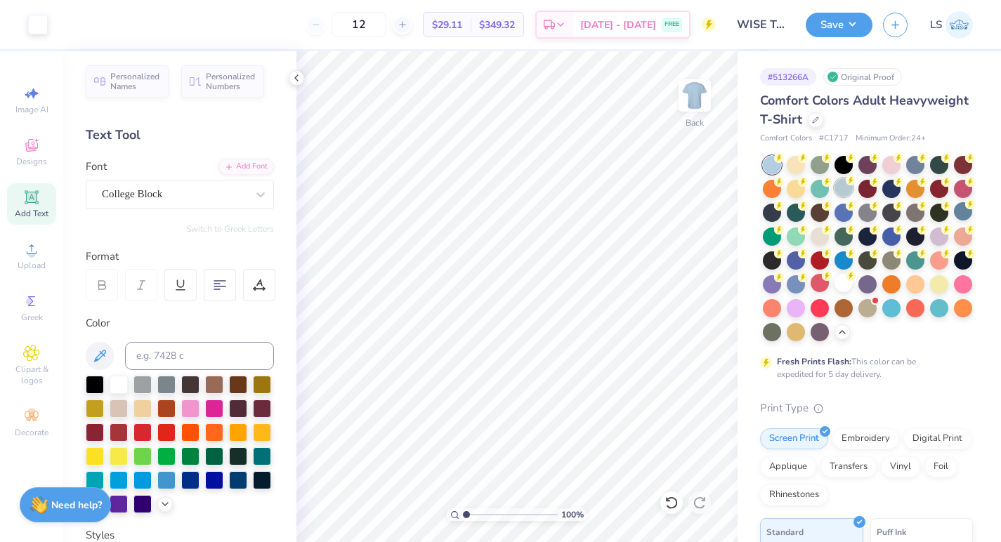
click at [841, 193] on div at bounding box center [844, 187] width 18 height 18
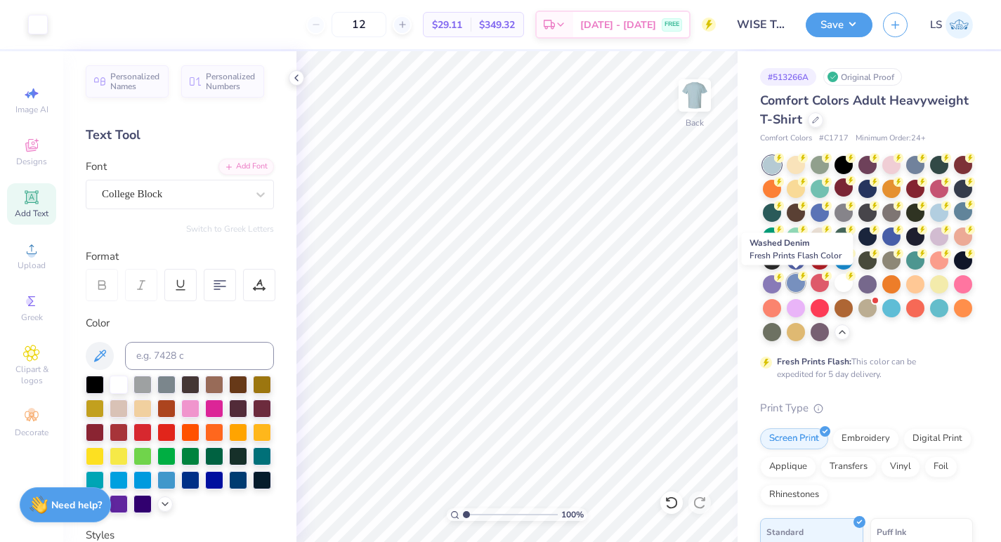
click at [797, 284] on div at bounding box center [796, 283] width 18 height 18
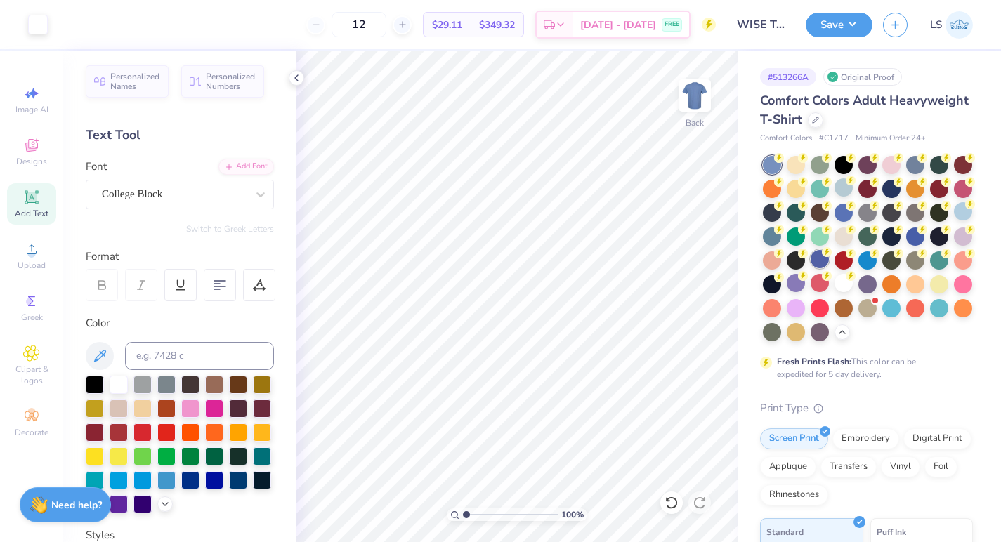
click at [822, 259] on div at bounding box center [820, 259] width 18 height 18
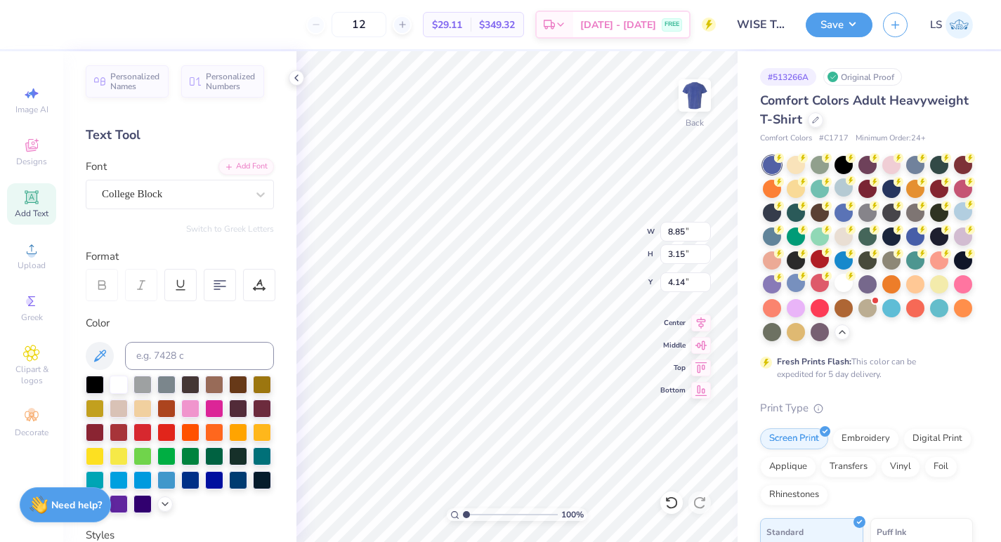
type input "10.08"
type input "3.59"
type input "3.95"
click at [837, 25] on button "Save" at bounding box center [839, 23] width 67 height 25
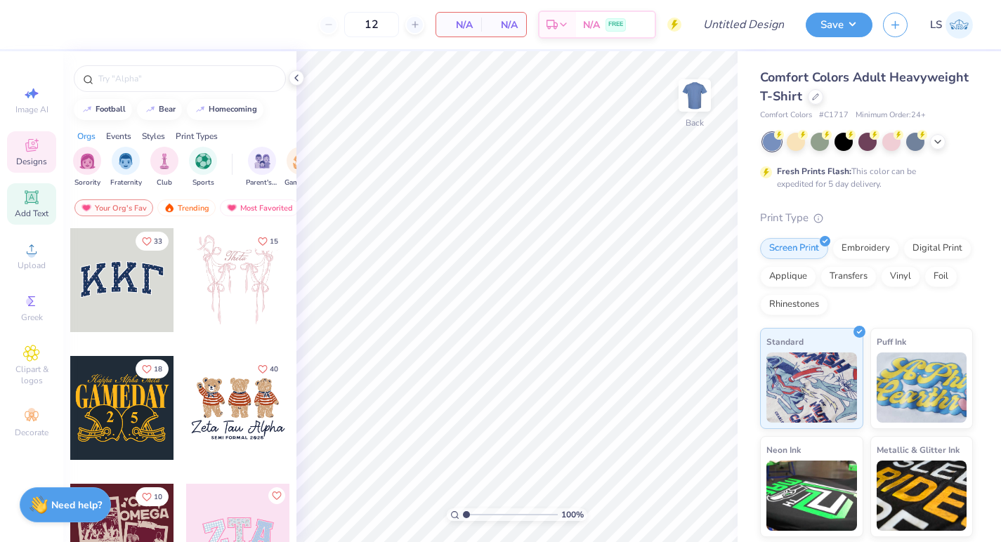
click at [29, 195] on icon at bounding box center [31, 197] width 11 height 11
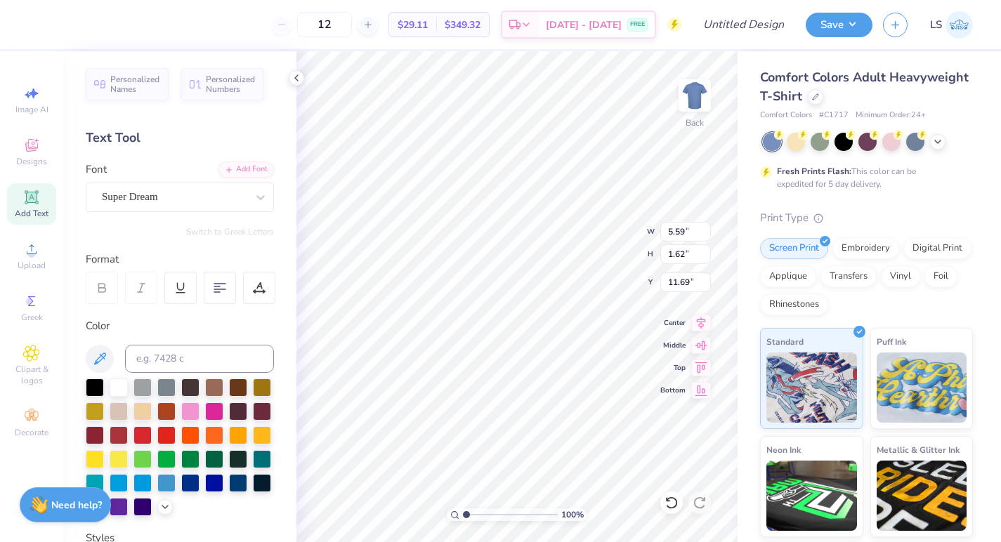
scroll to position [2, 0]
type textarea "[PERSON_NAME] is a renowned [DEMOGRAPHIC_DATA] author of short fiction, novels,…"
type input "14.09"
type input "0.04"
type input "12.48"
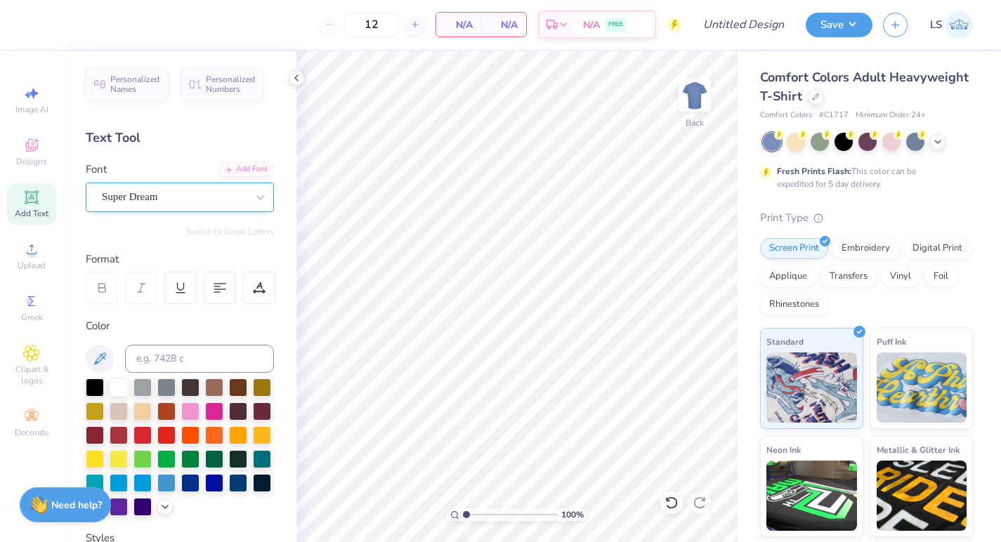
click at [140, 203] on div "Super Dream" at bounding box center [174, 197] width 148 height 22
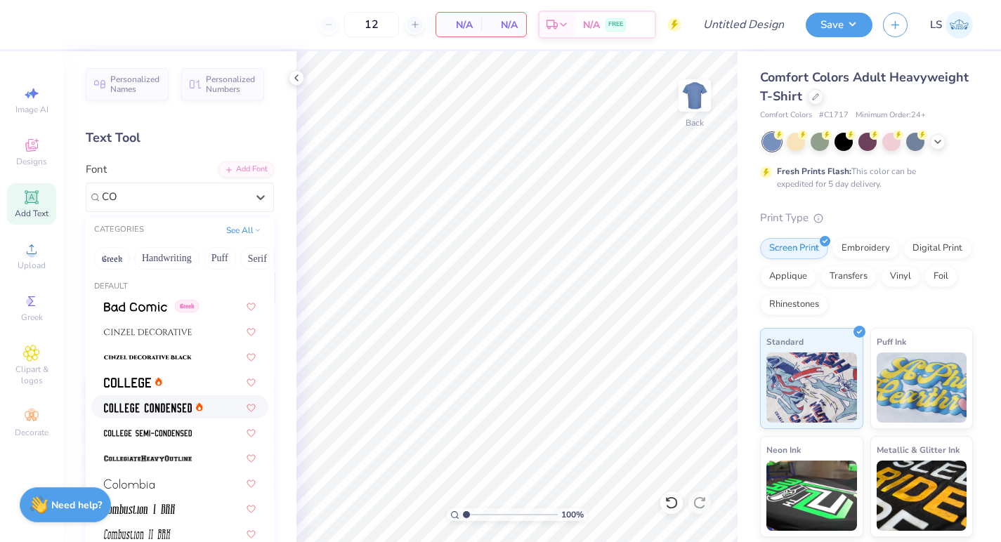
scroll to position [0, 0]
type input "C"
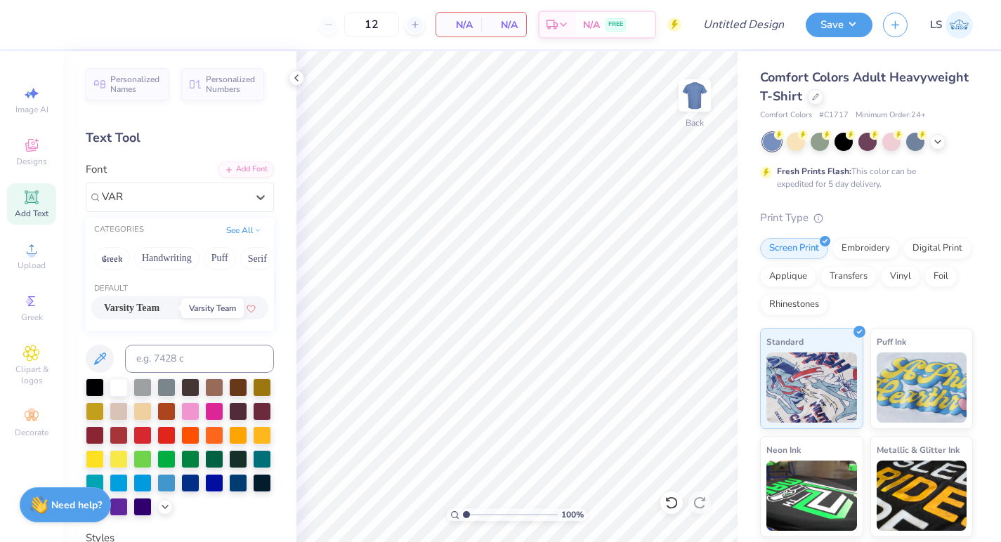
click at [157, 312] on span "Varsity Team" at bounding box center [131, 308] width 55 height 15
type input "VAR"
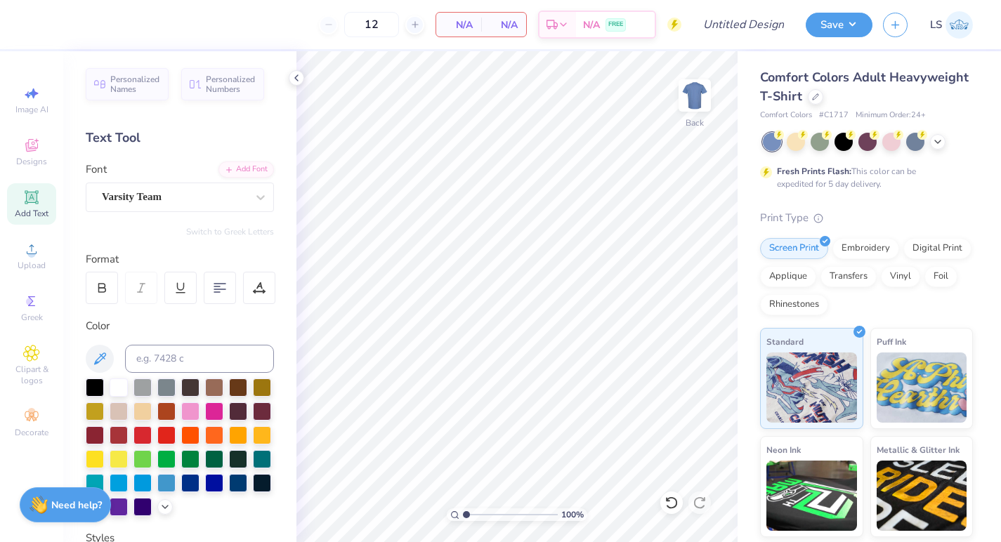
click at [155, 308] on div "Personalized Names Personalized Numbers Text Tool Add Font Font Varsity Team Sw…" at bounding box center [179, 296] width 233 height 491
click at [15, 207] on div "Add Text" at bounding box center [31, 203] width 49 height 41
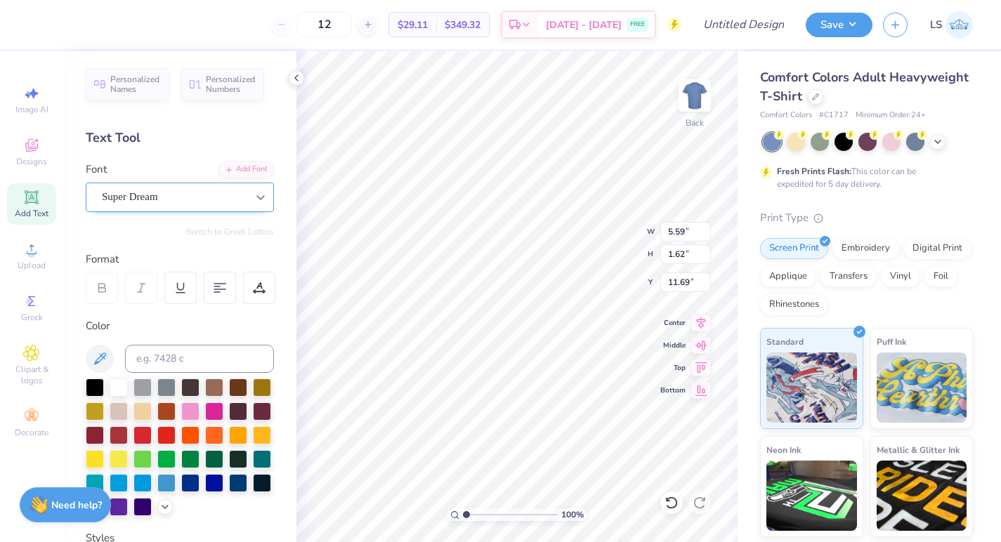
click at [249, 188] on div at bounding box center [260, 197] width 25 height 25
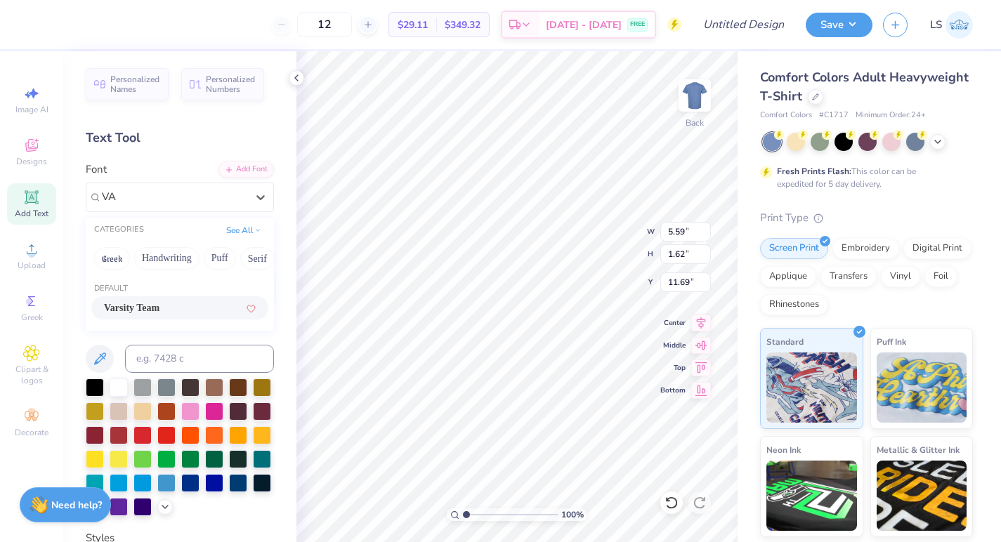
click at [183, 309] on div "Varsity Team" at bounding box center [180, 308] width 152 height 15
type input "VA"
type input "5.55"
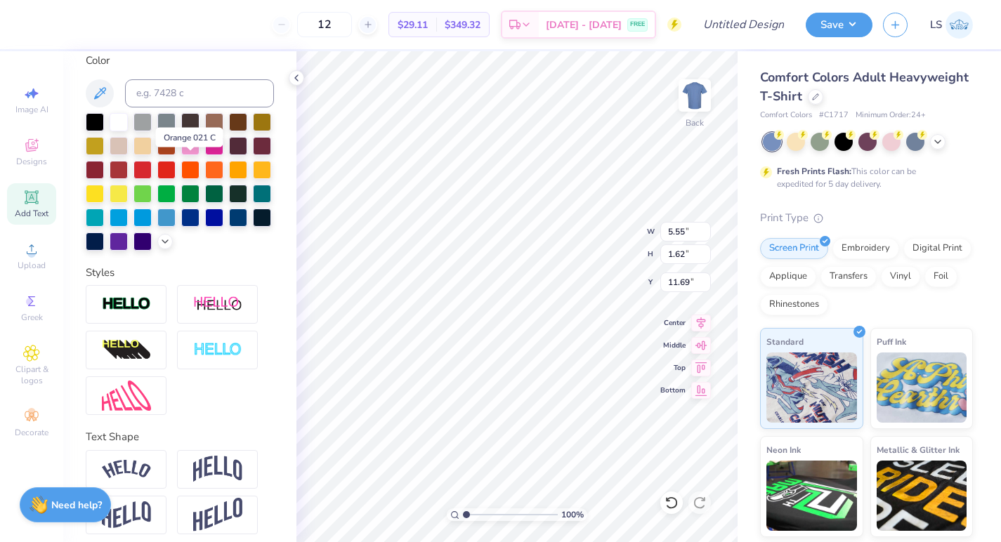
scroll to position [274, 0]
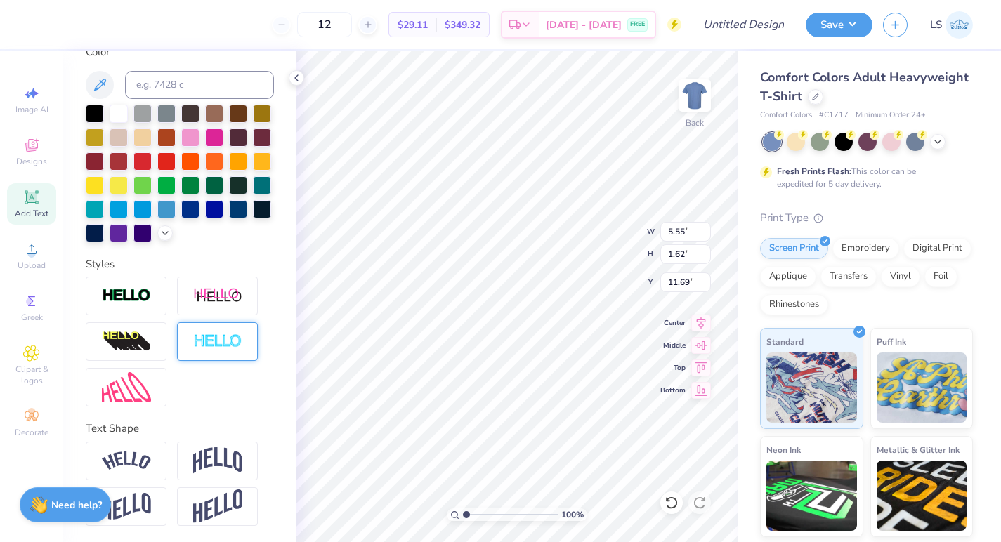
type textarea "WOMEN"
click at [200, 339] on img at bounding box center [217, 342] width 49 height 16
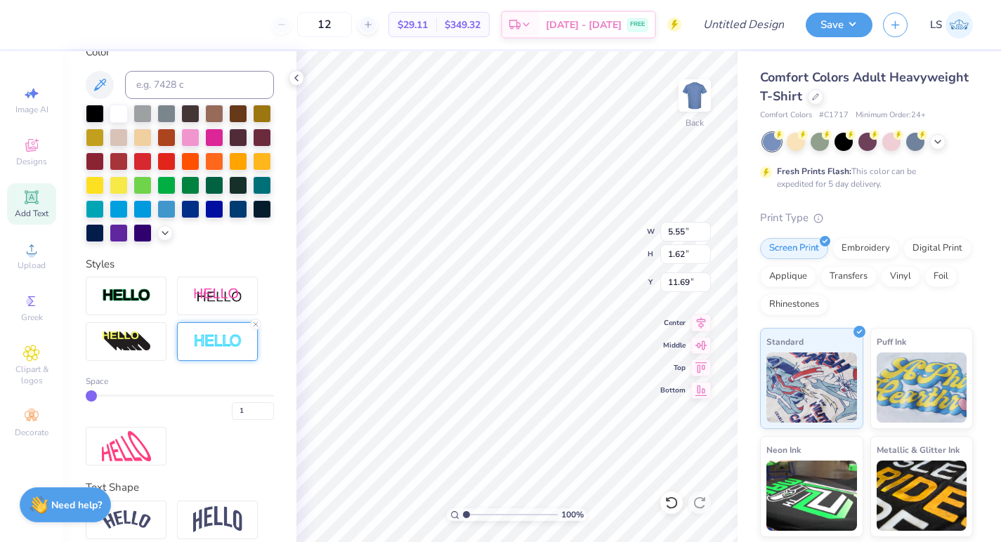
type input "2"
click at [102, 395] on input "range" at bounding box center [180, 396] width 188 height 2
type input "4"
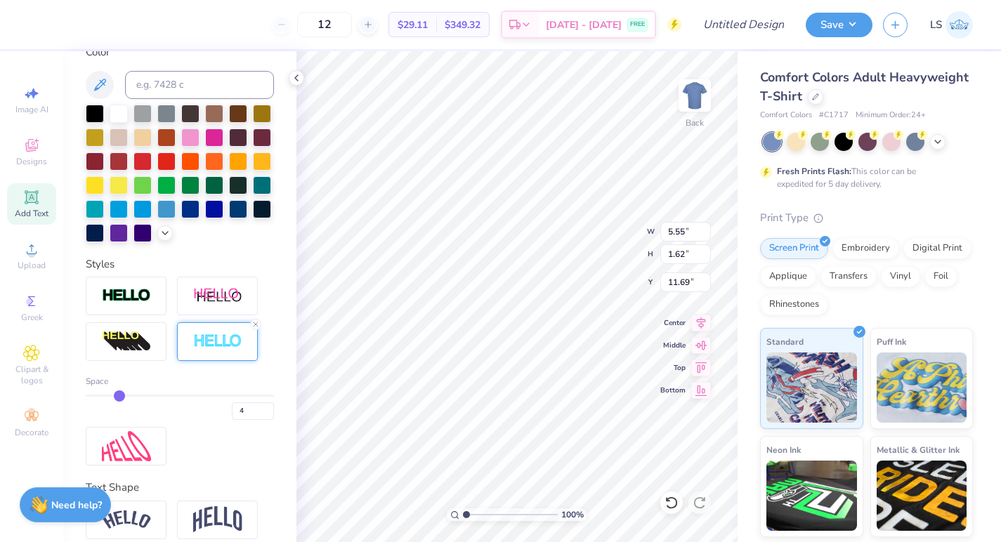
click at [117, 395] on input "range" at bounding box center [180, 396] width 188 height 2
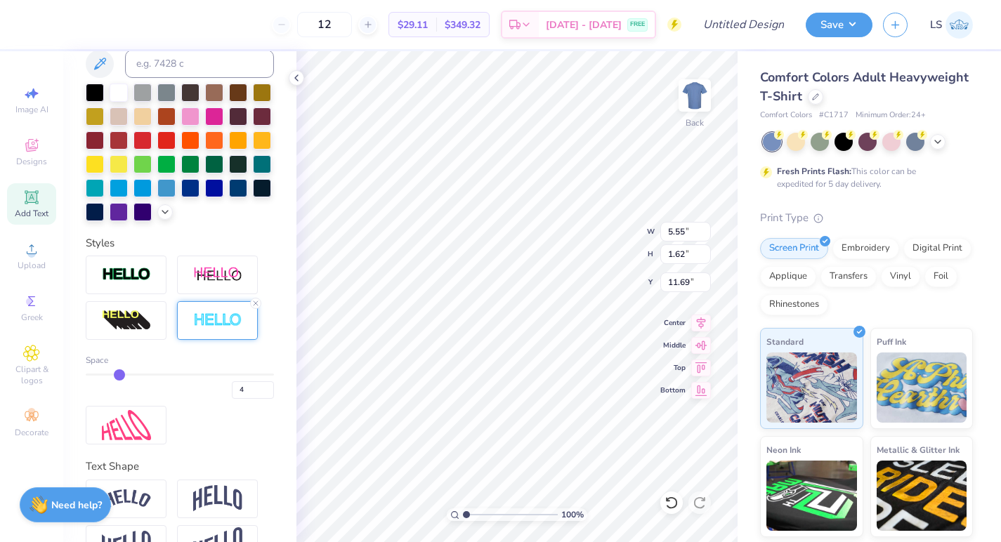
scroll to position [304, 0]
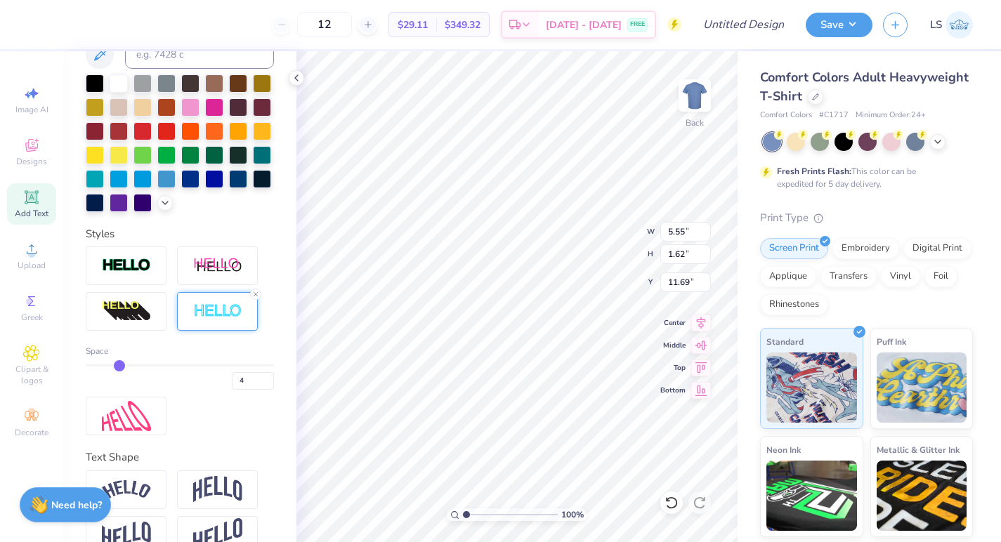
type input "3"
type input "4"
type input "3"
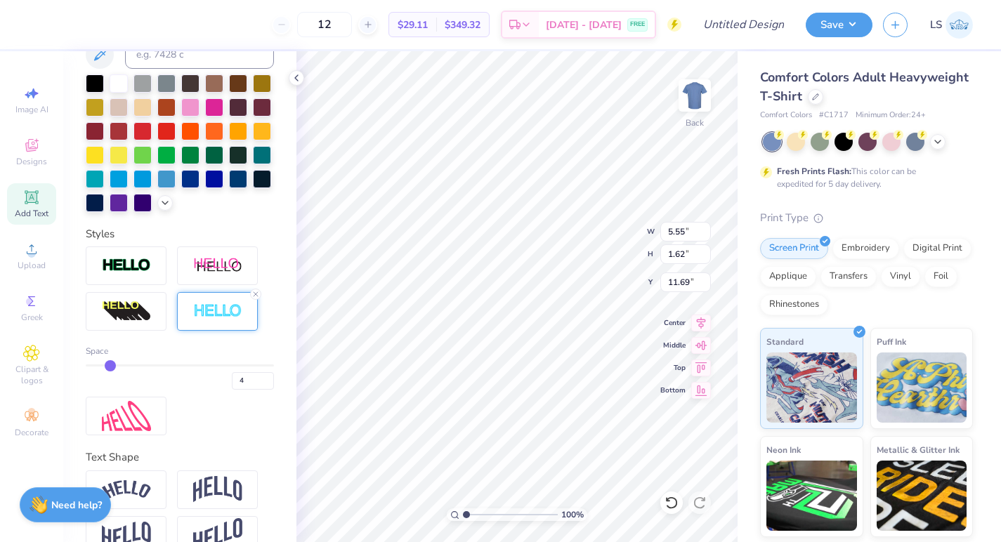
type input "3"
drag, startPoint x: 122, startPoint y: 363, endPoint x: 113, endPoint y: 363, distance: 9.1
type input "3"
click at [113, 365] on input "range" at bounding box center [180, 366] width 188 height 2
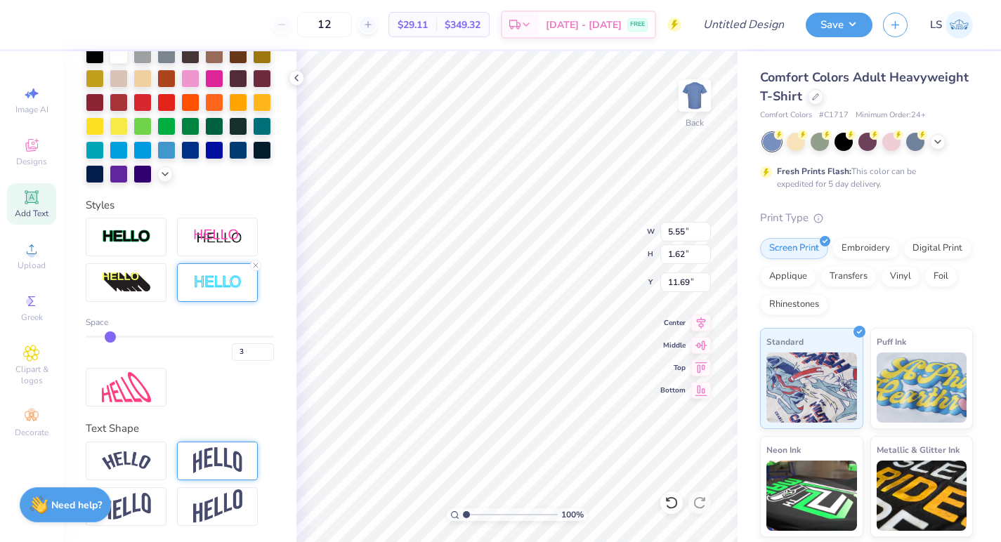
click at [203, 451] on img at bounding box center [217, 460] width 49 height 27
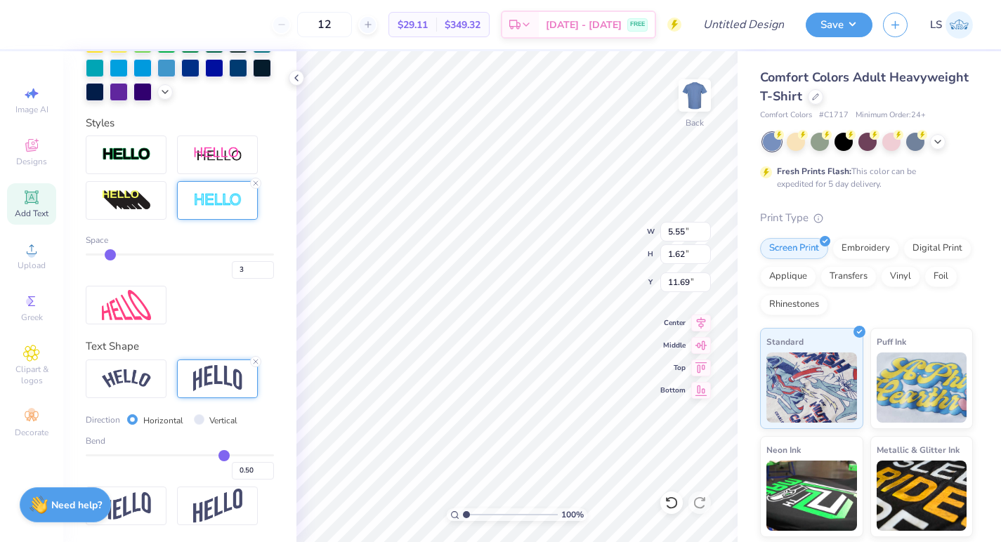
type input "0.47"
type input "0.46"
type input "0.45"
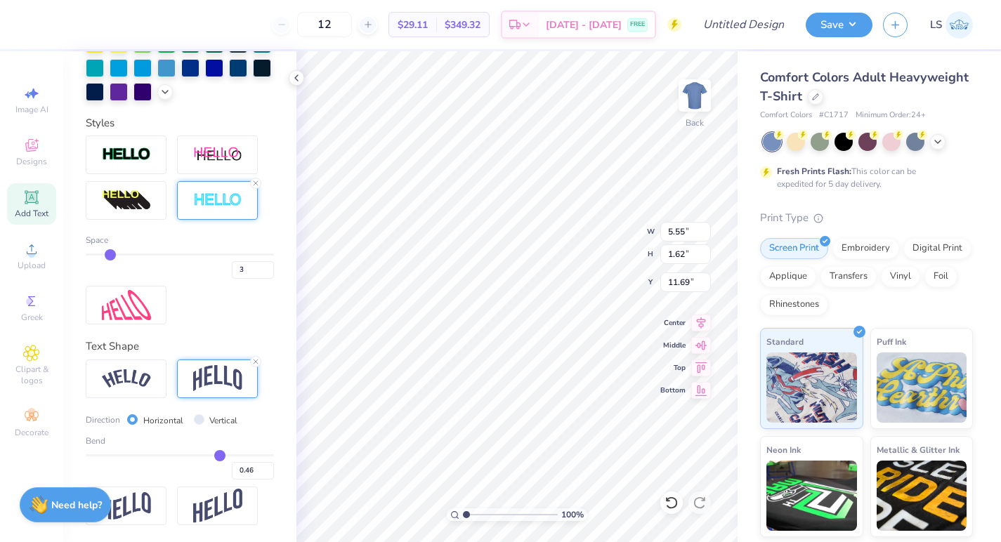
type input "0.45"
type input "0.44"
type input "0.43"
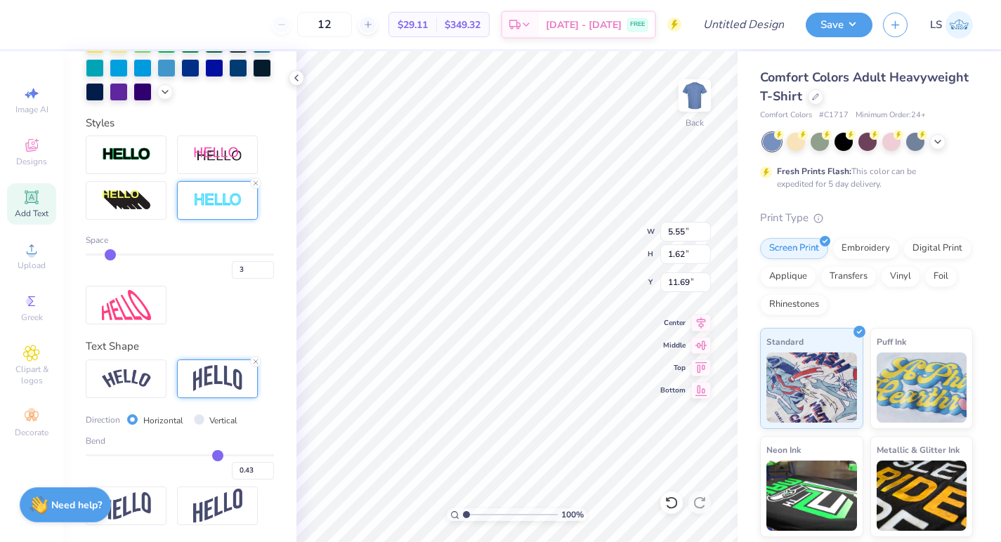
type input "0.42"
type input "0.41"
type input "0.4"
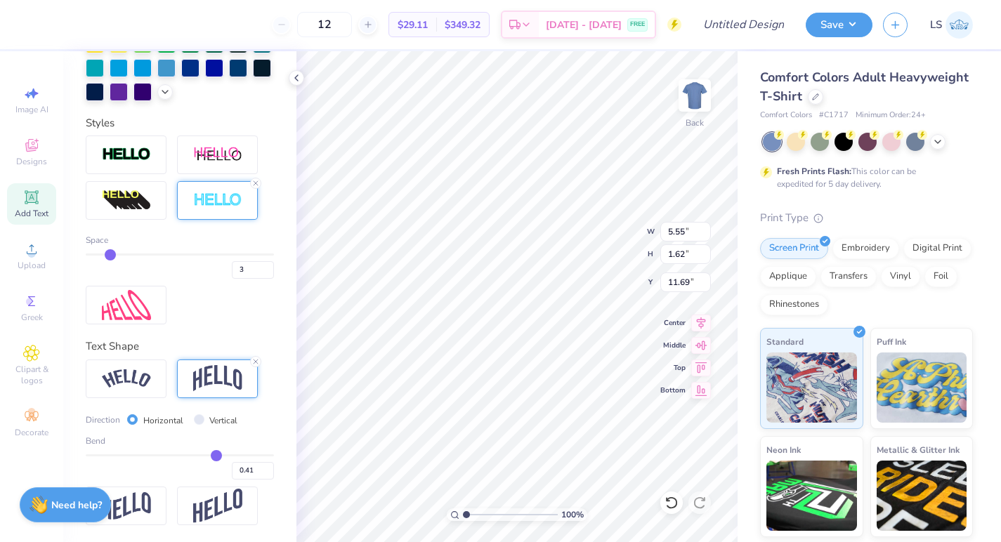
type input "0.40"
click at [215, 455] on input "range" at bounding box center [180, 456] width 188 height 2
type input "0.39"
type input "0.38"
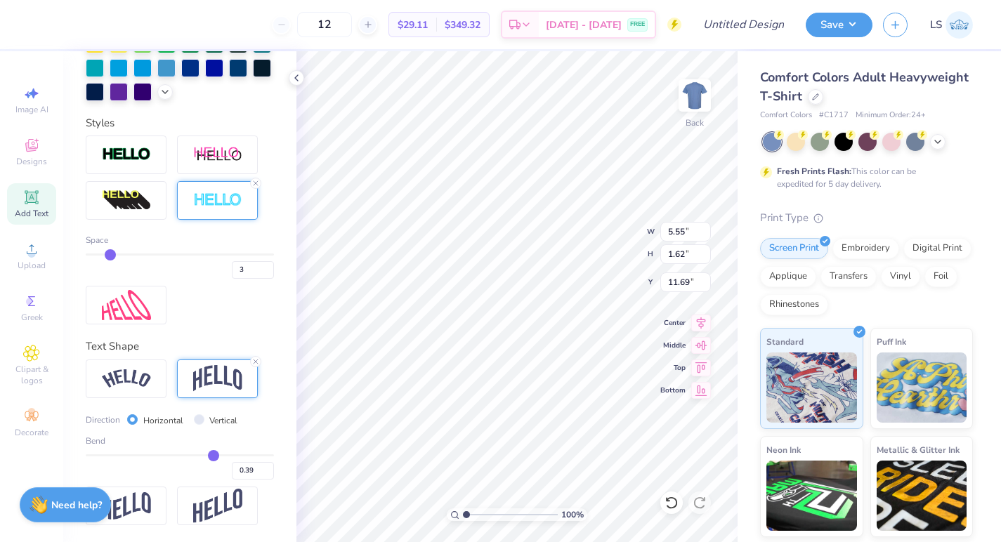
type input "0.38"
type input "0.37"
type input "0.36"
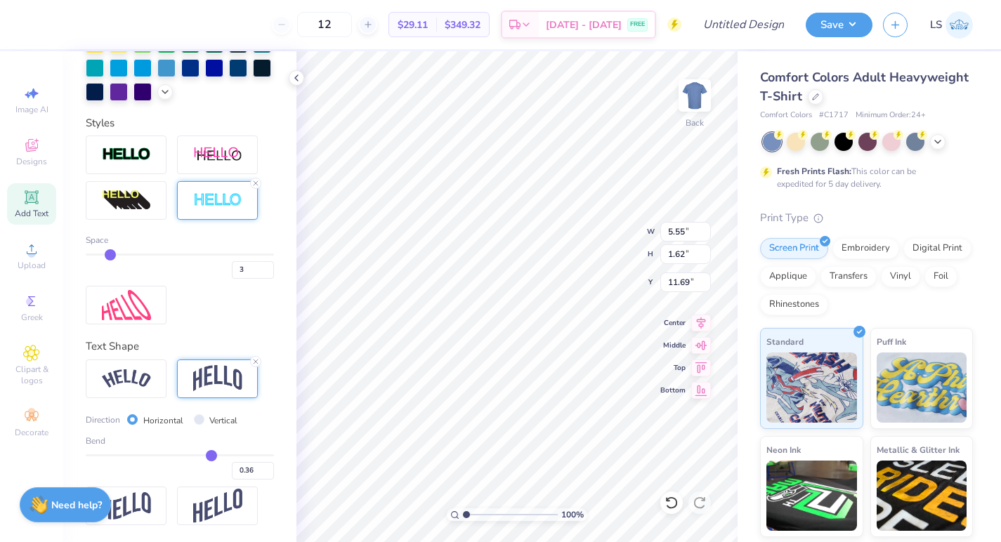
type input "0.35"
type input "0.34"
type input "0.33"
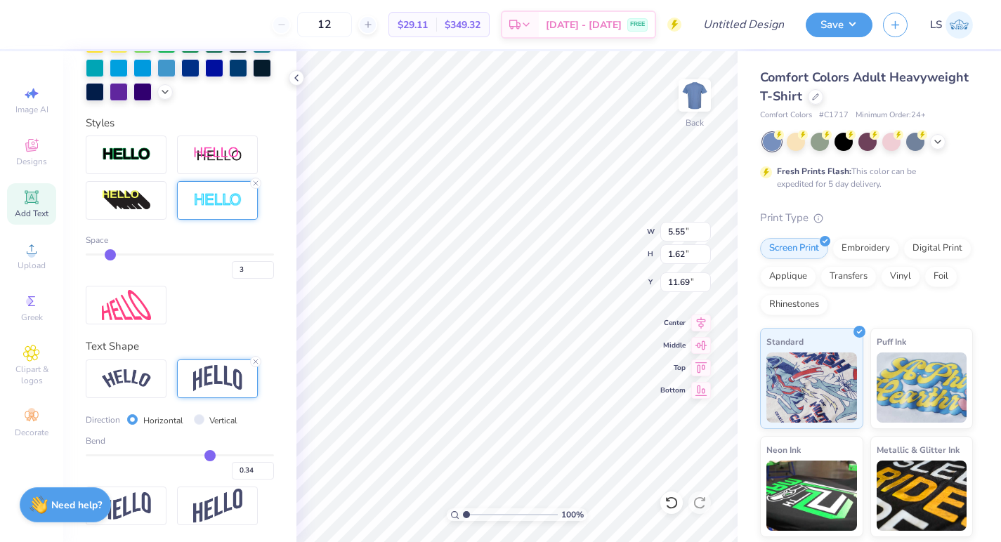
type input "0.33"
type input "0.32"
type input "0.31"
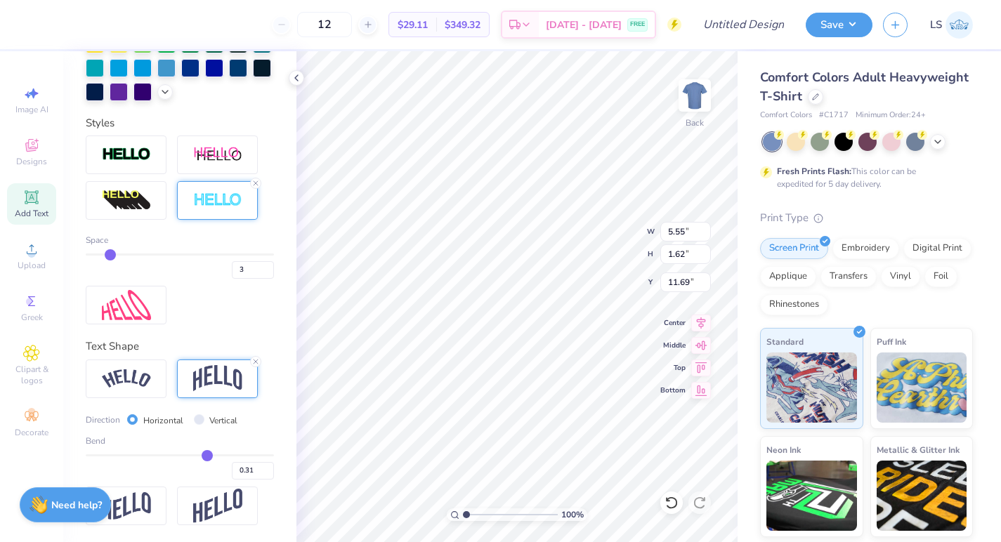
drag, startPoint x: 214, startPoint y: 457, endPoint x: 207, endPoint y: 457, distance: 7.8
type input "0.31"
click at [207, 457] on input "range" at bounding box center [180, 456] width 188 height 2
type input "4.98"
type input "9.08"
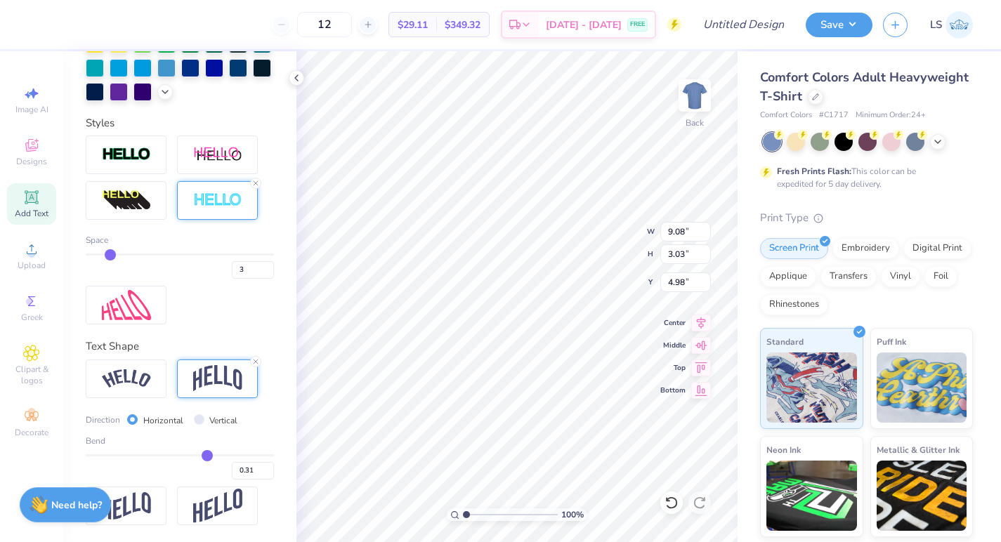
type input "3.03"
type input "4.65"
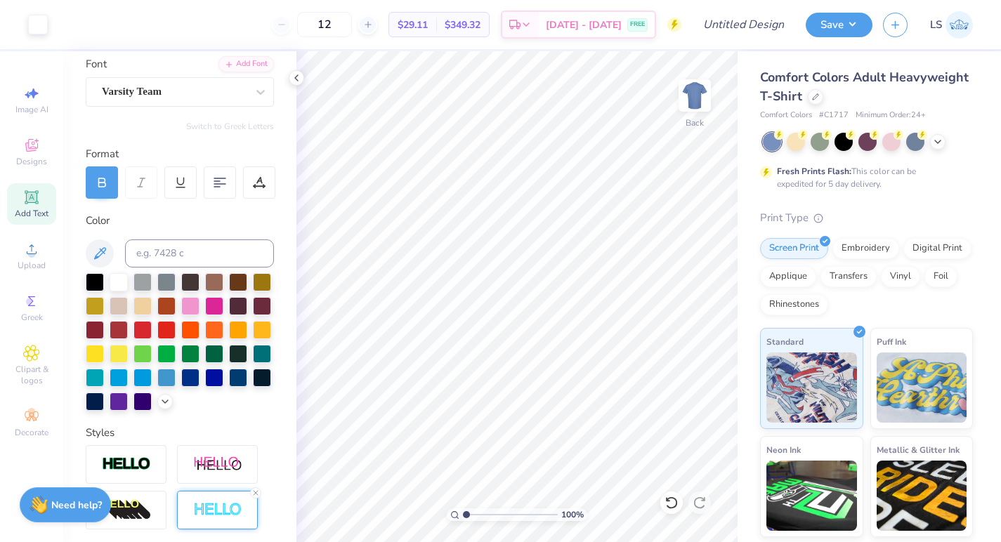
scroll to position [0, 0]
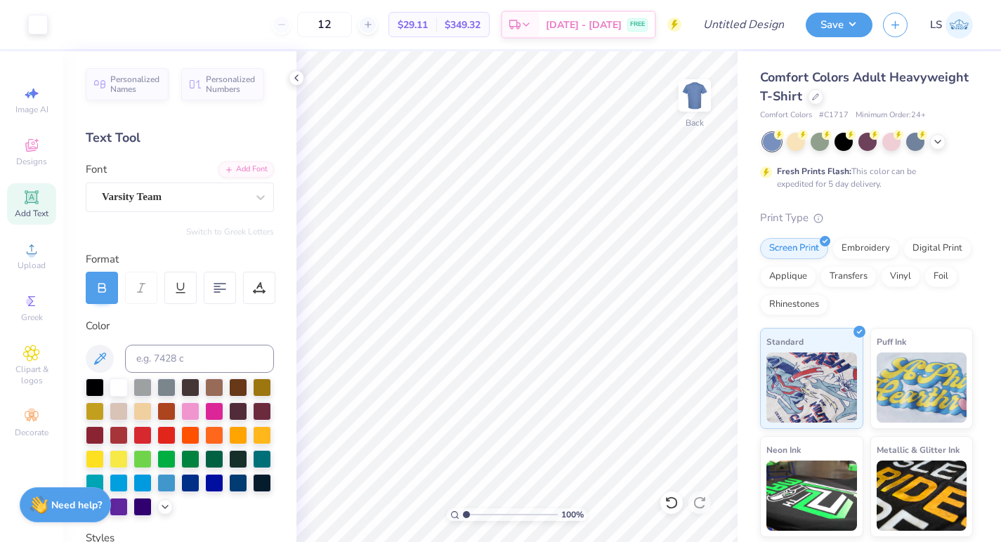
click at [39, 207] on div "Add Text" at bounding box center [31, 203] width 49 height 41
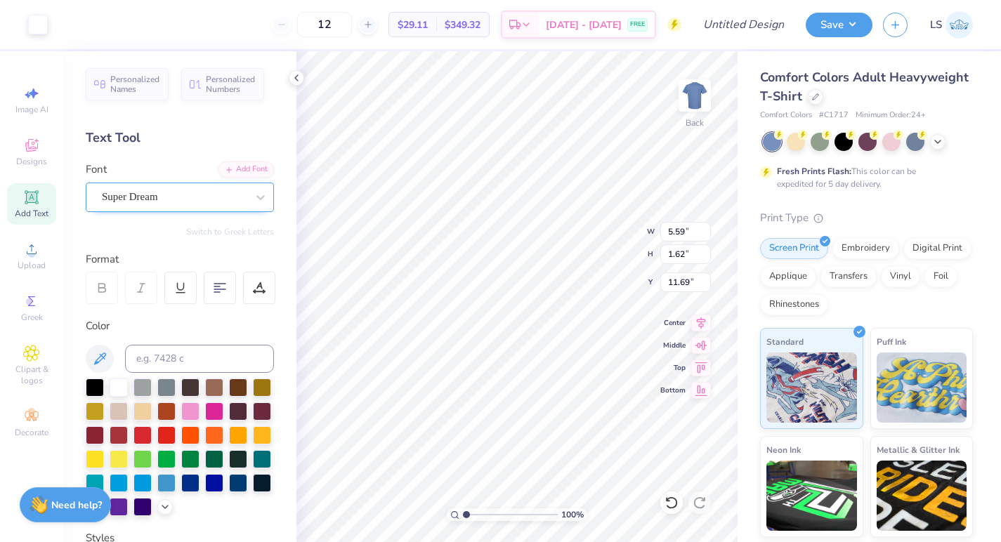
click at [159, 196] on div "Super Dream" at bounding box center [174, 197] width 148 height 22
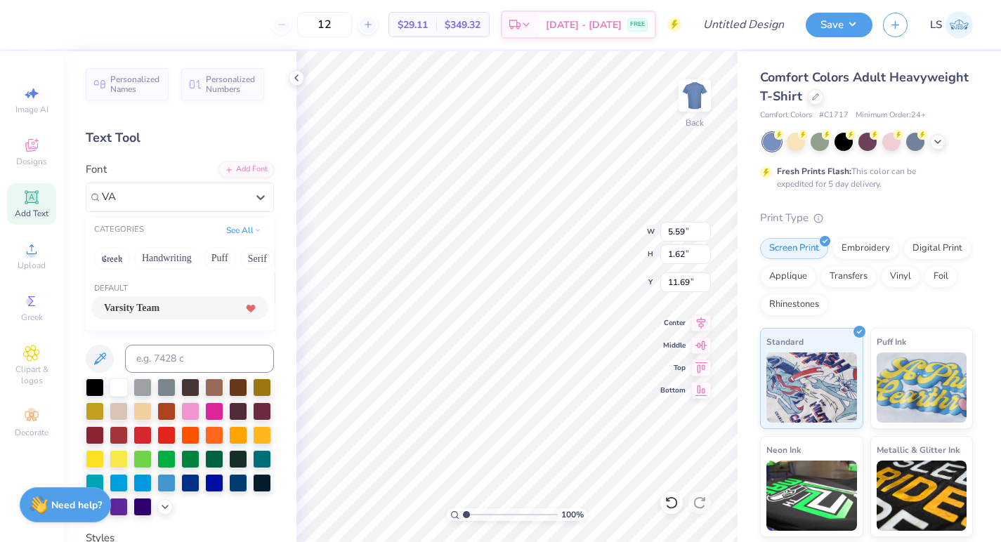
click at [253, 308] on icon at bounding box center [251, 309] width 8 height 7
click at [159, 310] on span "Varsity Team" at bounding box center [131, 308] width 55 height 15
type input "VA"
type input "5.55"
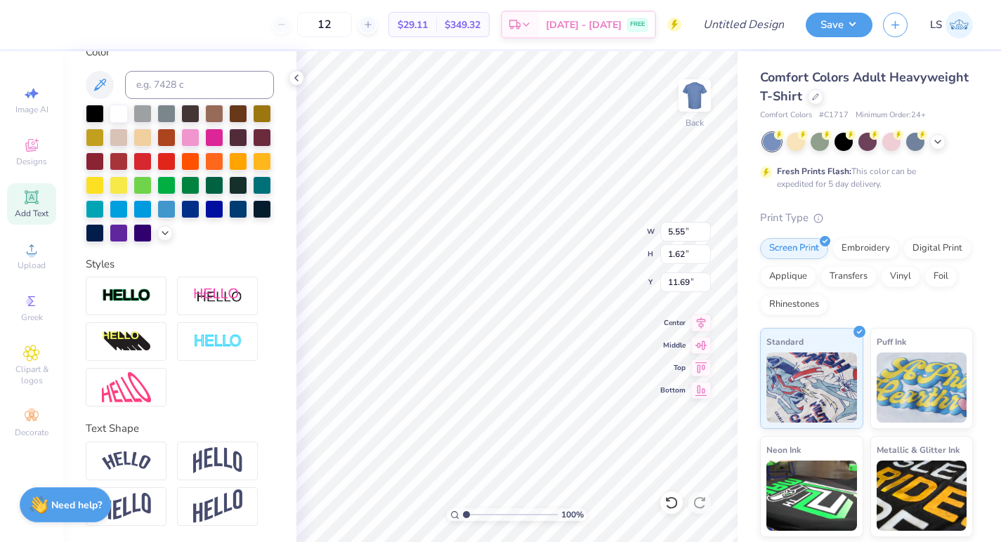
type textarea "IN STEM"
type input "5.25"
type input "0.98"
type input "7.20"
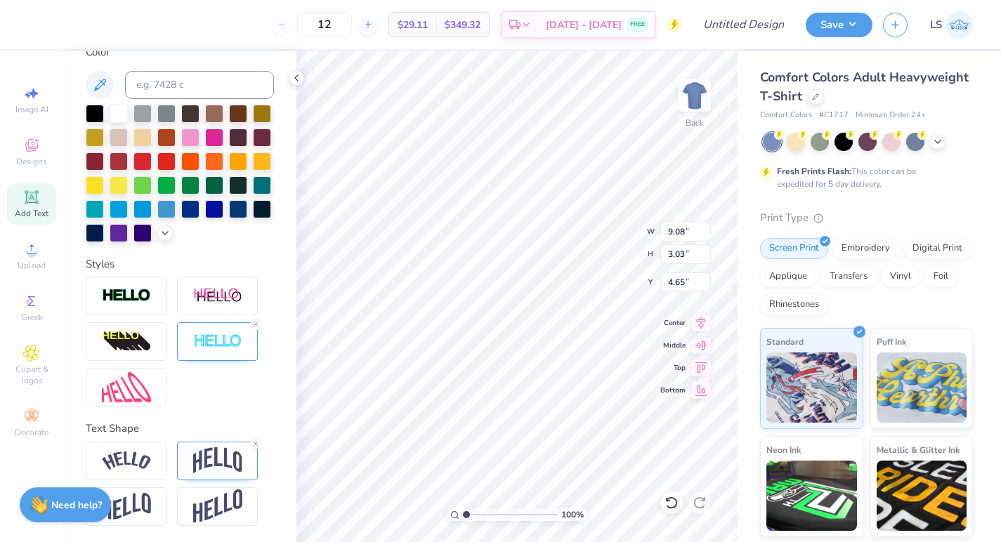
type input "10.74"
type input "3.59"
type input "4.10"
type input "6.97"
click at [939, 145] on icon at bounding box center [937, 140] width 11 height 11
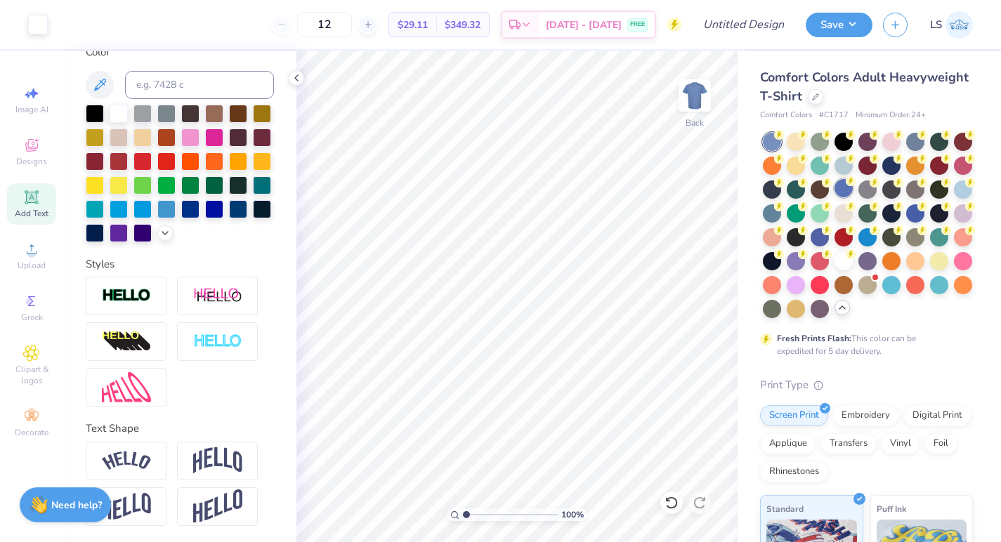
click at [842, 191] on div at bounding box center [844, 188] width 18 height 18
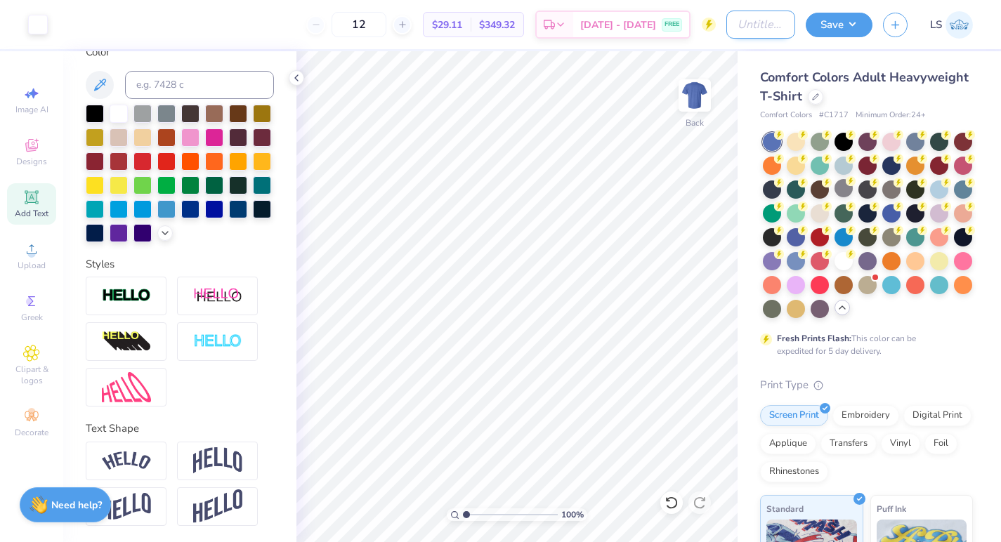
click at [733, 22] on input "Design Title" at bounding box center [760, 25] width 69 height 28
type input "WISE Tshirt 2"
click at [844, 29] on button "Save" at bounding box center [839, 23] width 67 height 25
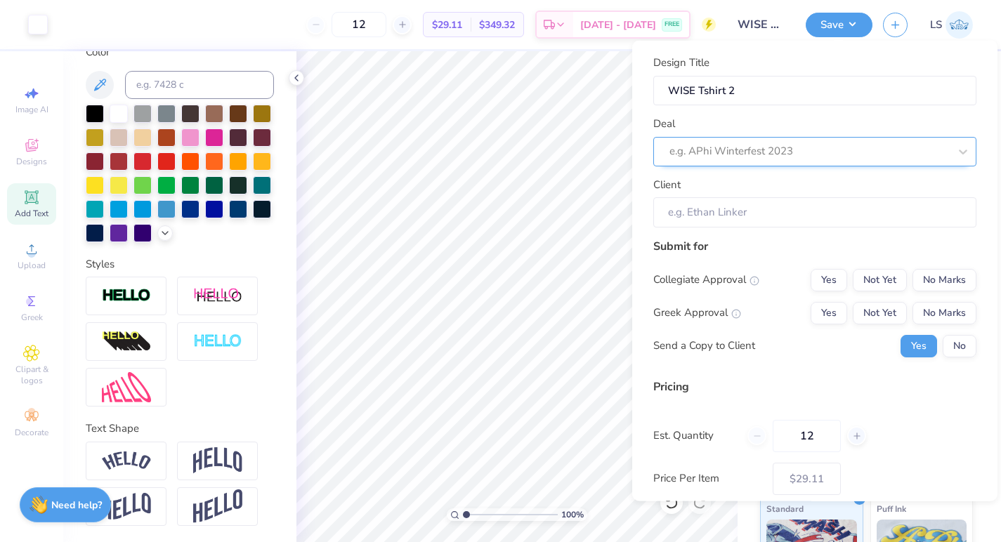
click at [832, 150] on div at bounding box center [809, 151] width 280 height 19
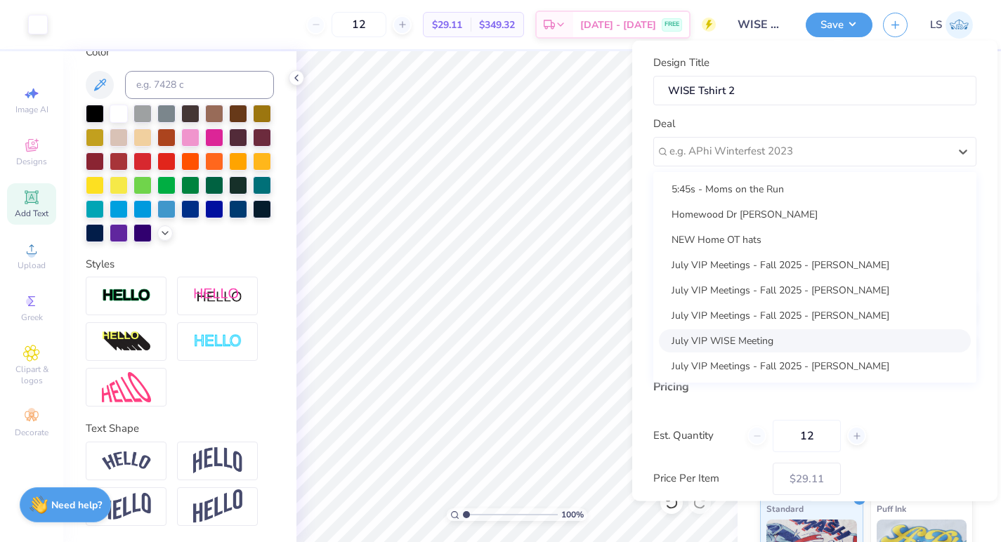
click at [810, 338] on div "July VIP WISE Meeting" at bounding box center [815, 340] width 312 height 23
type input "Diana Zaghoul"
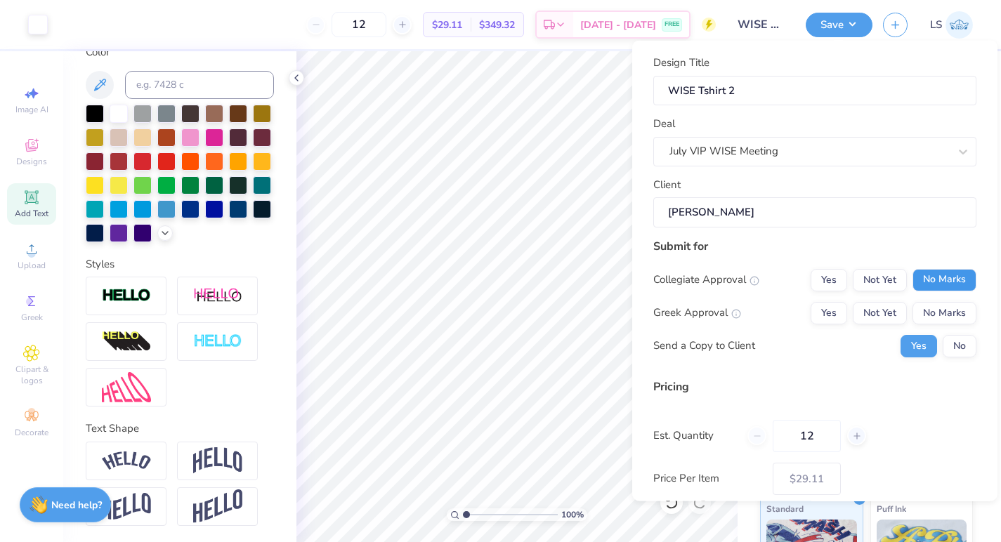
click at [924, 282] on button "No Marks" at bounding box center [945, 279] width 64 height 22
click at [931, 308] on button "No Marks" at bounding box center [945, 312] width 64 height 22
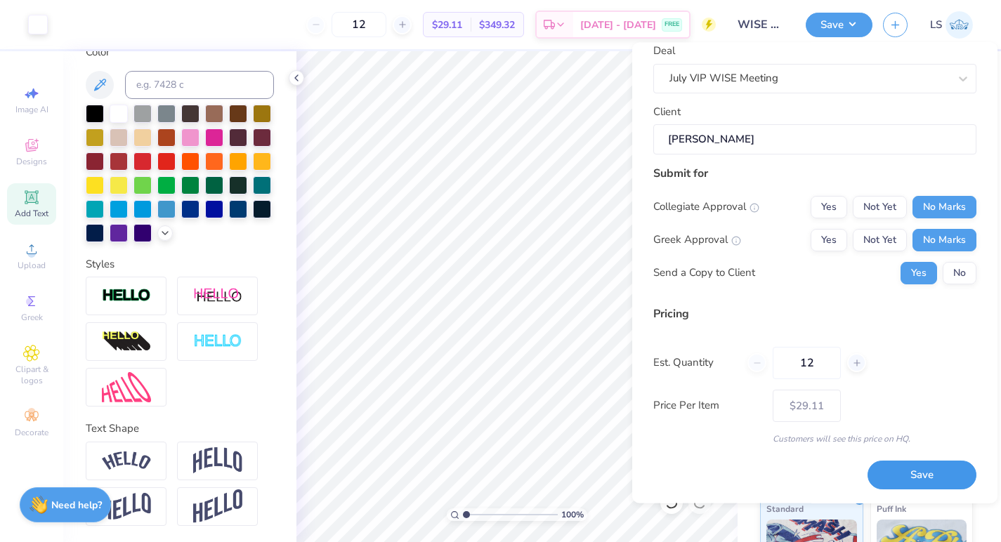
click at [915, 474] on button "Save" at bounding box center [922, 476] width 109 height 29
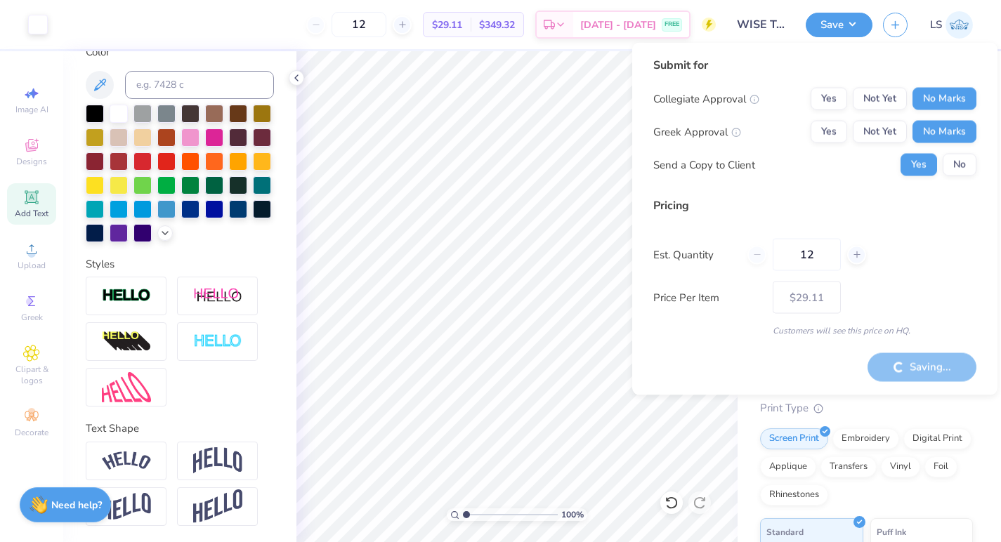
type input "– –"
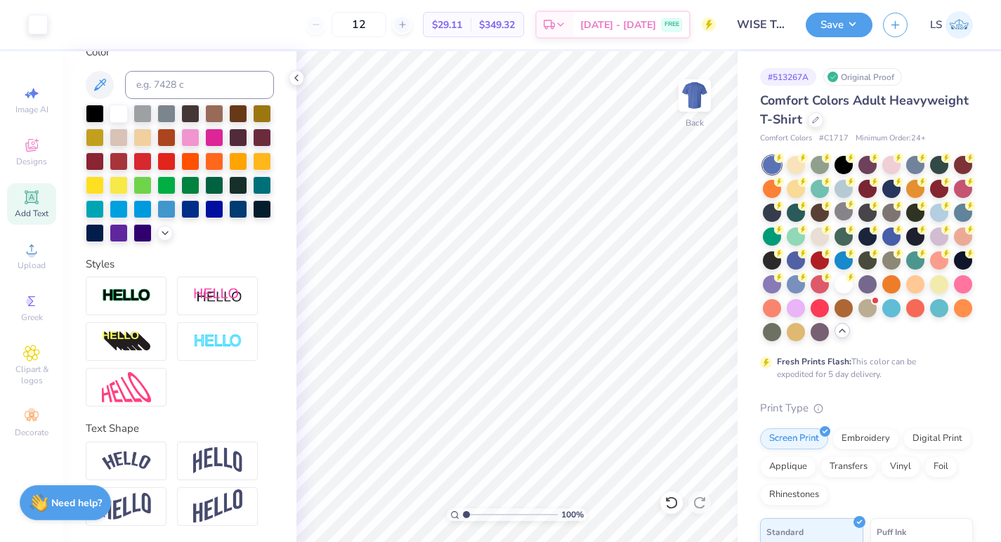
click at [72, 509] on strong "Need help?" at bounding box center [76, 503] width 51 height 13
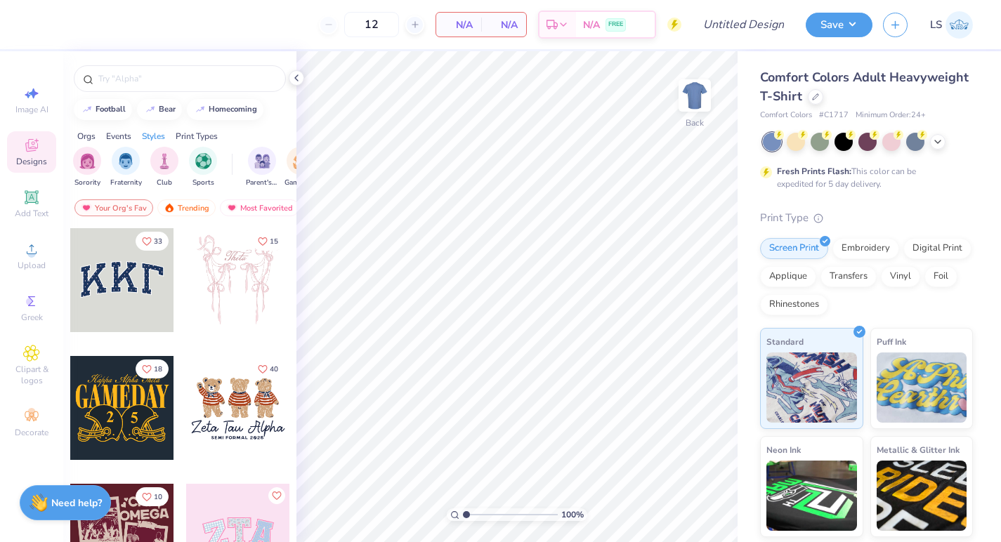
click at [65, 509] on strong "Need help?" at bounding box center [76, 503] width 51 height 13
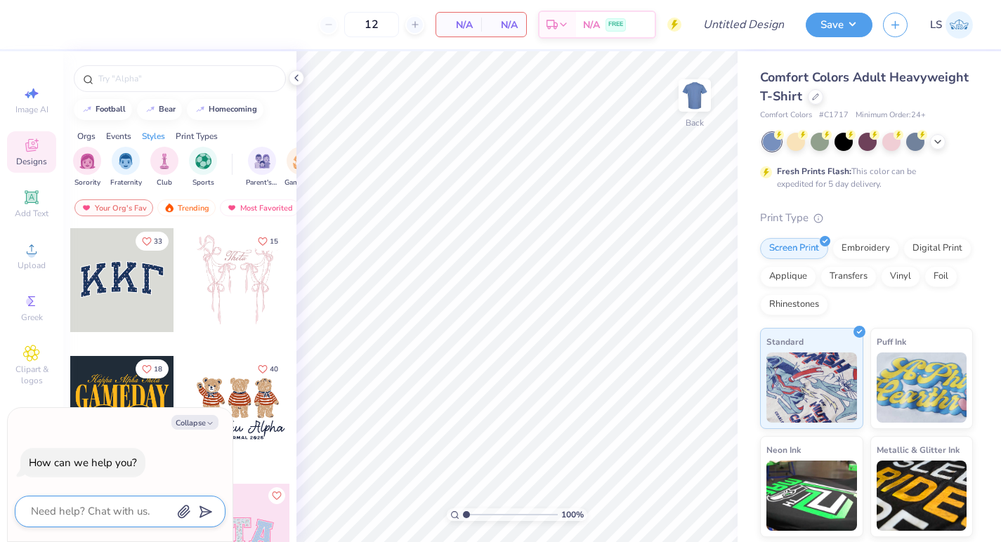
click at [131, 514] on textarea at bounding box center [101, 511] width 143 height 19
type textarea "h"
type textarea "x"
type textarea "ho"
type textarea "x"
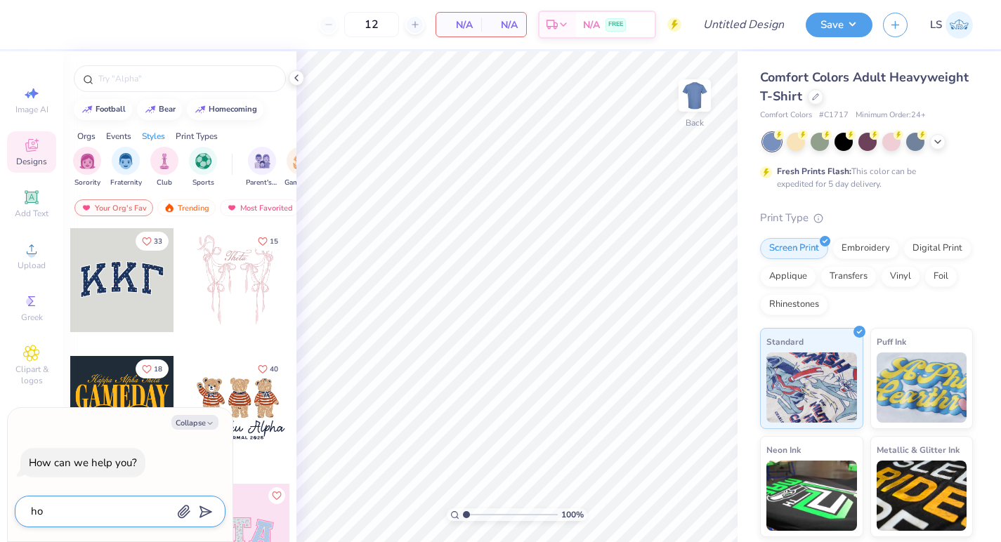
type textarea "how"
type textarea "x"
type textarea "how"
type textarea "x"
type textarea "how t"
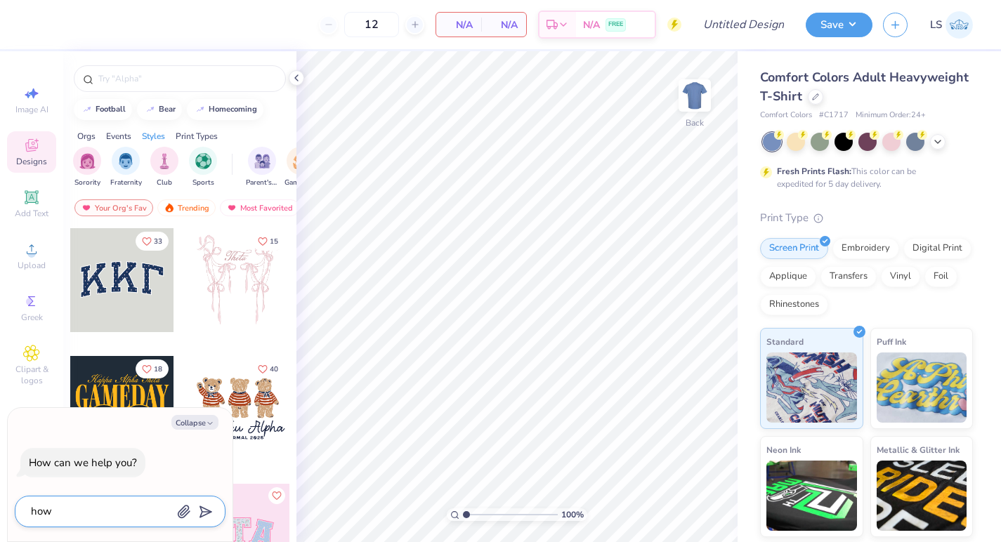
type textarea "x"
type textarea "how to"
type textarea "x"
type textarea "how to"
type textarea "x"
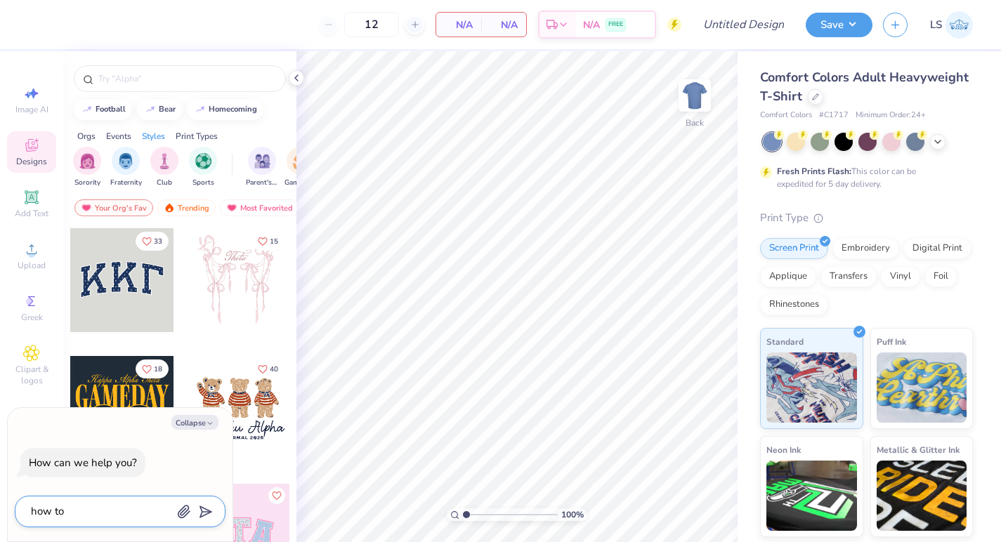
type textarea "how to s"
type textarea "x"
type textarea "how to su"
type textarea "x"
type textarea "how to sub"
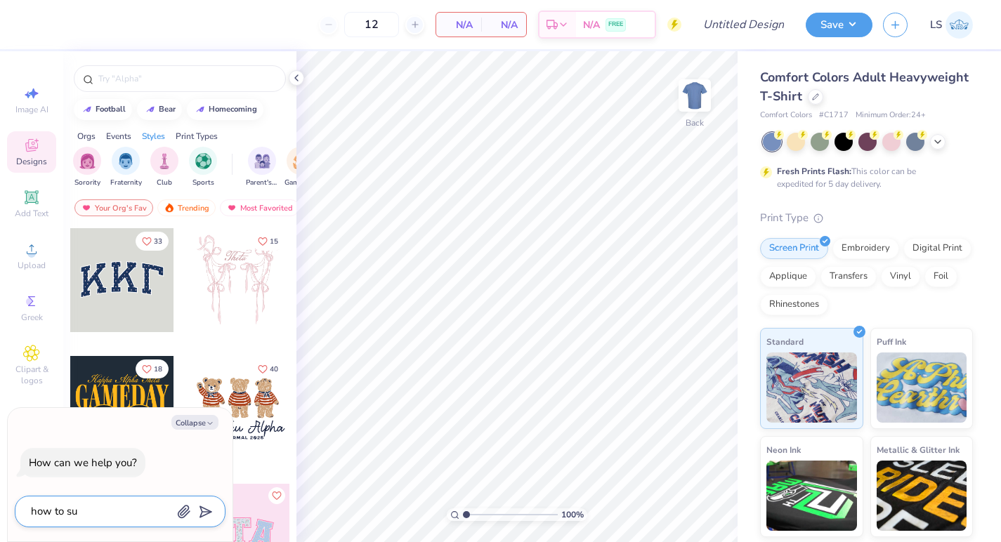
type textarea "x"
type textarea "how to subm"
type textarea "x"
type textarea "how to submi"
type textarea "x"
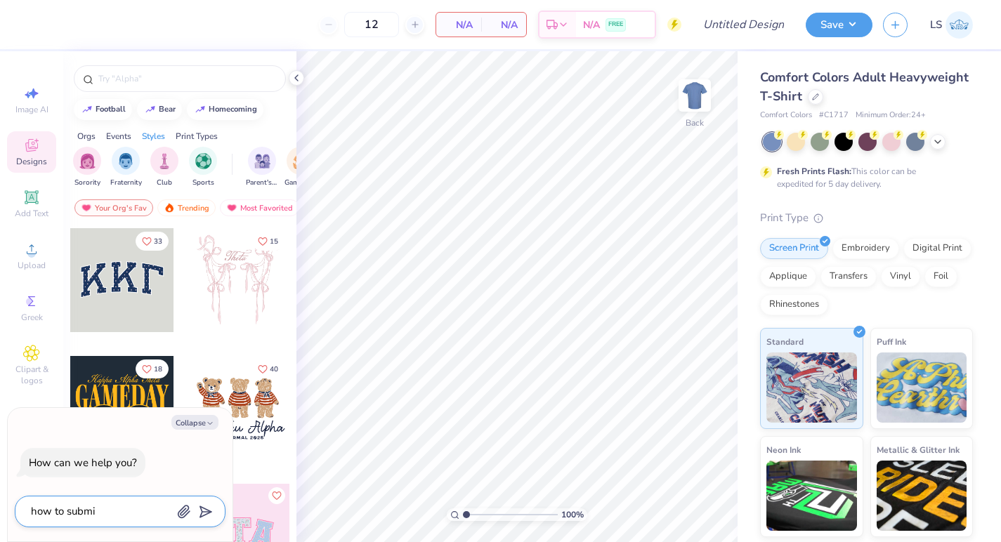
type textarea "how to submit"
type textarea "x"
type textarea "how to submit"
type textarea "x"
type textarea "how to submit i"
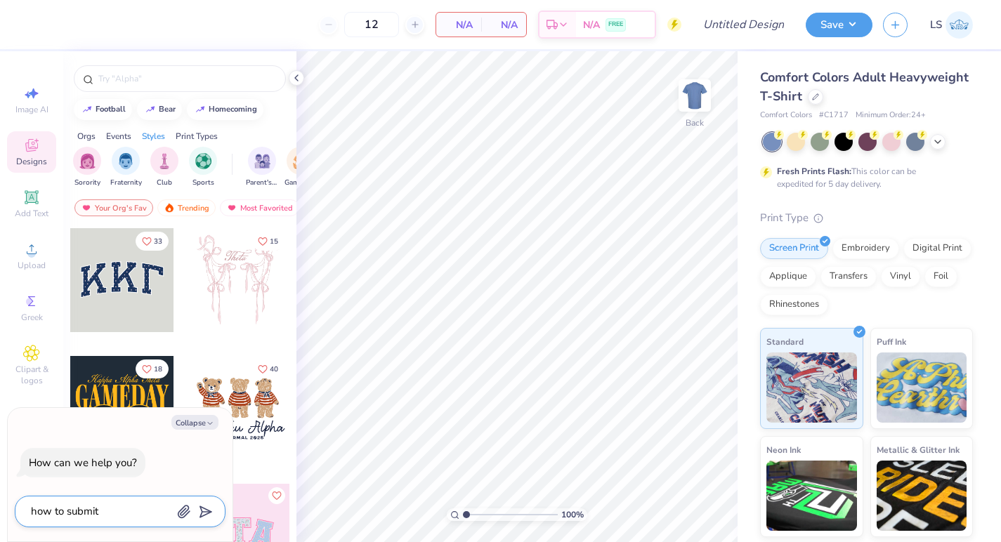
type textarea "x"
type textarea "how to submit in"
type textarea "x"
type textarea "how to submit ins"
type textarea "x"
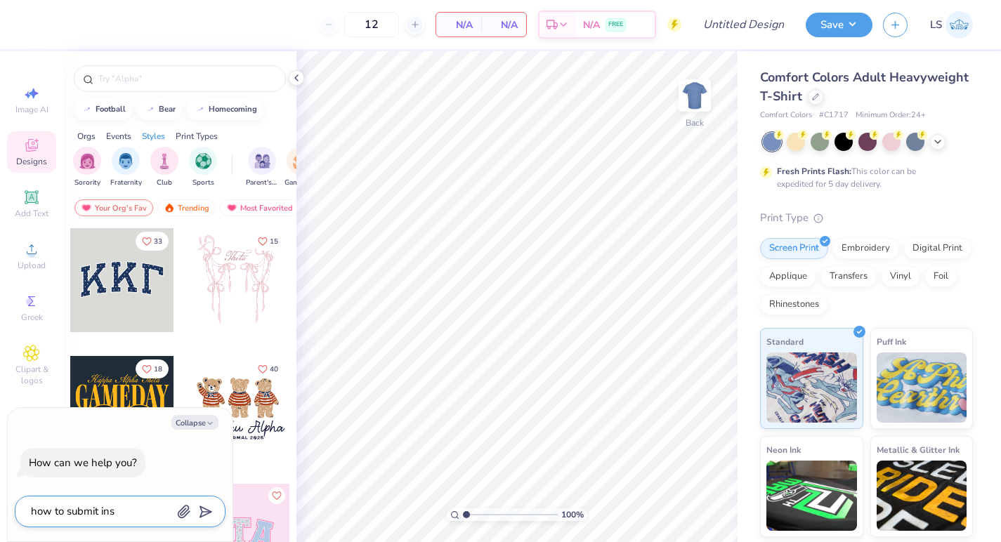
type textarea "how to submit insp"
type textarea "x"
type textarea "how to submit inspo"
type textarea "x"
type textarea "how to submit inspo"
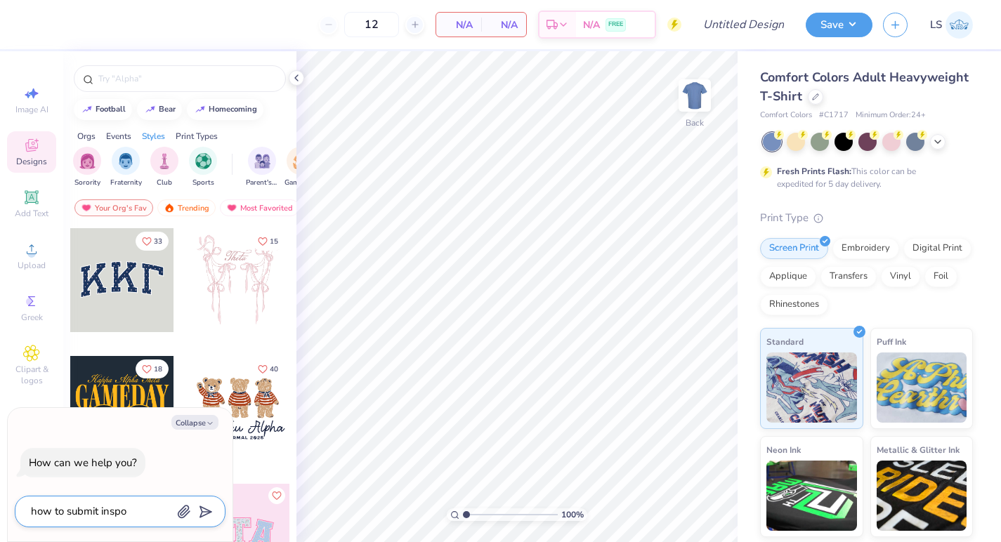
type textarea "x"
type textarea "how to submit inspo a"
type textarea "x"
type textarea "how to submit inspo an"
type textarea "x"
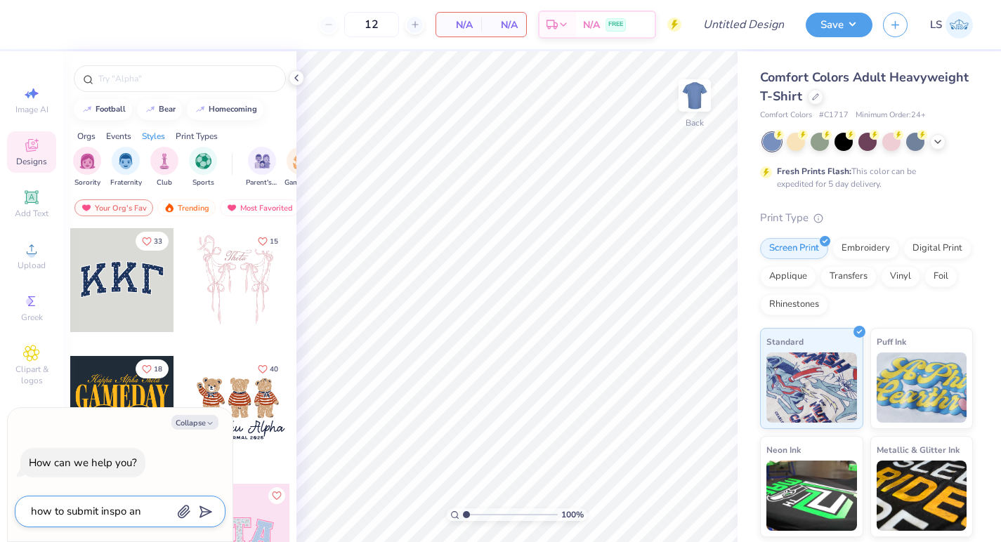
type textarea "how to submit inspo and"
type textarea "x"
type textarea "how to submit inspo and"
type textarea "x"
type textarea "how to submit inspo and g"
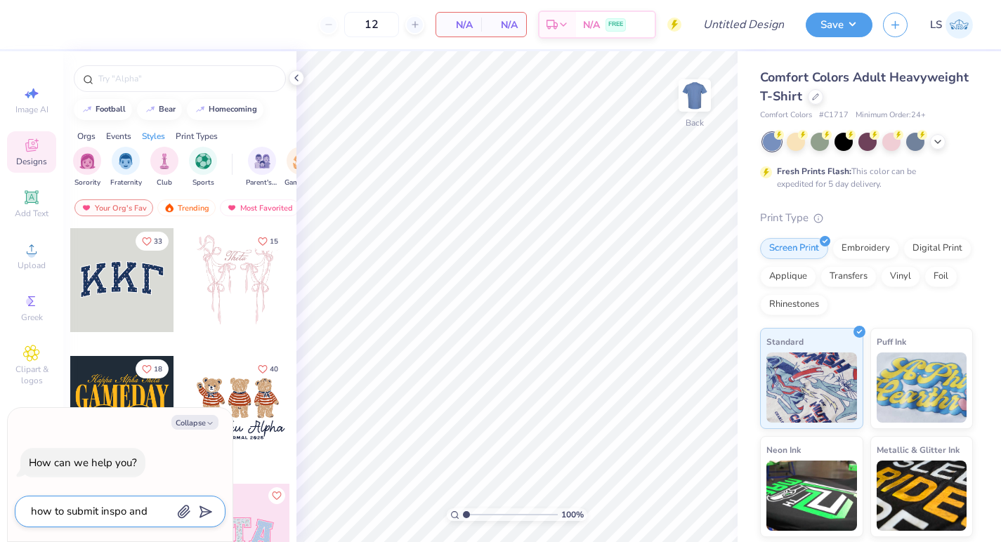
type textarea "x"
type textarea "how to submit inspo and ge"
type textarea "x"
type textarea "how to submit inspo and get"
type textarea "x"
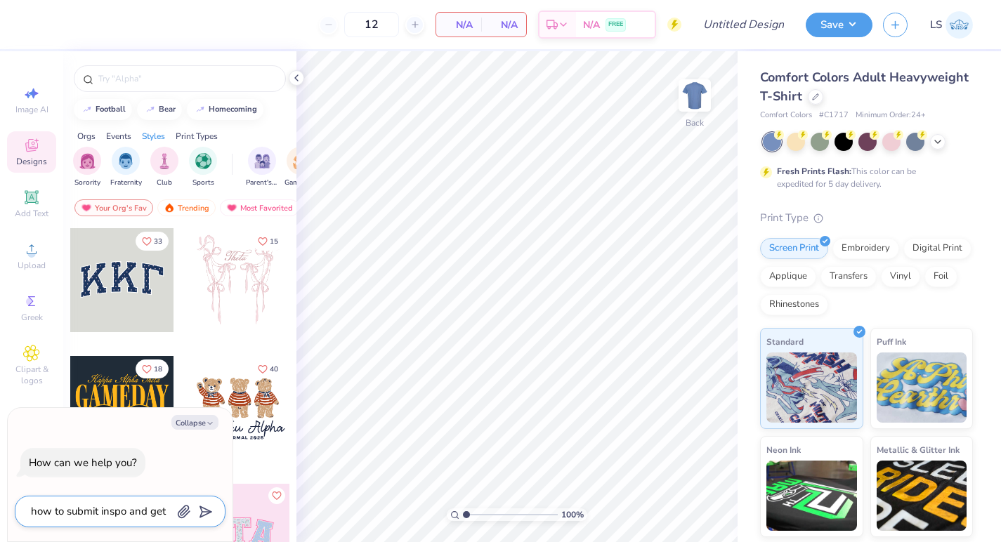
type textarea "how to submit inspo and get"
type textarea "x"
type textarea "how to submit inspo and get a"
type textarea "x"
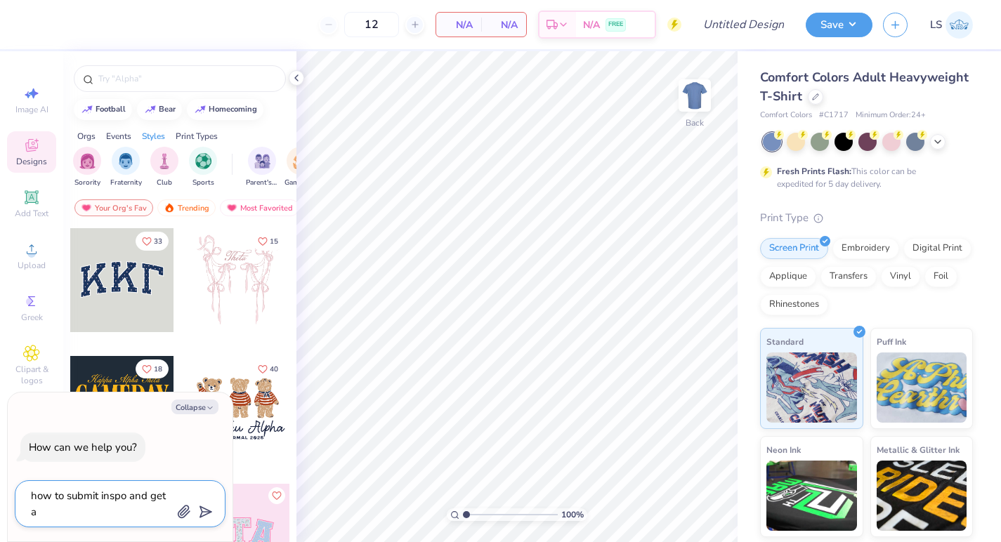
type textarea "how to submit inspo and get ar"
type textarea "x"
type textarea "how to submit inspo and get art"
type textarea "x"
type textarea "how to submit inspo and get art"
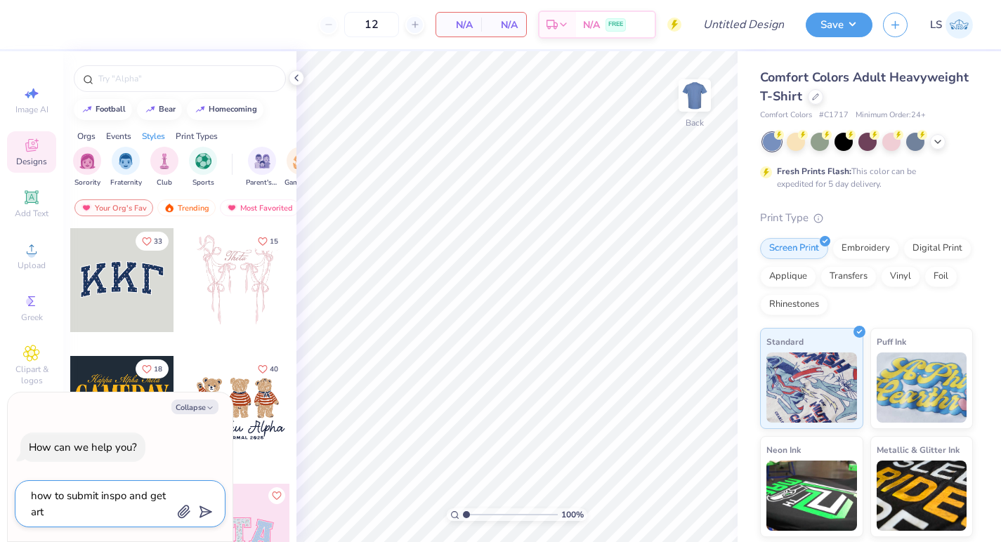
type textarea "x"
type textarea "how to submit inspo and get art t"
type textarea "x"
type textarea "how to submit inspo and get art te"
type textarea "x"
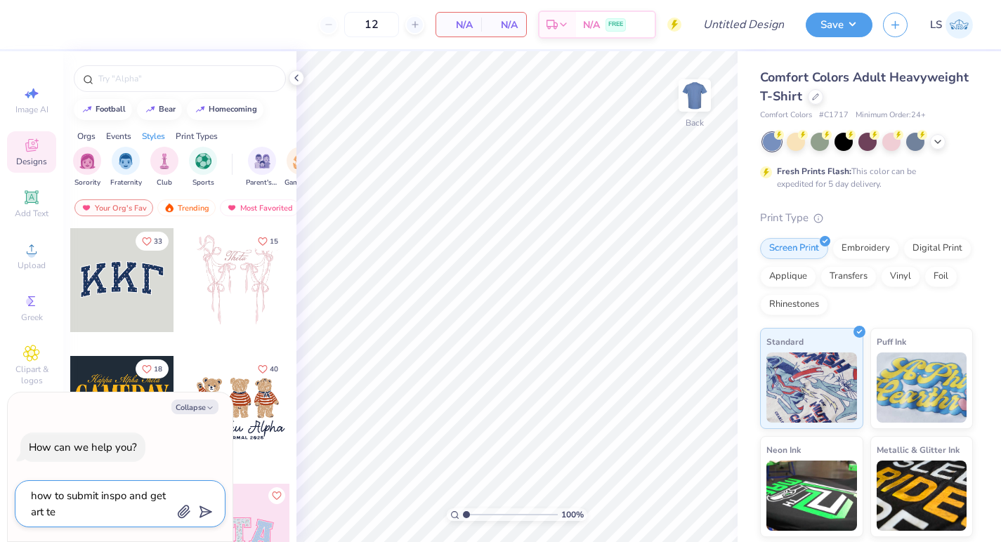
type textarea "how to submit inspo and get art tea"
type textarea "x"
type textarea "how to submit inspo and get art team"
type textarea "x"
type textarea "how to submit inspo and get art team"
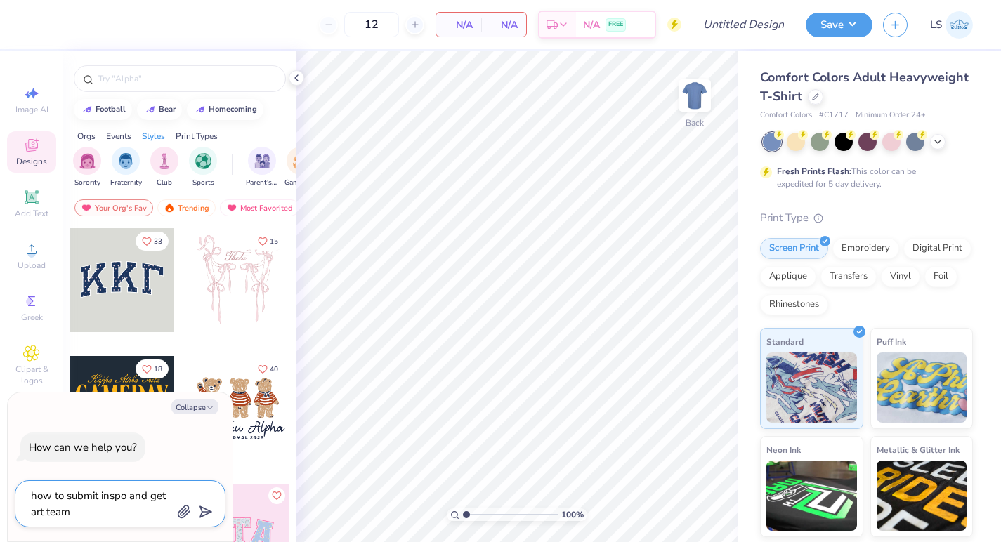
type textarea "x"
type textarea "how to submit inspo and get art team t"
type textarea "x"
type textarea "how to submit inspo and get art team to"
type textarea "x"
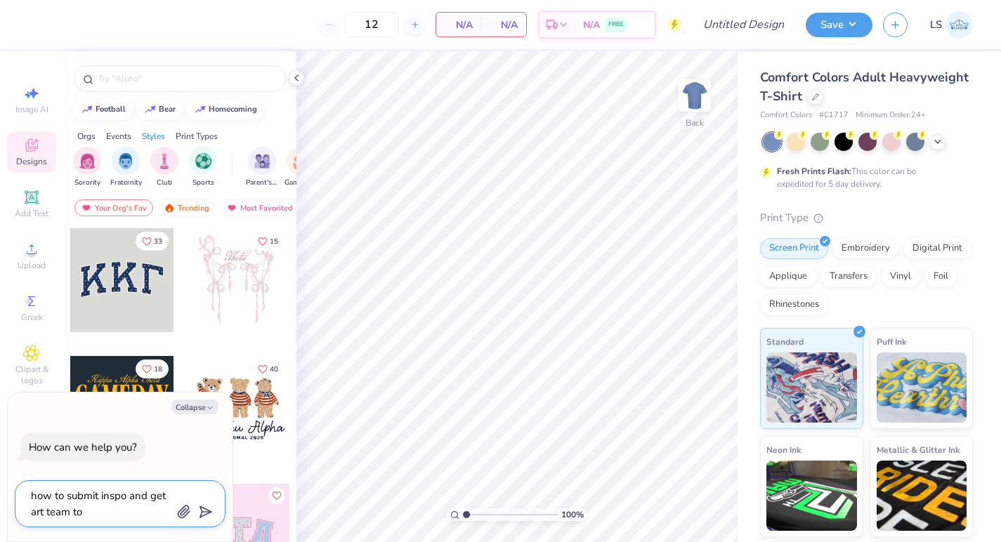
type textarea "how to submit inspo and get art team to"
type textarea "x"
type textarea "how to submit inspo and get art team to d"
type textarea "x"
type textarea "how to submit inspo and get art team to do"
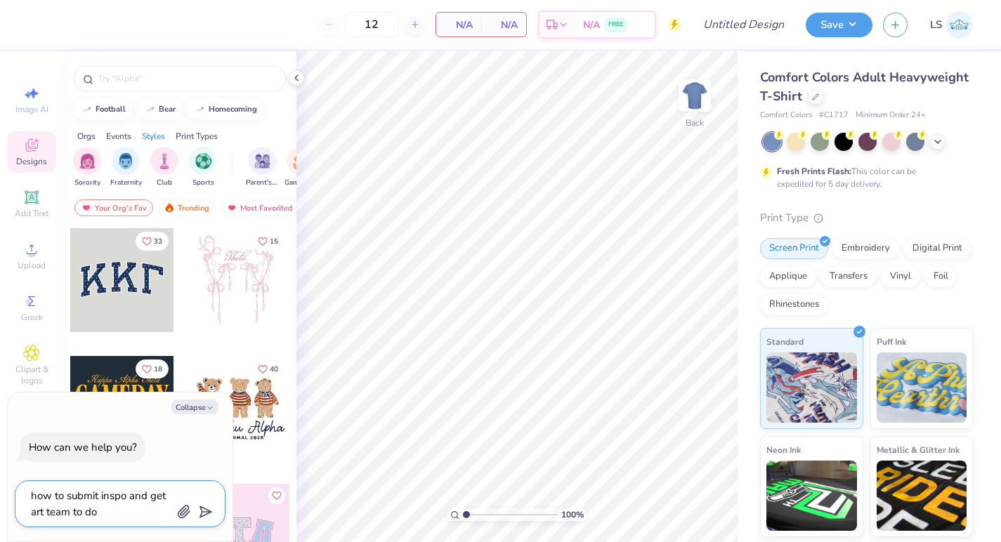
type textarea "x"
type textarea "how to submit inspo and get art team to do"
type textarea "x"
type textarea "how to submit inspo and get art team to do i"
type textarea "x"
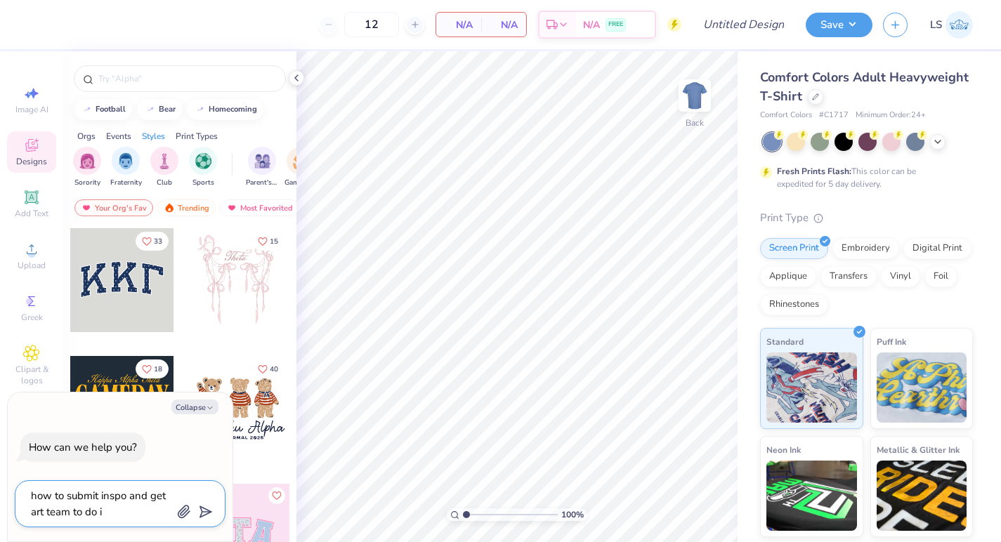
type textarea "how to submit inspo and get art team to do it"
type textarea "x"
type textarea "how to submit inspo and get art team to do it"
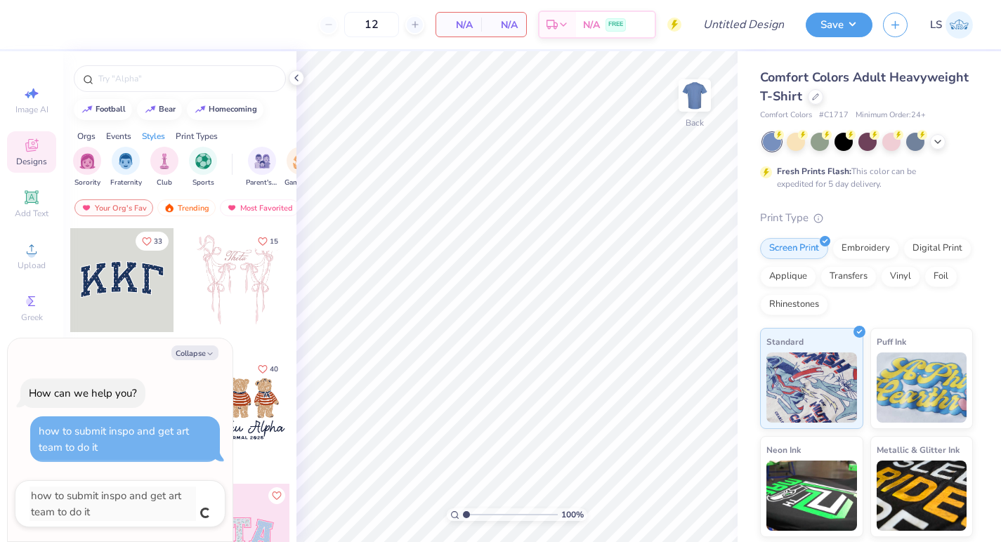
type textarea "x"
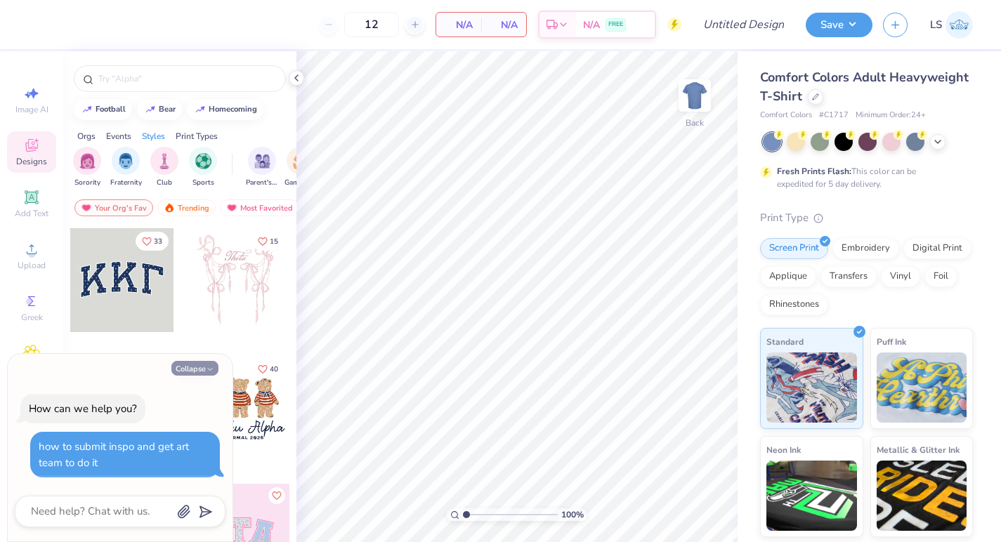
click at [209, 370] on icon "button" at bounding box center [210, 369] width 8 height 8
type textarea "x"
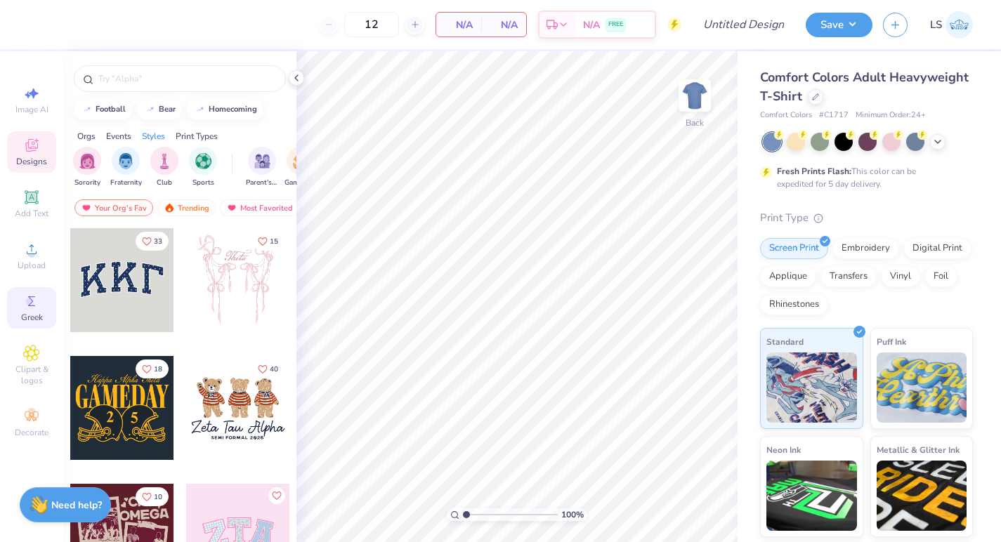
click at [32, 315] on span "Greek" at bounding box center [32, 317] width 22 height 11
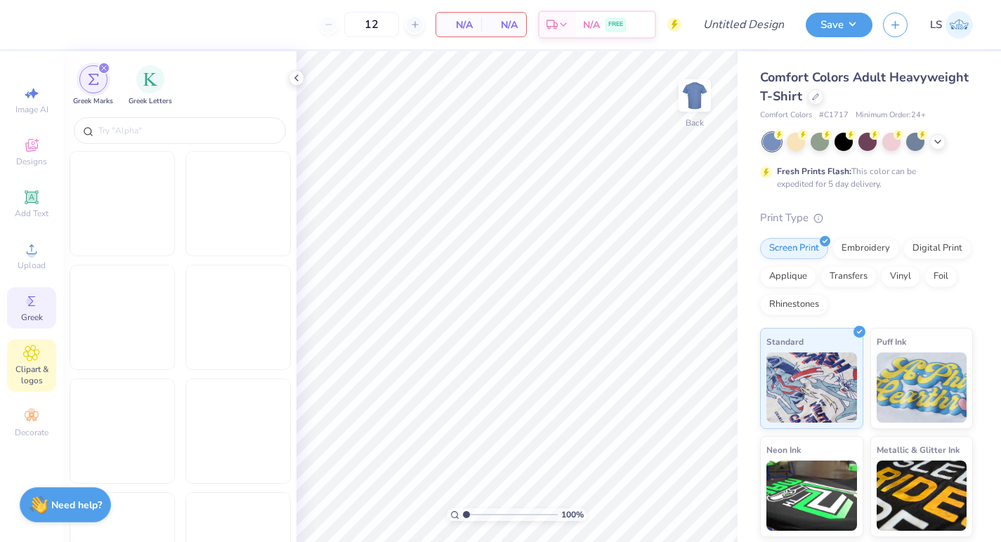
click at [29, 367] on span "Clipart & logos" at bounding box center [31, 375] width 49 height 22
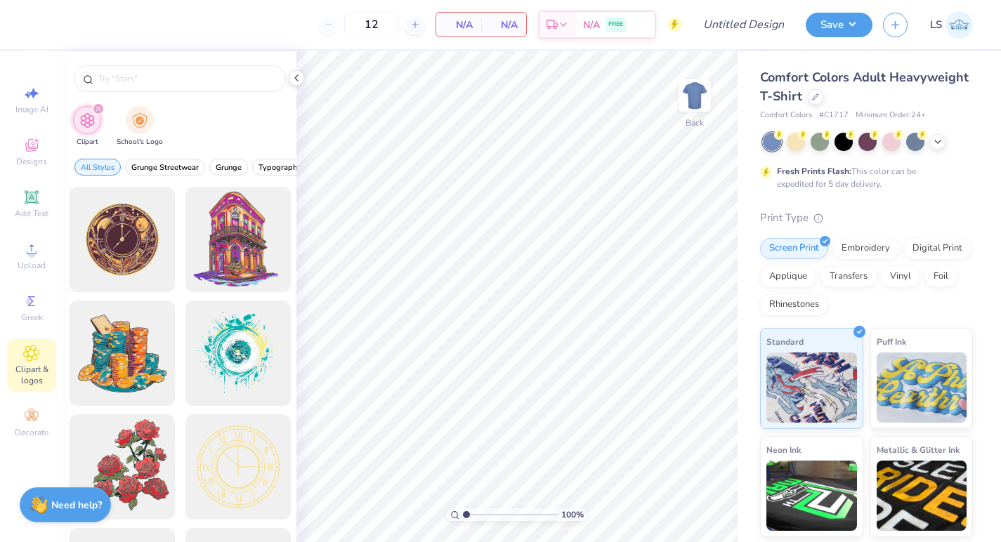
click at [97, 106] on icon "filter for Clipart" at bounding box center [99, 109] width 6 height 6
click at [27, 103] on div "Image AI" at bounding box center [31, 99] width 49 height 41
select select "4"
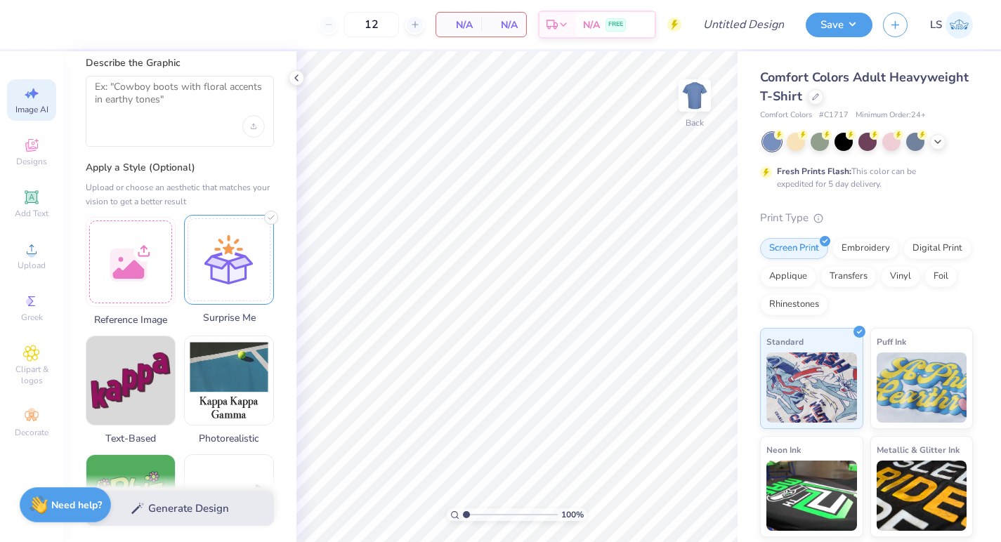
scroll to position [40, 0]
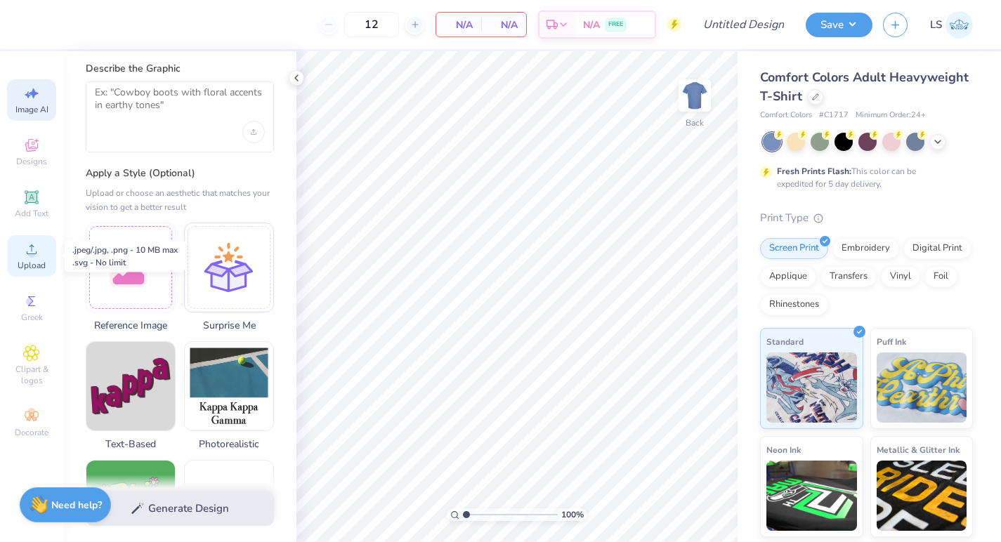
click at [39, 272] on div "Upload" at bounding box center [31, 255] width 49 height 41
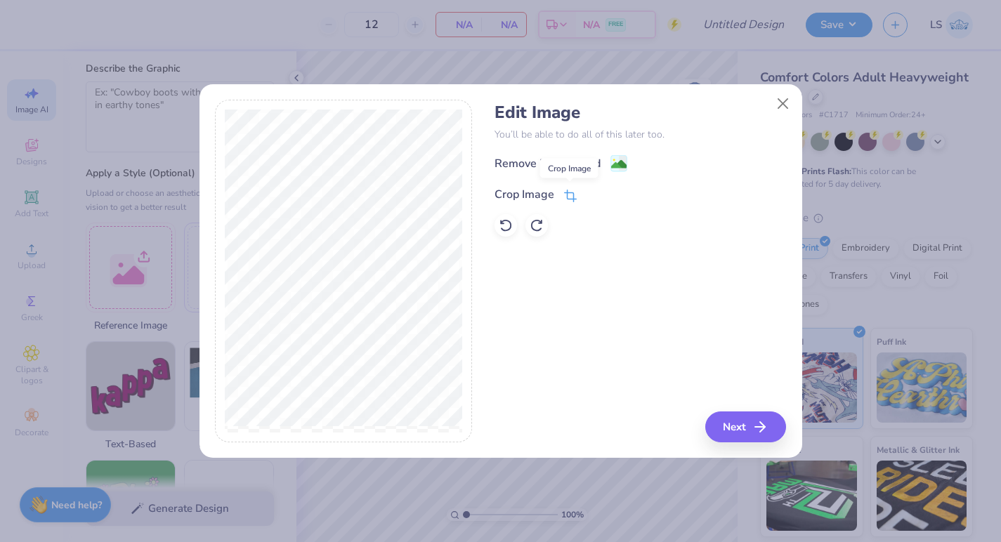
click at [568, 197] on icon at bounding box center [570, 196] width 13 height 13
click at [780, 107] on button "Close" at bounding box center [782, 103] width 27 height 27
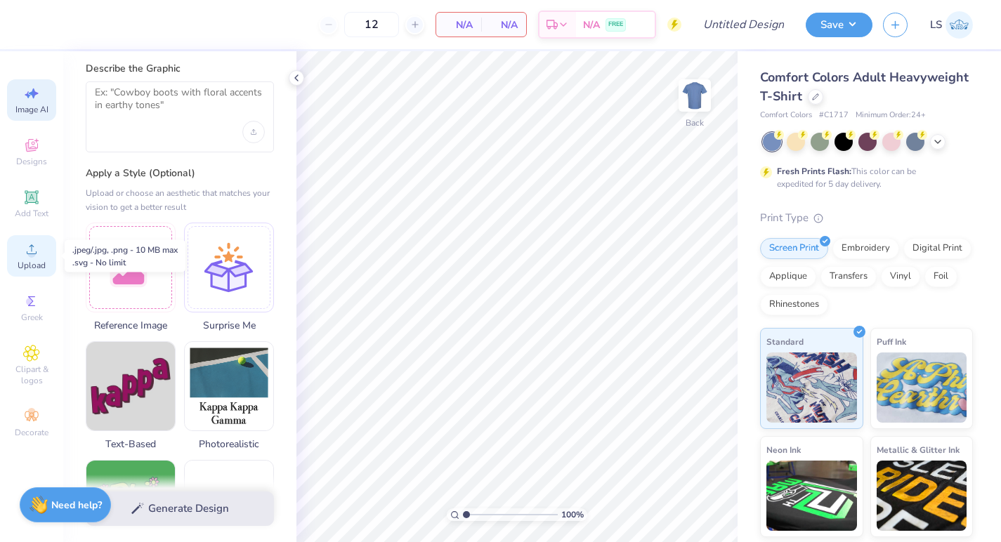
click at [39, 259] on div "Upload" at bounding box center [31, 255] width 49 height 41
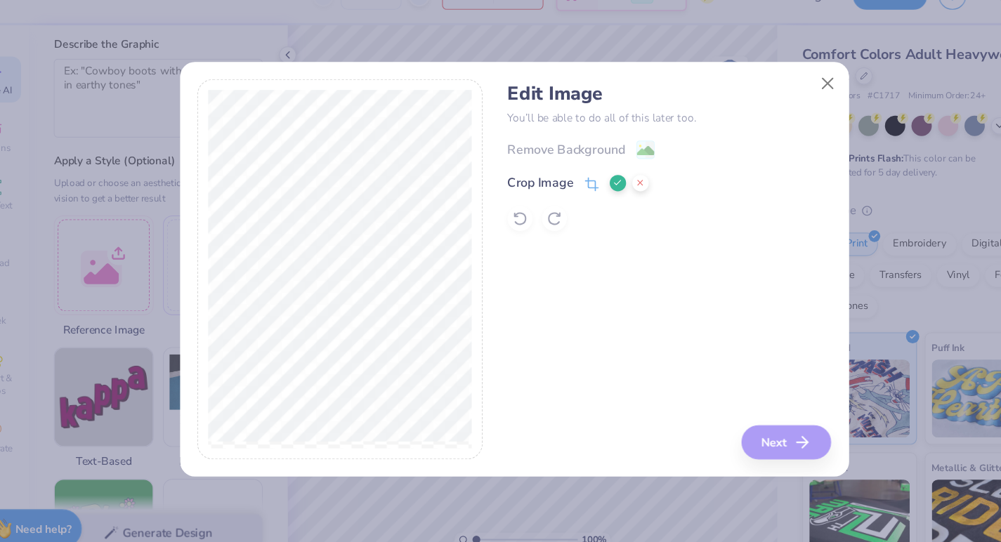
click at [568, 193] on icon at bounding box center [570, 194] width 13 height 13
click at [619, 195] on button at bounding box center [614, 193] width 15 height 15
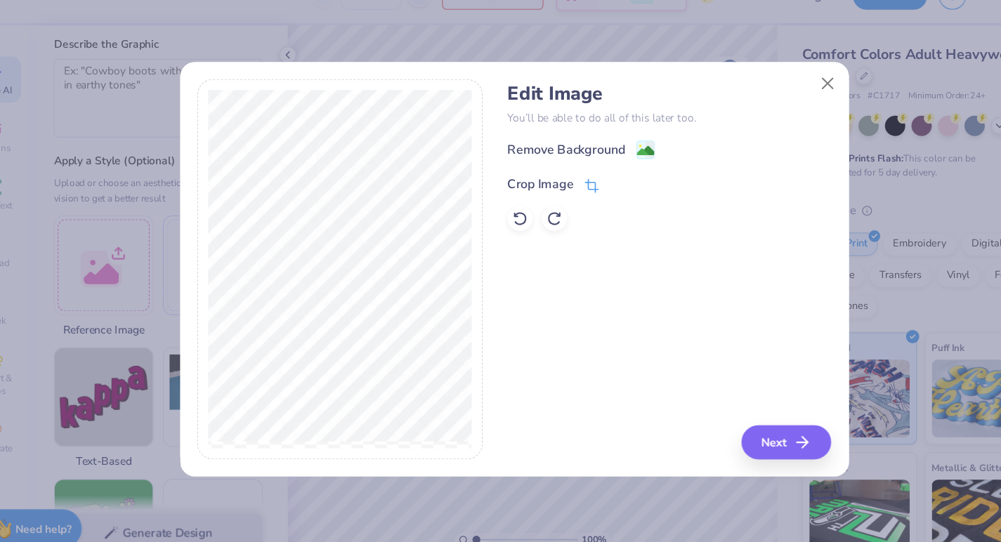
click at [565, 194] on icon at bounding box center [570, 196] width 13 height 13
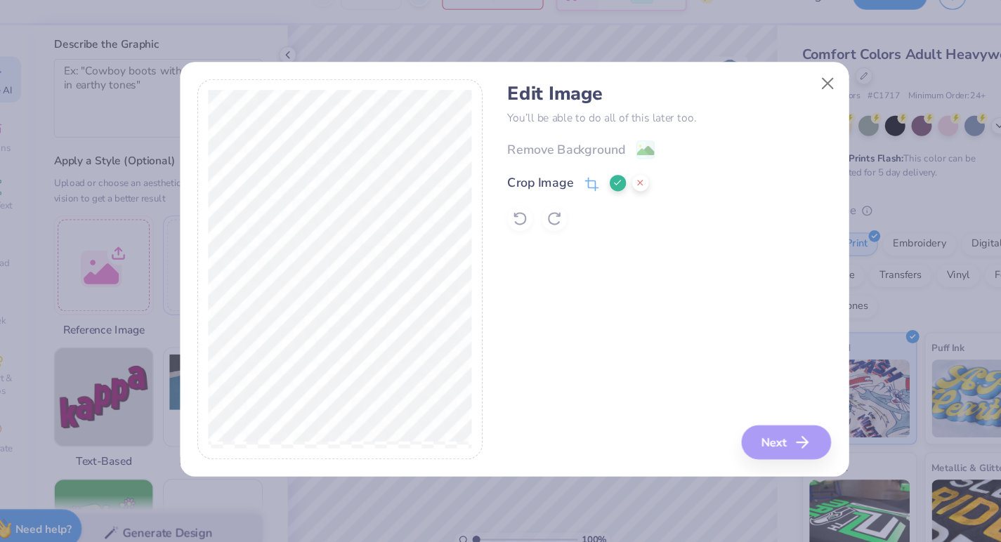
click at [464, 260] on div at bounding box center [343, 271] width 257 height 343
click at [596, 195] on icon at bounding box center [593, 193] width 8 height 8
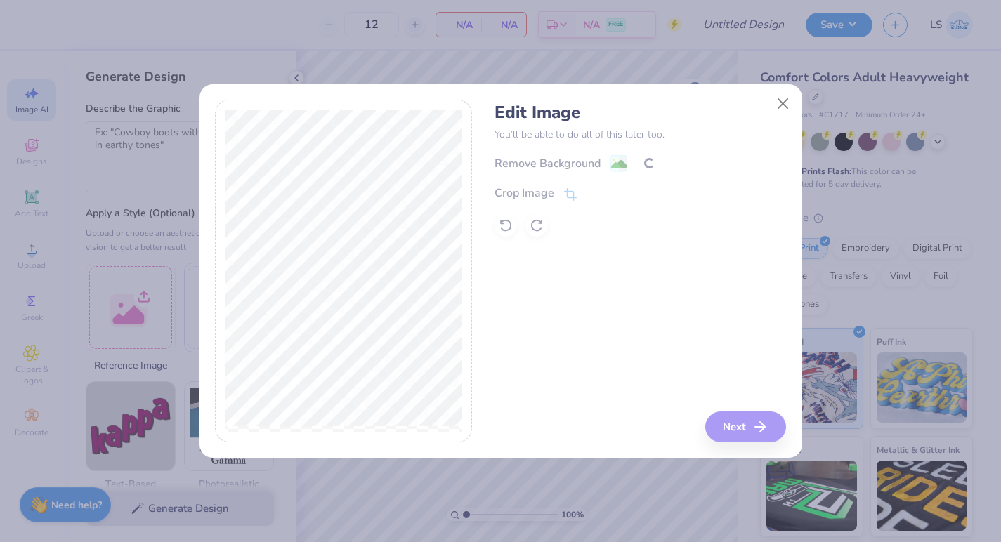
select select "4"
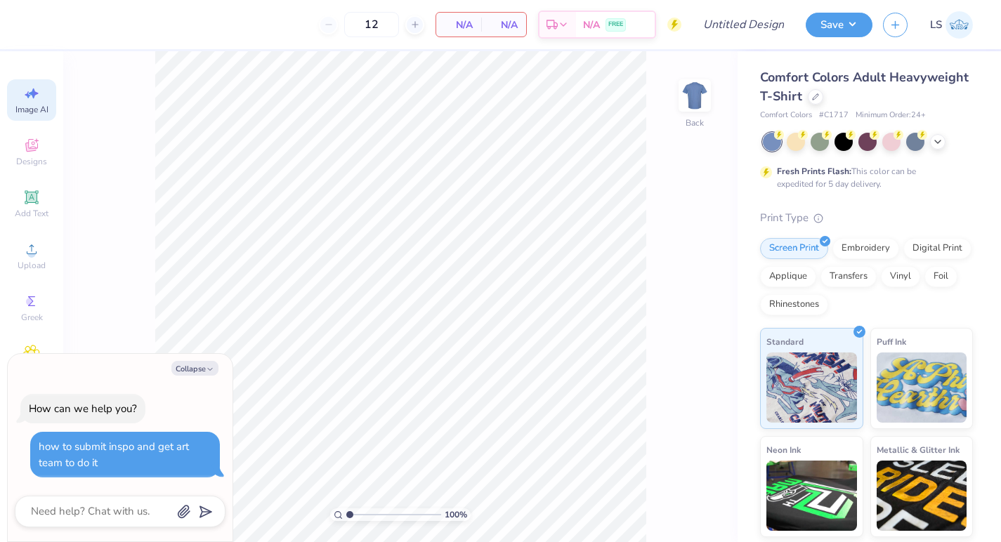
select select "4"
